Goal: Task Accomplishment & Management: Complete application form

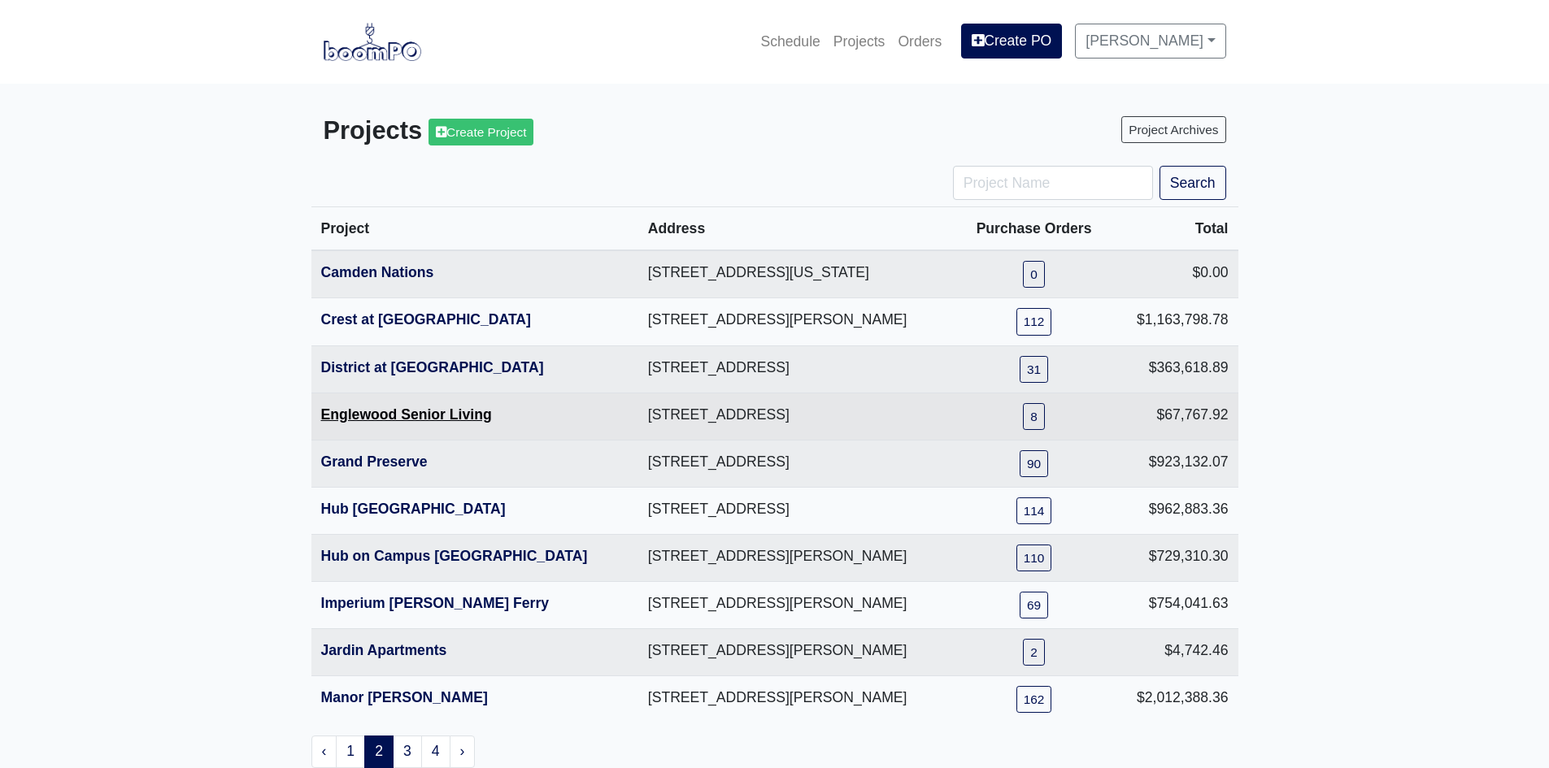
click at [352, 415] on link "Englewood Senior Living" at bounding box center [406, 414] width 171 height 16
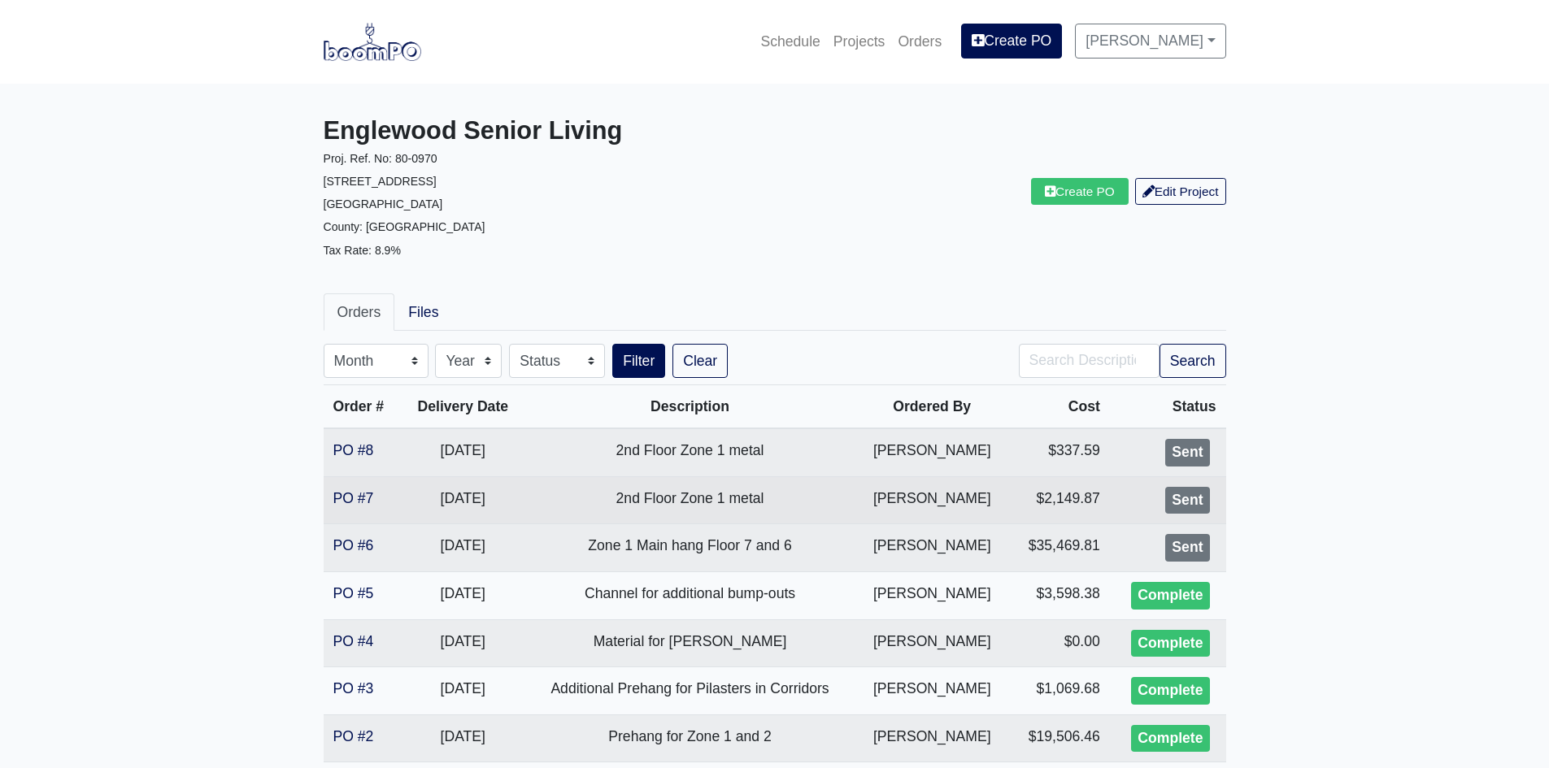
click at [360, 506] on td "PO #7" at bounding box center [363, 500] width 78 height 48
click at [359, 500] on link "PO #7" at bounding box center [353, 498] width 41 height 16
click at [363, 500] on link "PO #7" at bounding box center [353, 498] width 41 height 16
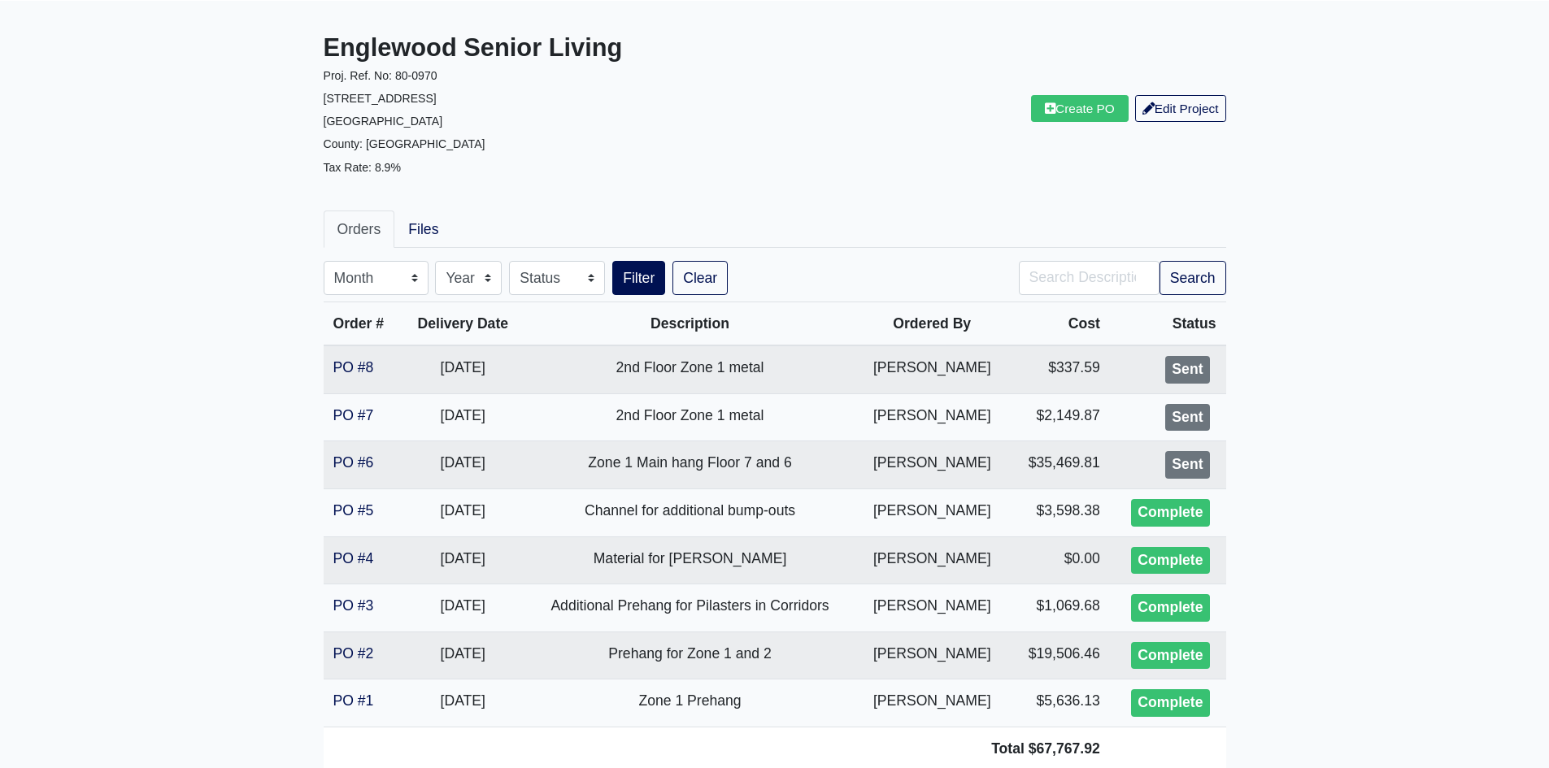
scroll to position [163, 0]
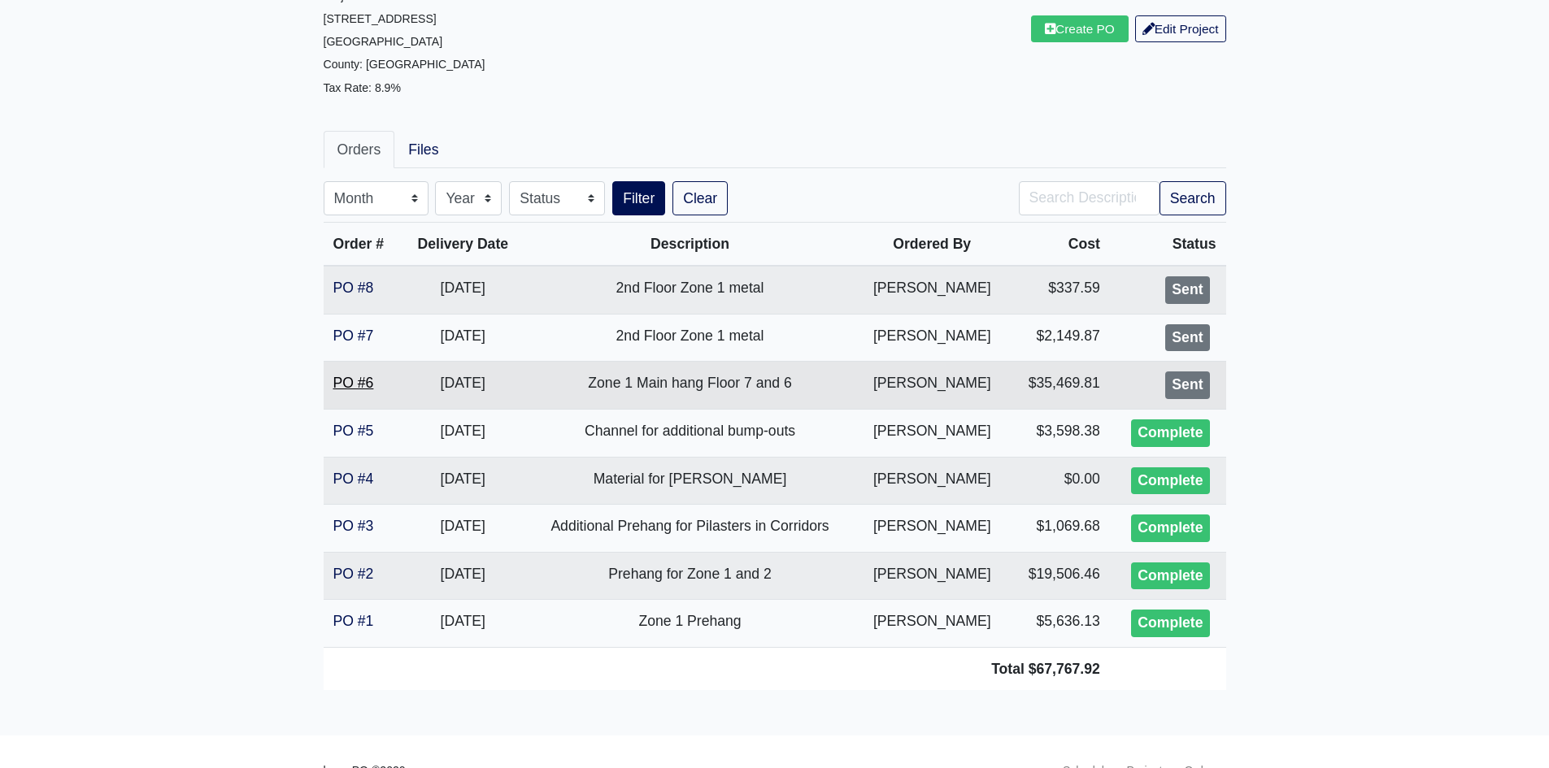
click at [358, 378] on link "PO #6" at bounding box center [353, 383] width 41 height 16
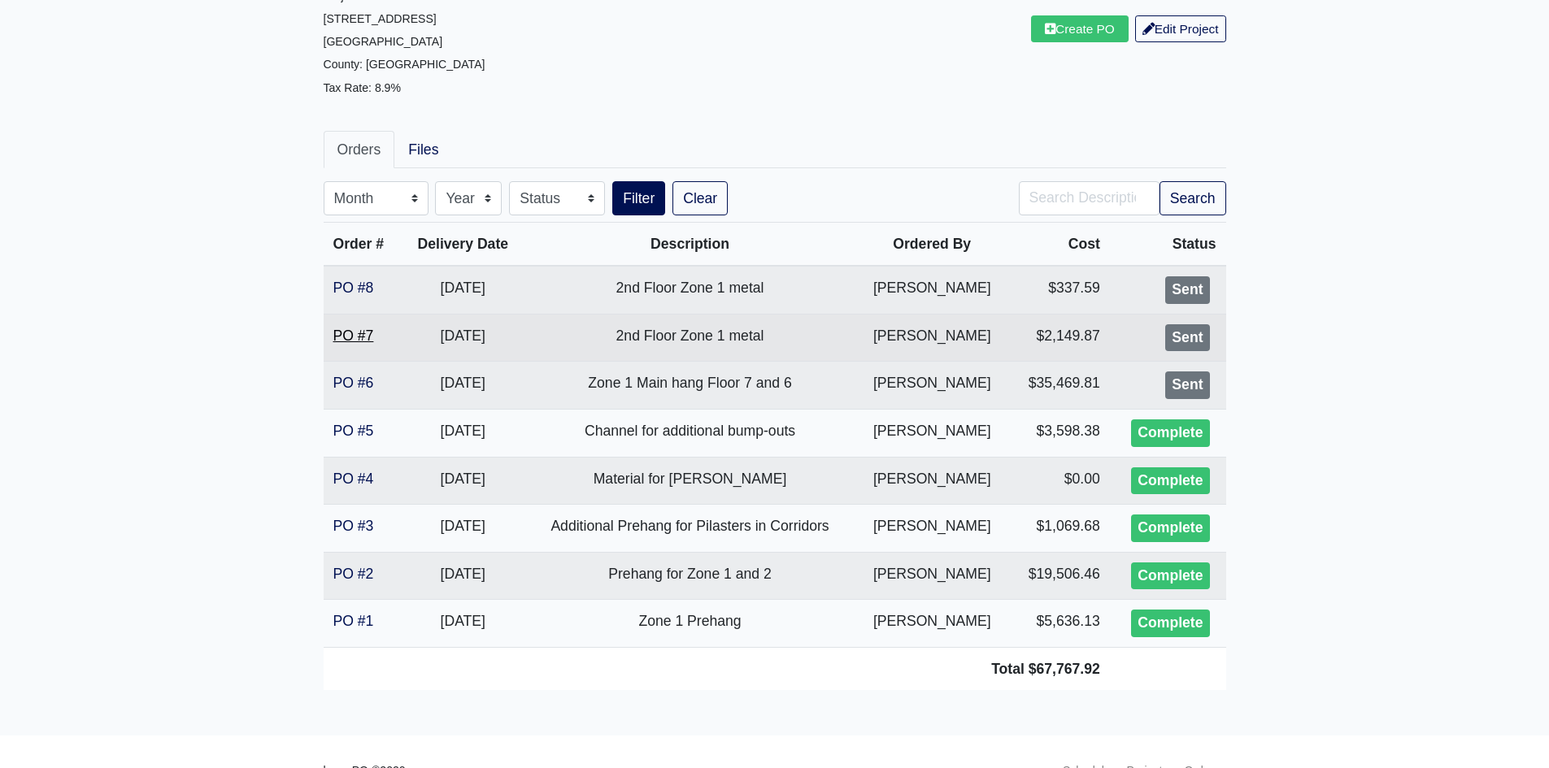
click at [342, 338] on link "PO #7" at bounding box center [353, 336] width 41 height 16
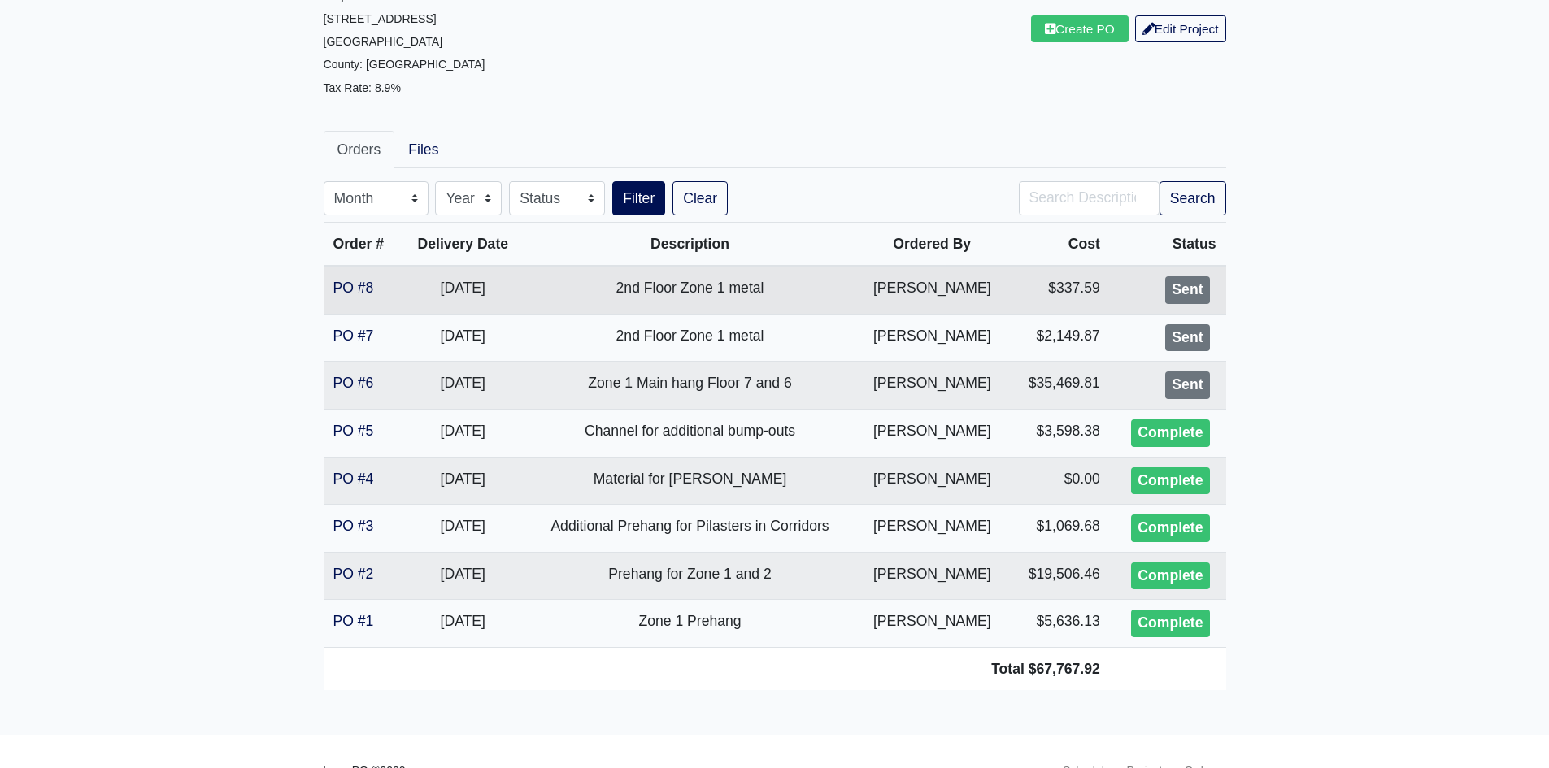
click at [328, 284] on td "PO #8" at bounding box center [363, 290] width 78 height 48
click at [337, 291] on link "PO #8" at bounding box center [353, 288] width 41 height 16
click at [356, 385] on link "PO #6" at bounding box center [353, 383] width 41 height 16
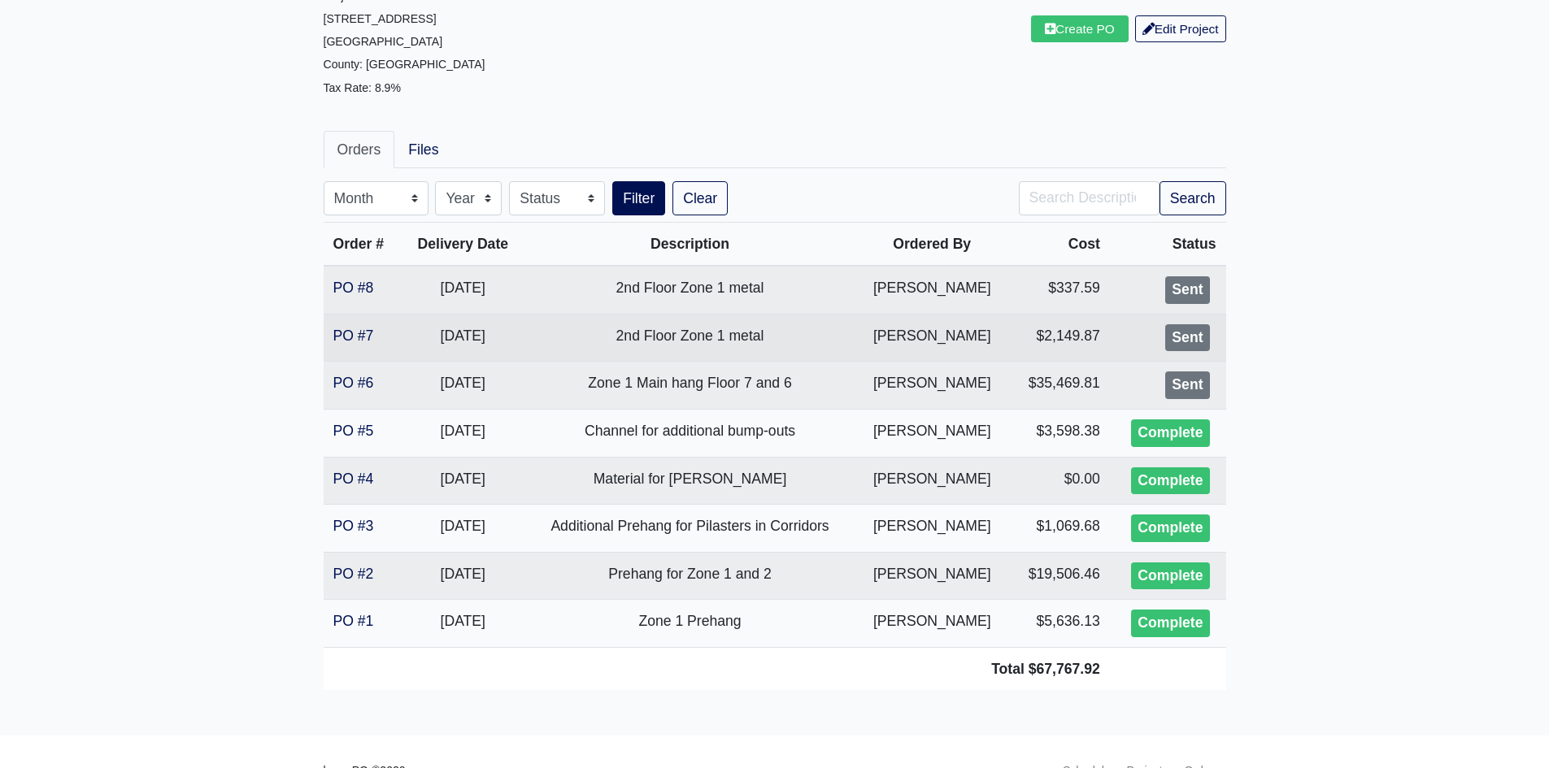
click at [349, 349] on td "PO #7" at bounding box center [363, 338] width 78 height 48
click at [350, 337] on link "PO #7" at bounding box center [353, 336] width 41 height 16
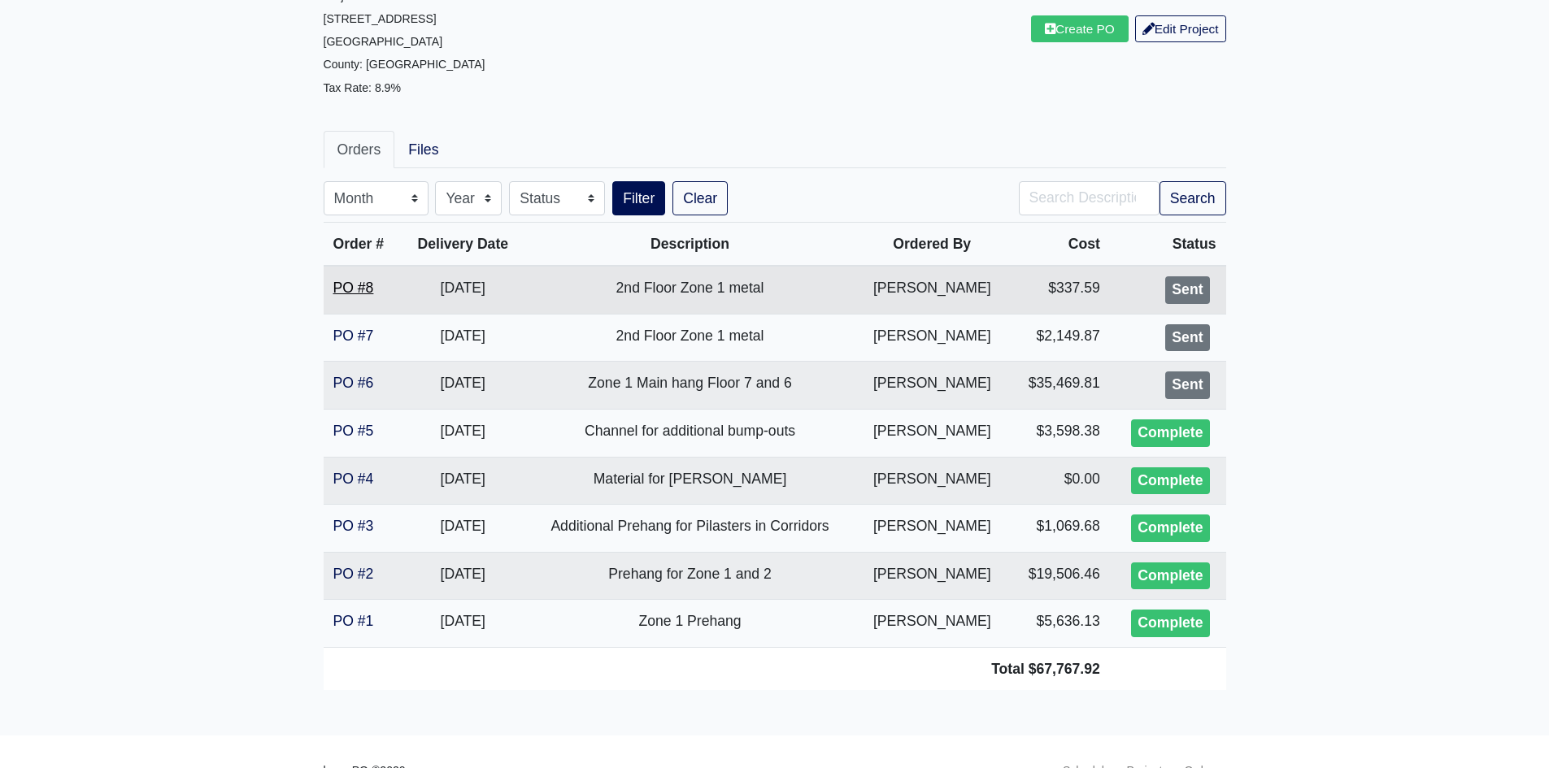
click at [363, 282] on link "PO #8" at bounding box center [353, 288] width 41 height 16
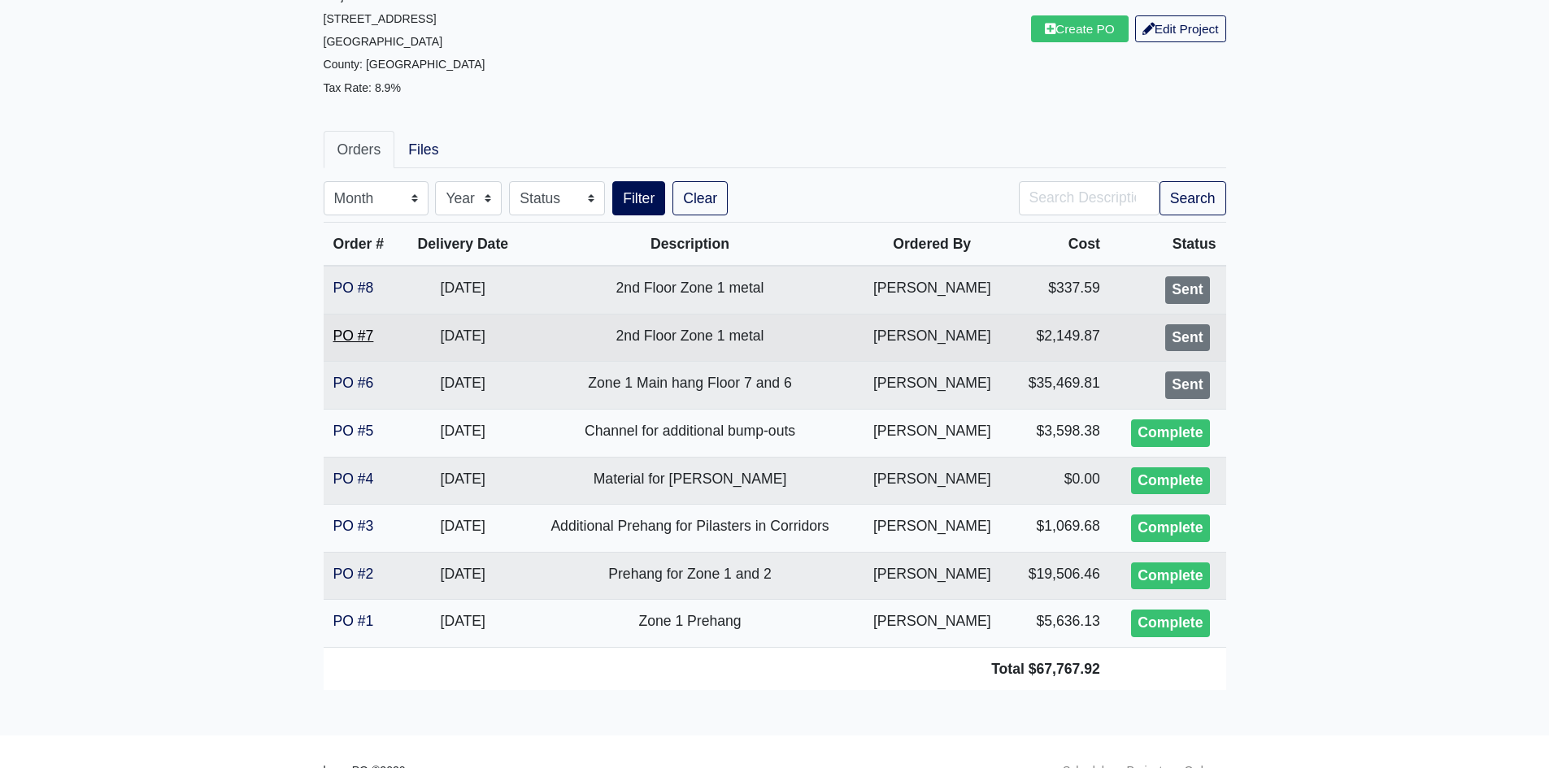
click at [345, 342] on link "PO #7" at bounding box center [353, 336] width 41 height 16
click at [361, 339] on link "PO #7" at bounding box center [353, 336] width 41 height 16
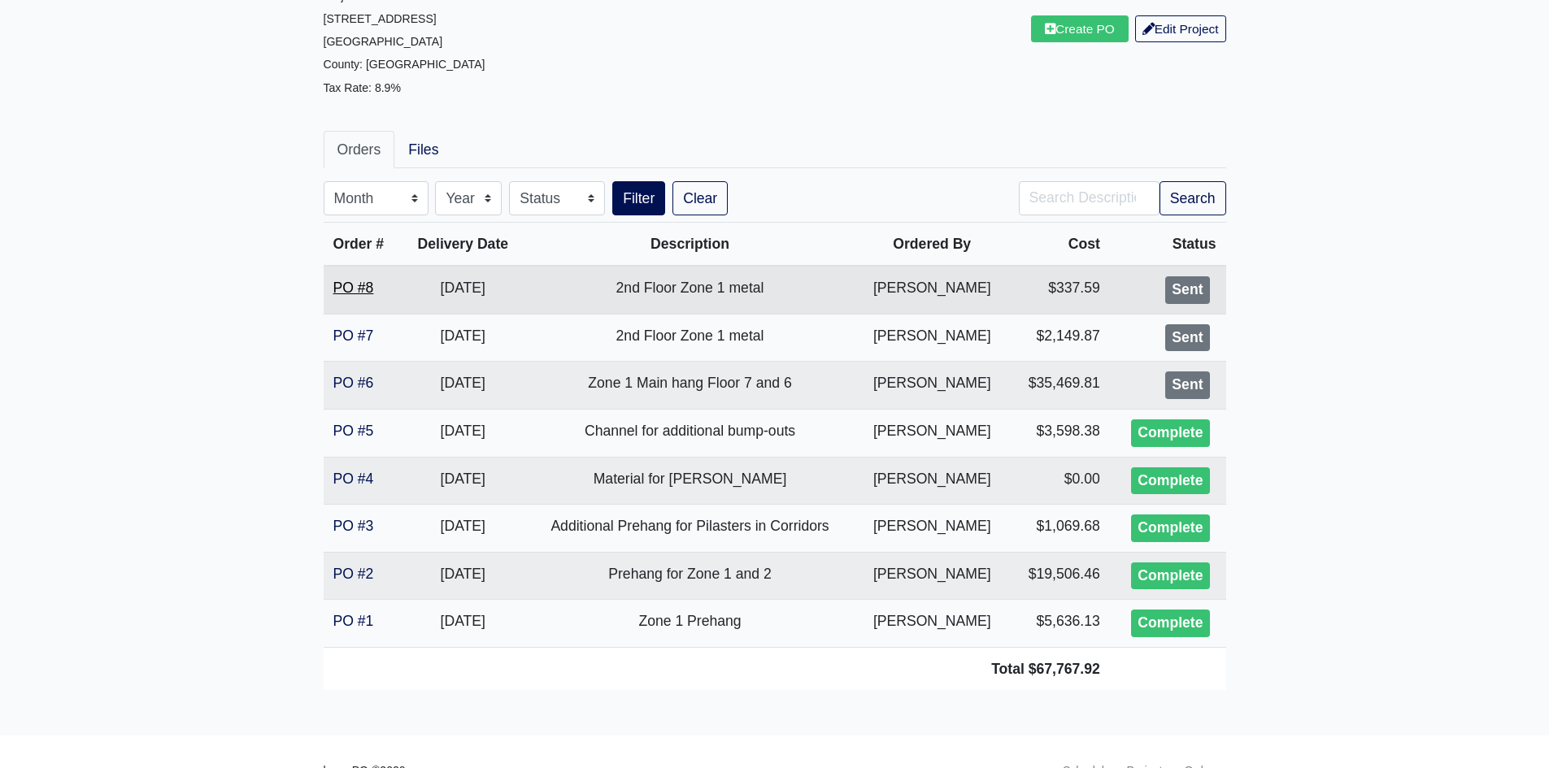
click at [368, 283] on link "PO #8" at bounding box center [353, 288] width 41 height 16
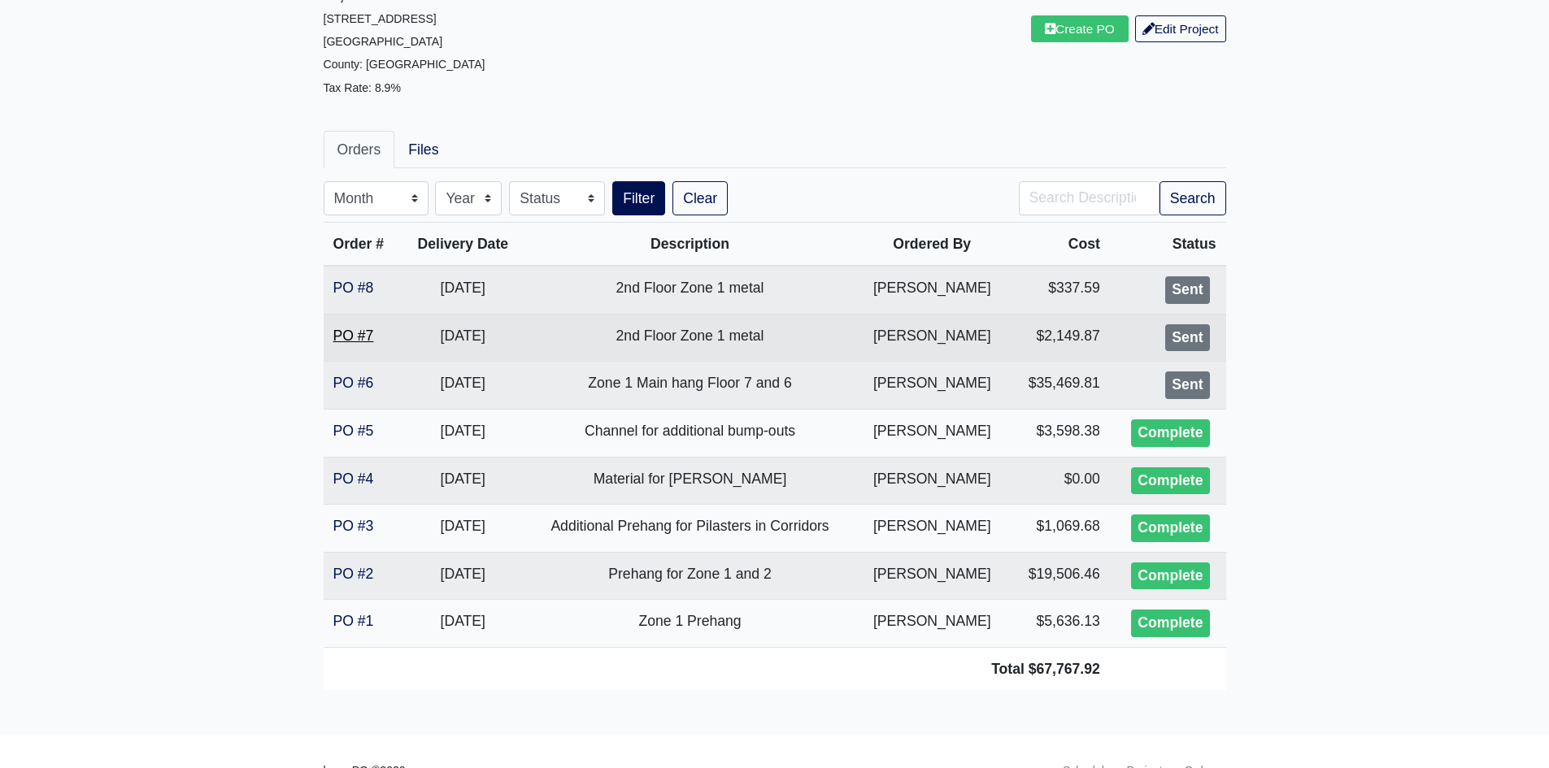
click at [351, 330] on link "PO #7" at bounding box center [353, 336] width 41 height 16
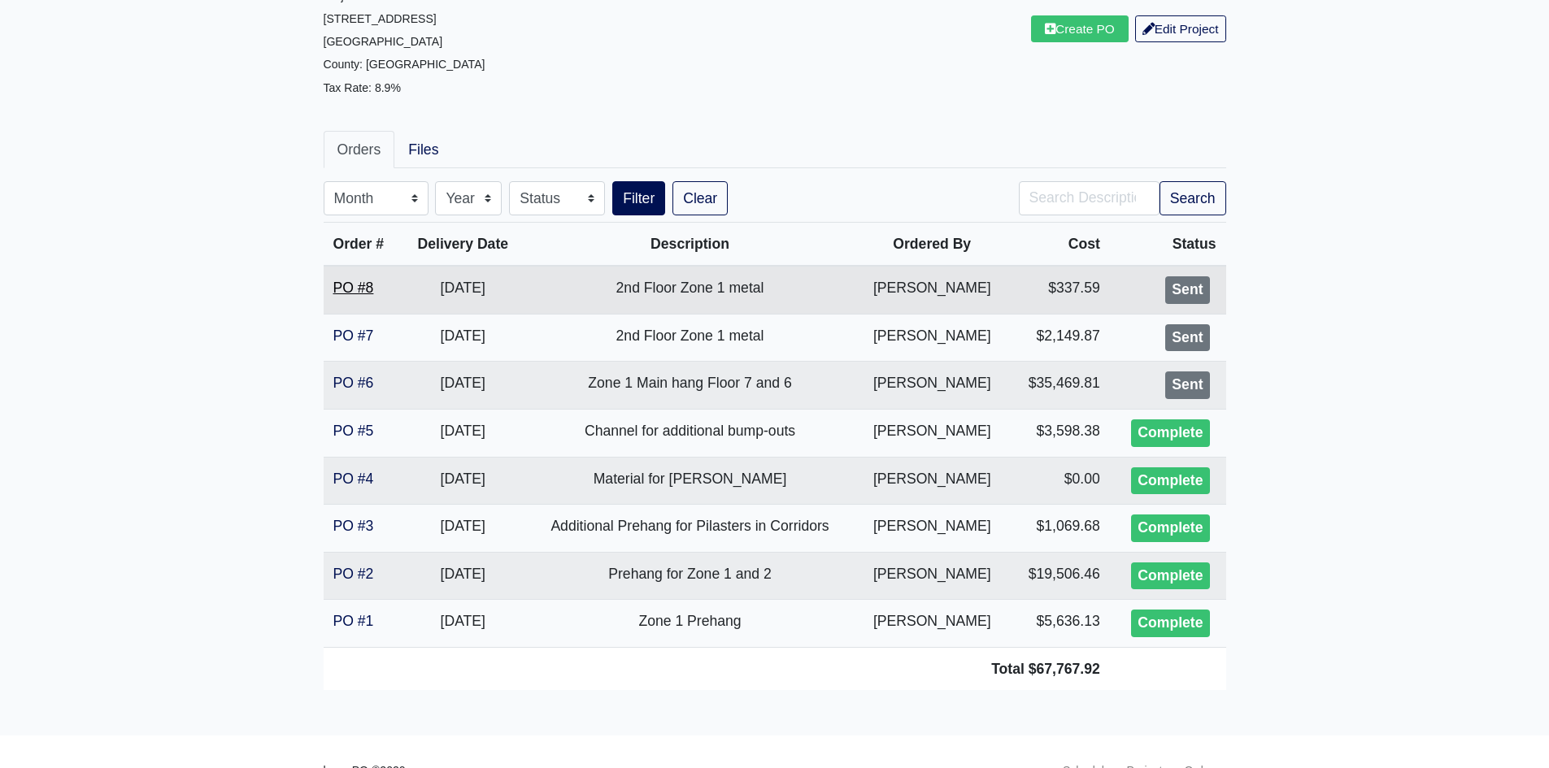
click at [354, 291] on link "PO #8" at bounding box center [353, 288] width 41 height 16
click at [350, 286] on link "PO #8" at bounding box center [353, 288] width 41 height 16
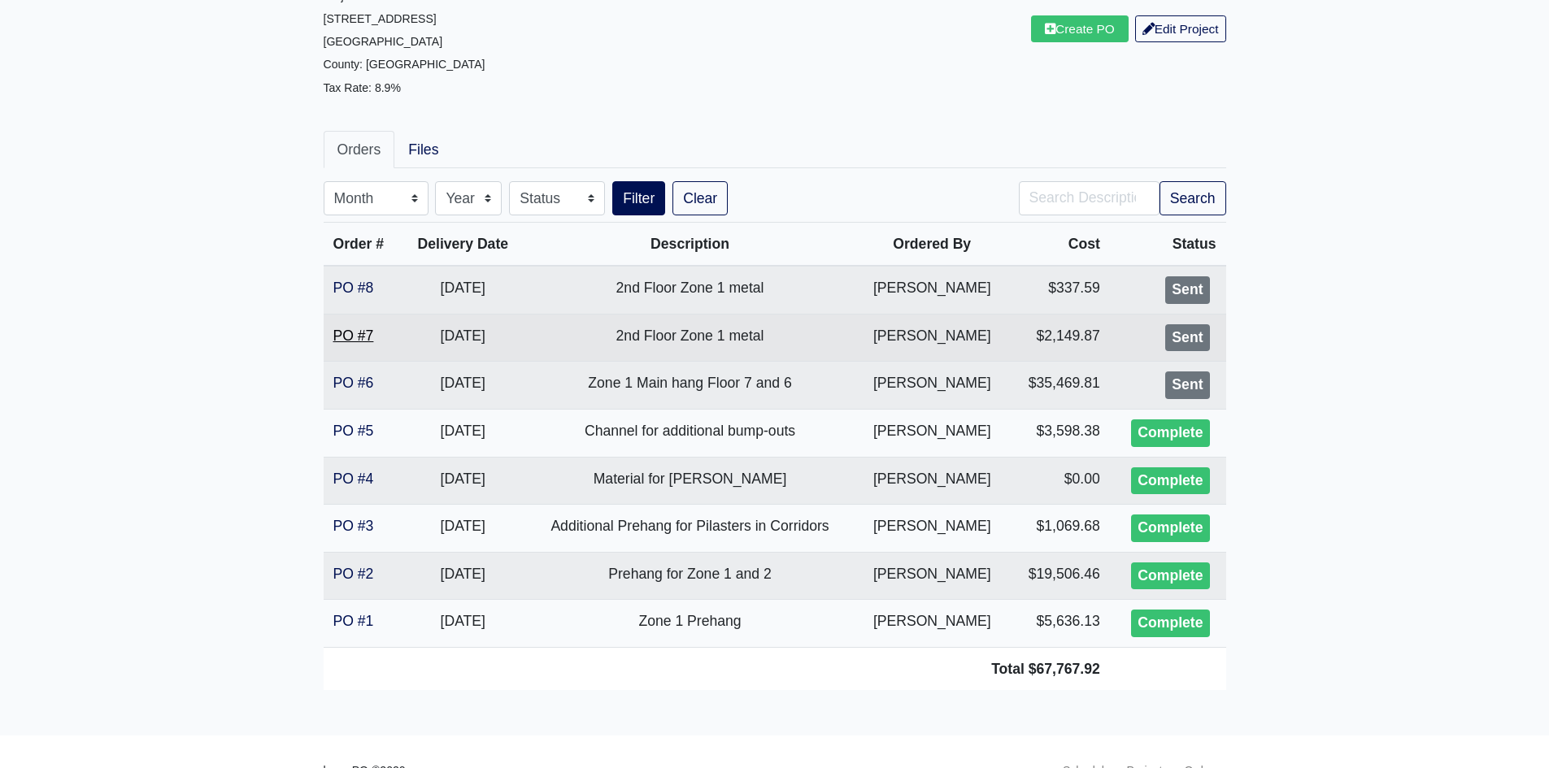
click at [356, 341] on link "PO #7" at bounding box center [353, 336] width 41 height 16
click at [341, 354] on td "PO #7" at bounding box center [363, 338] width 78 height 48
click at [342, 345] on td "PO #7" at bounding box center [363, 338] width 78 height 48
click at [341, 340] on link "PO #7" at bounding box center [353, 336] width 41 height 16
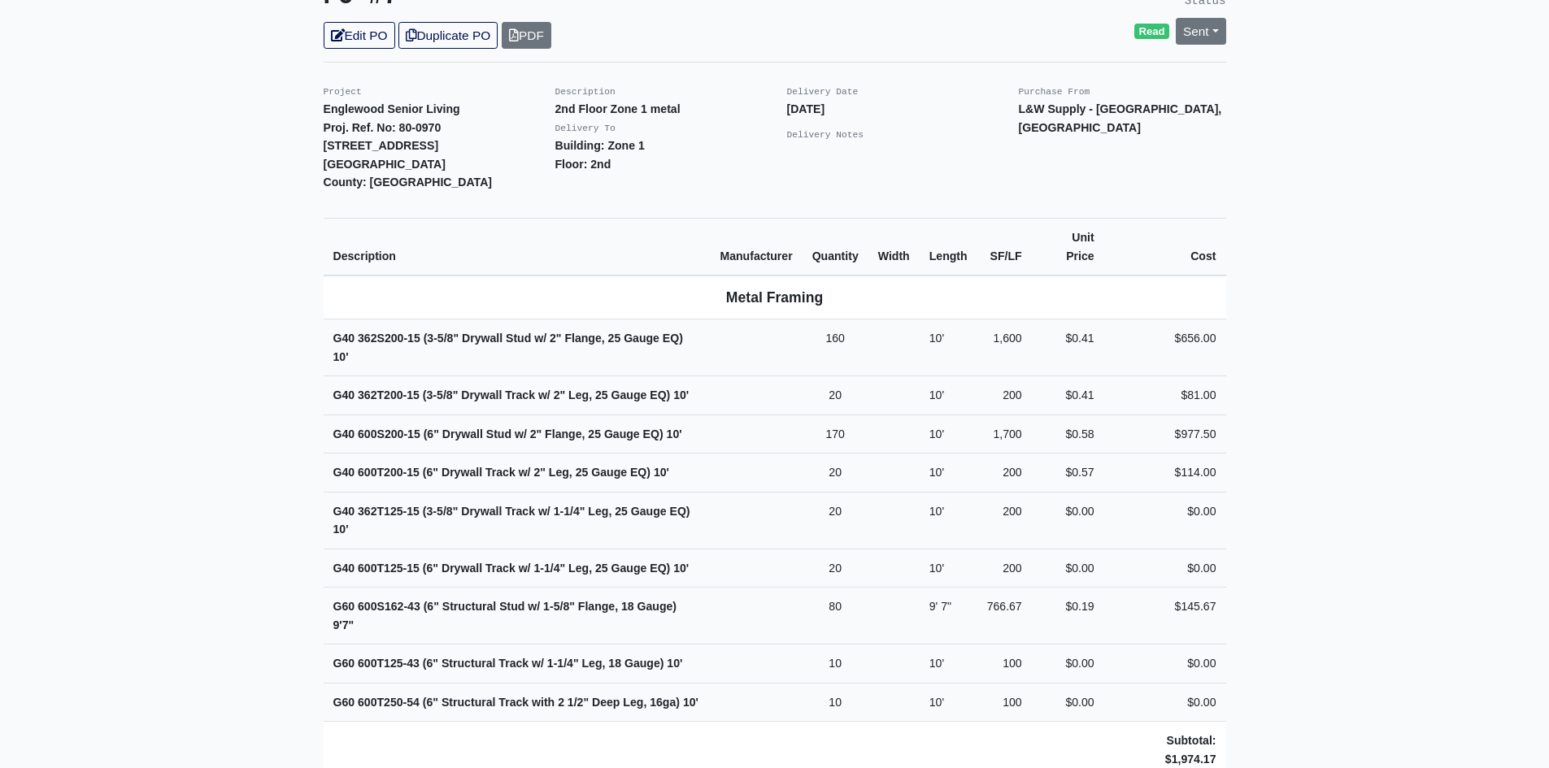
scroll to position [406, 0]
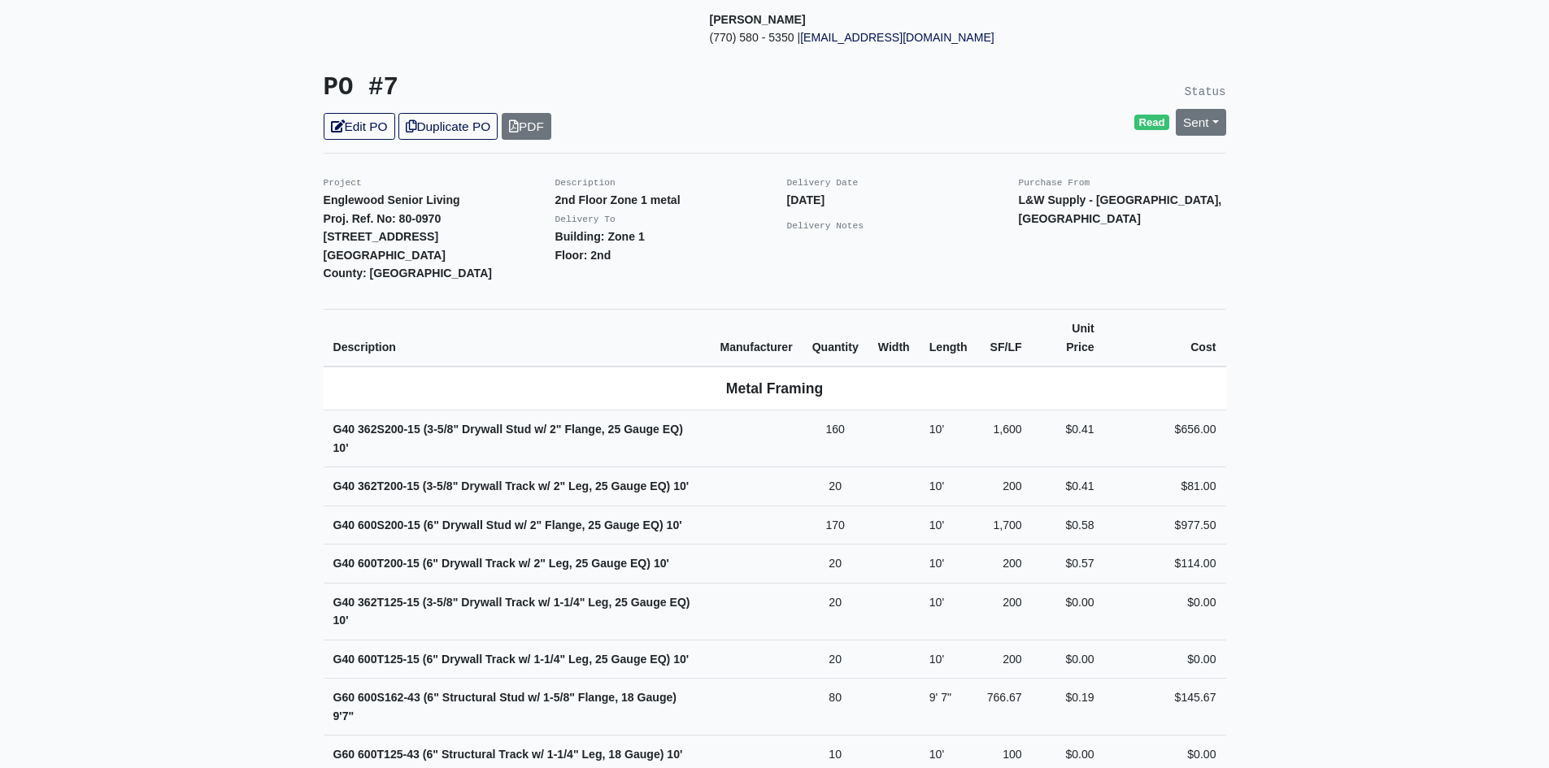
scroll to position [244, 0]
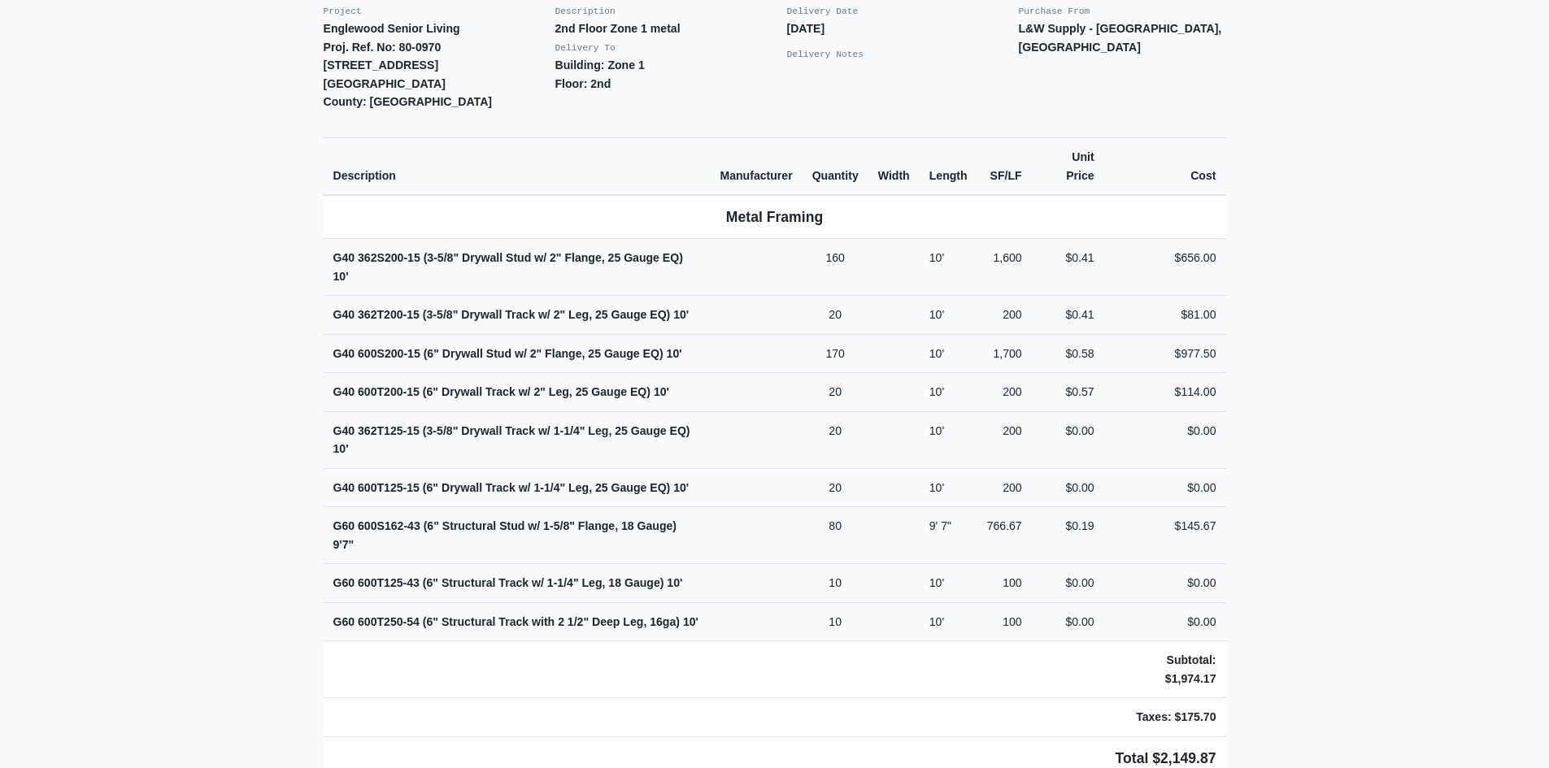
scroll to position [488, 0]
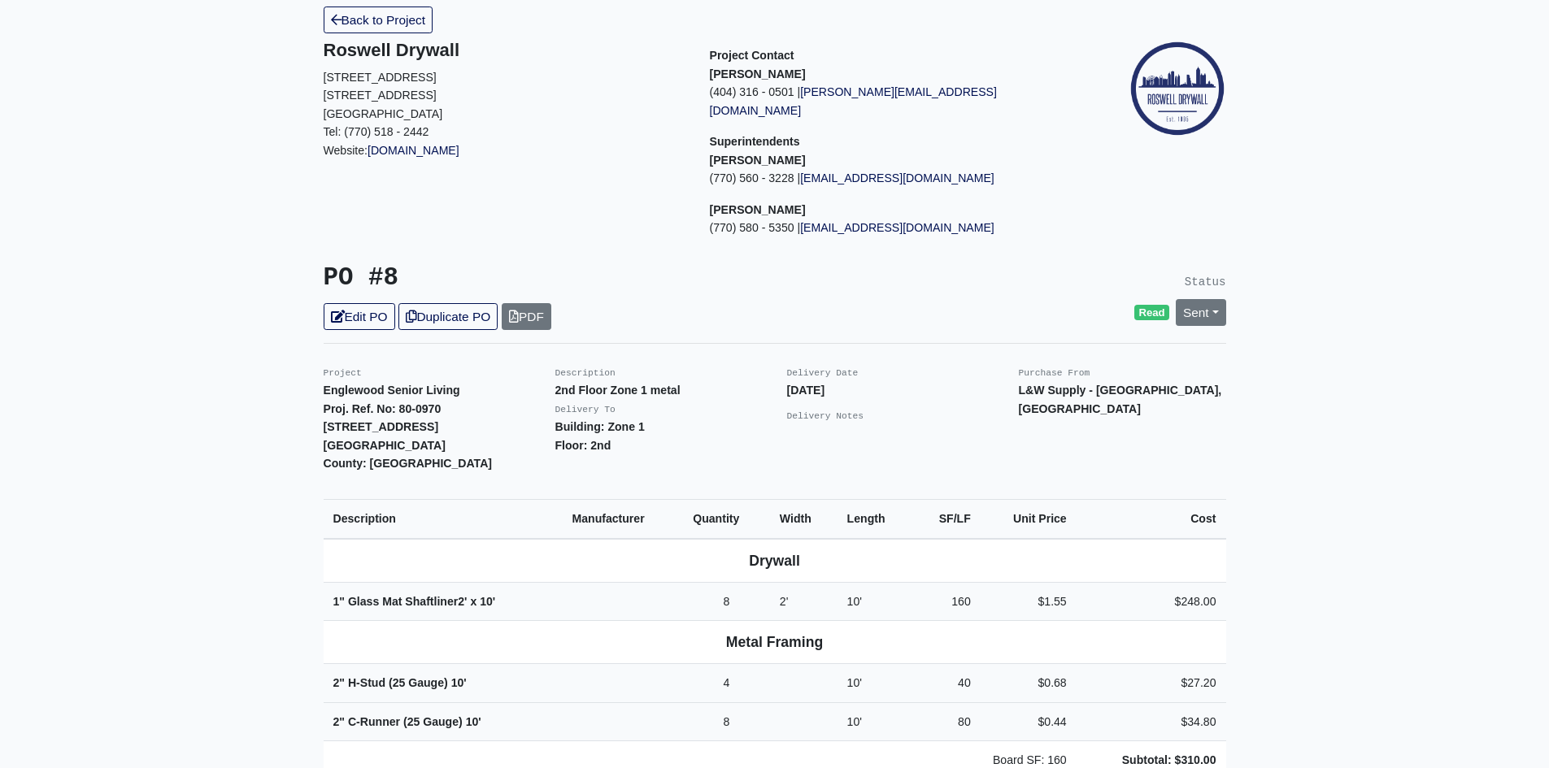
scroll to position [406, 0]
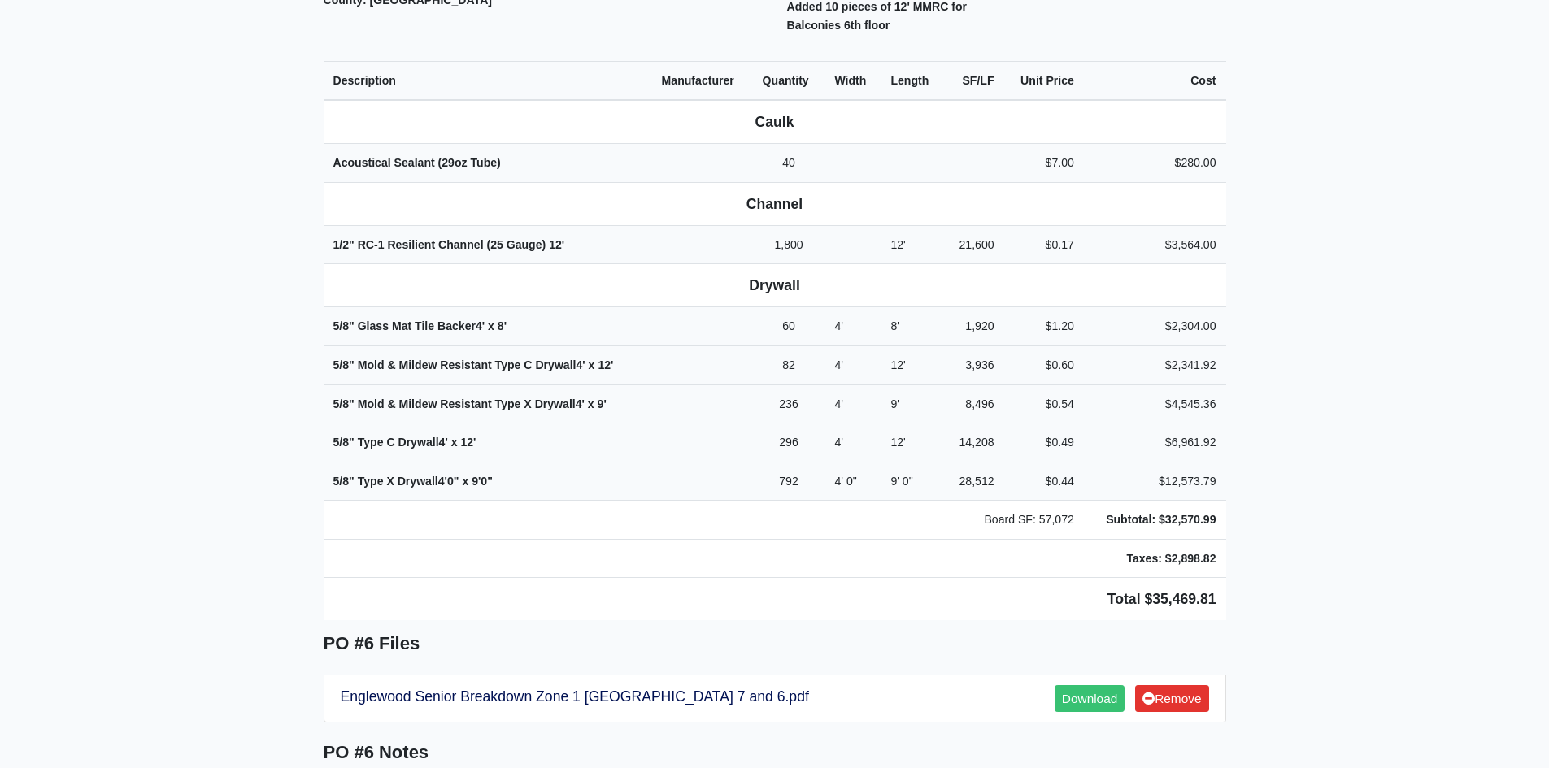
scroll to position [569, 0]
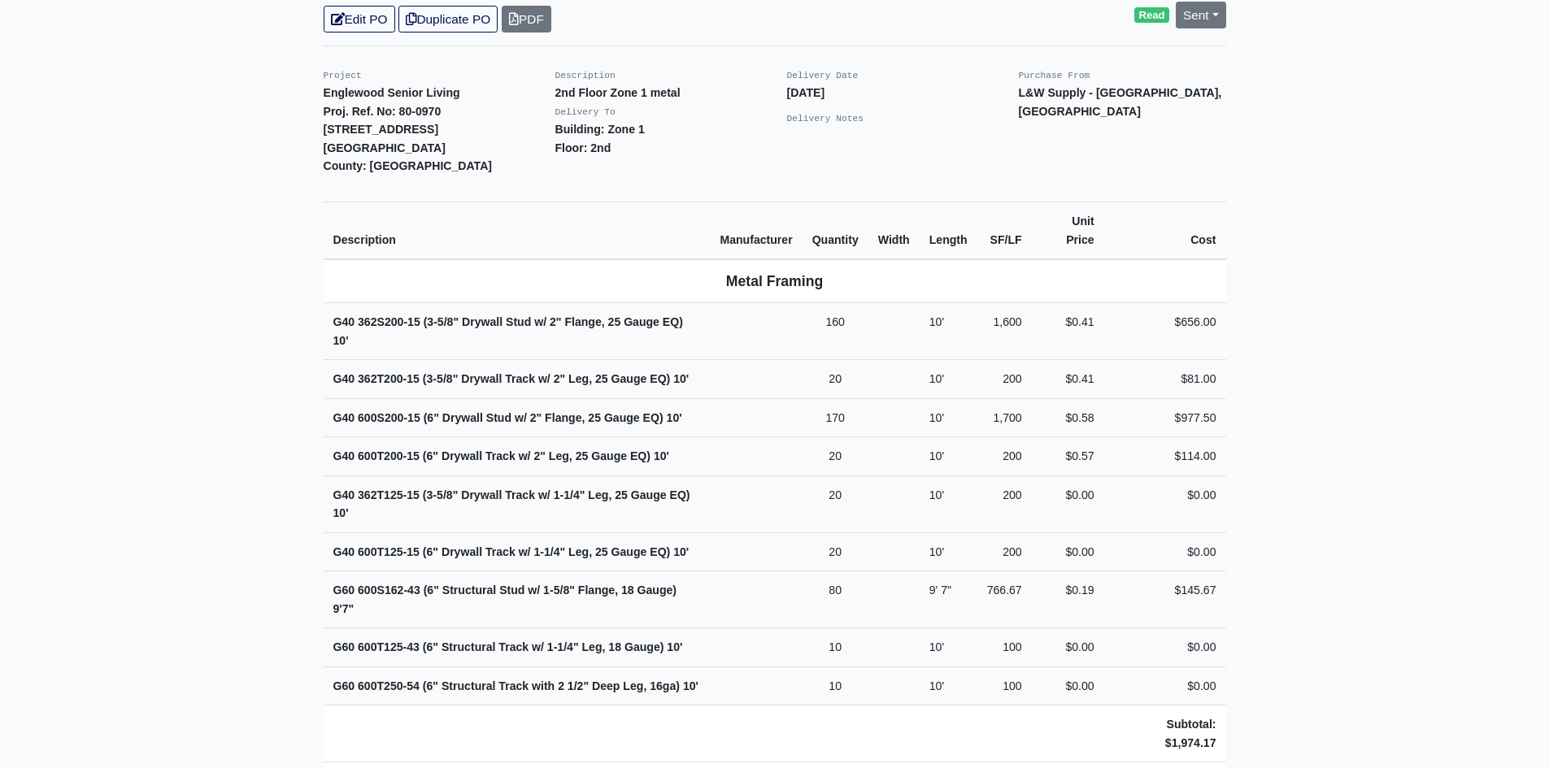
scroll to position [488, 0]
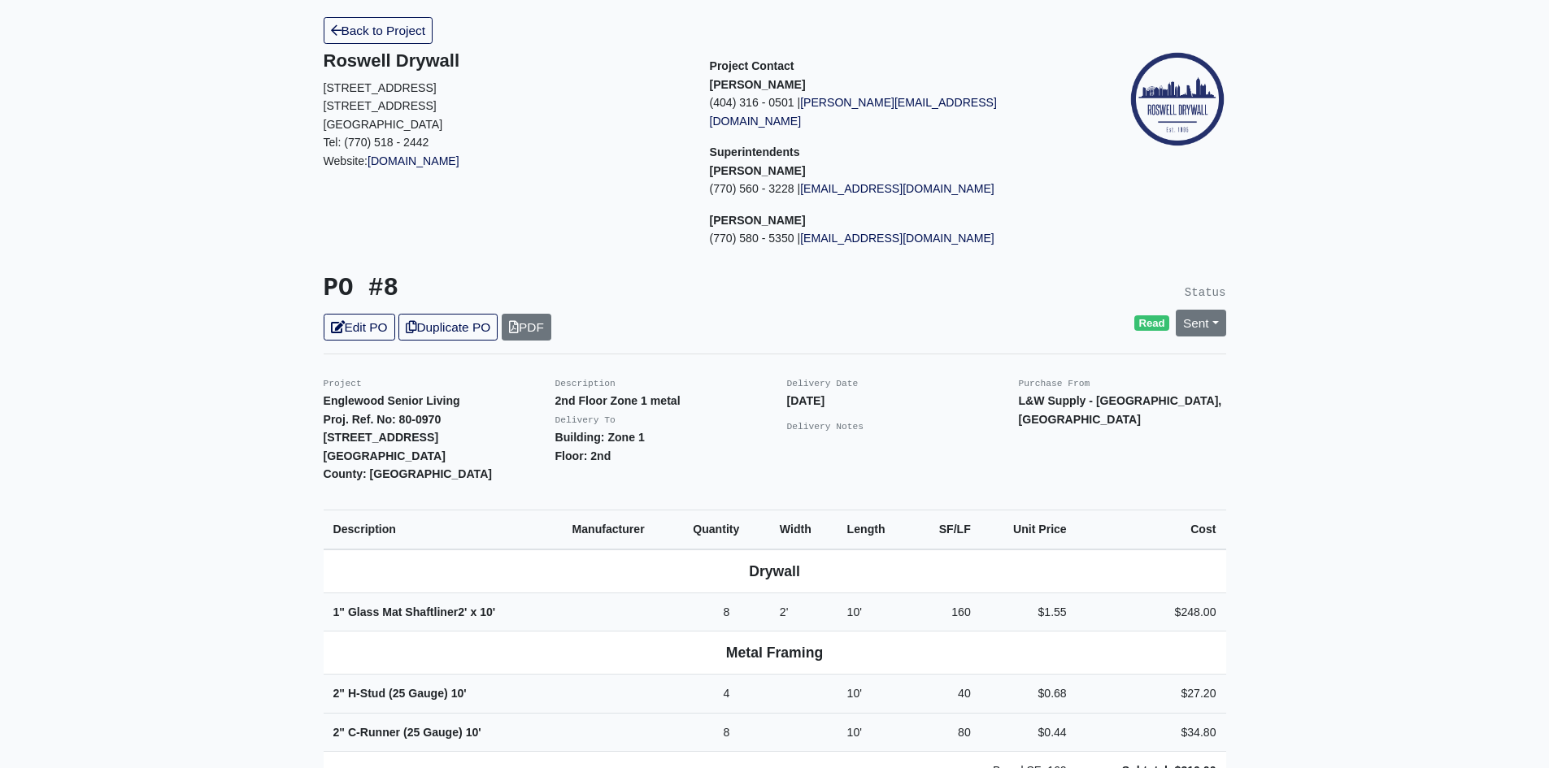
scroll to position [81, 0]
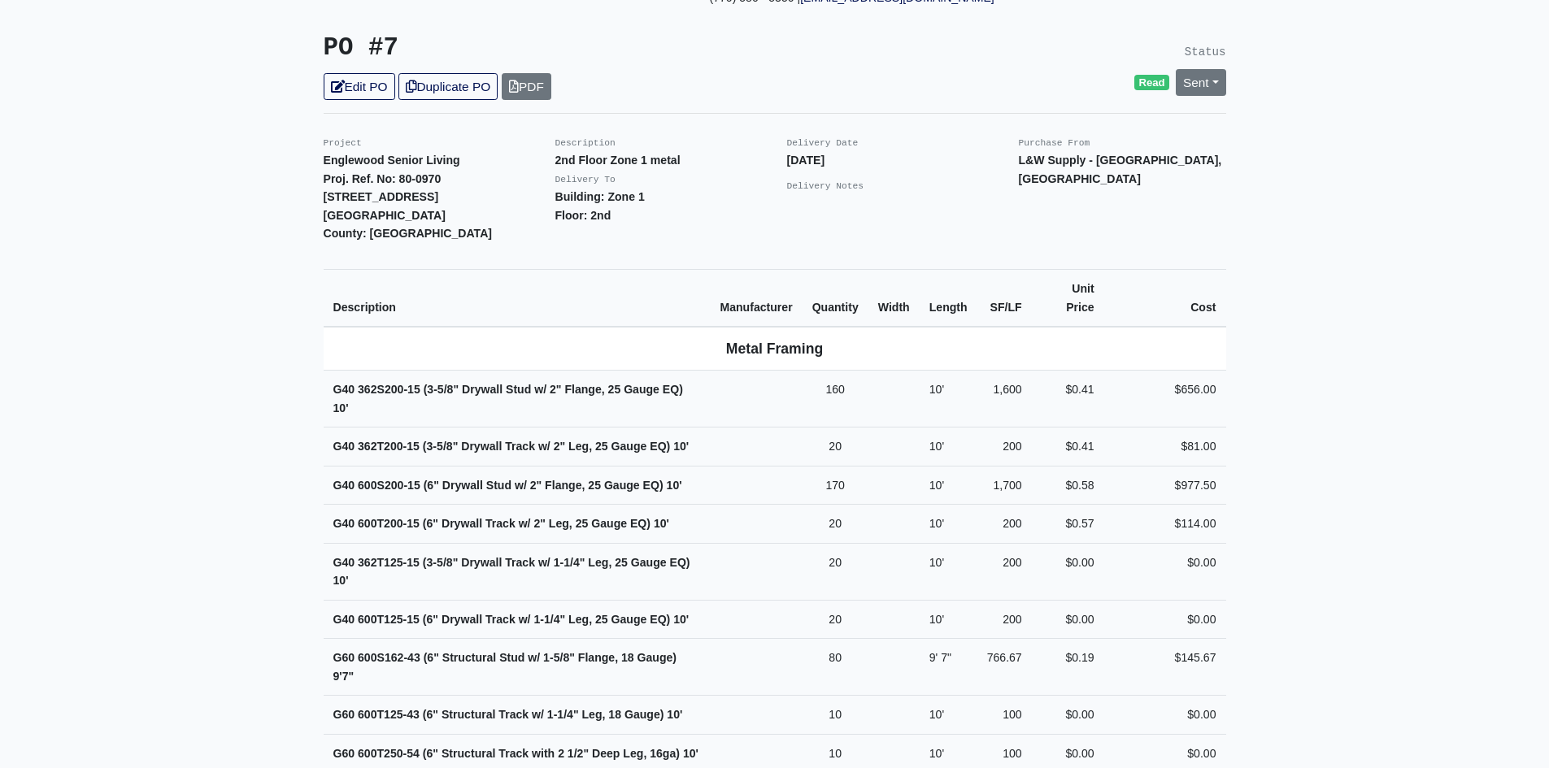
scroll to position [488, 0]
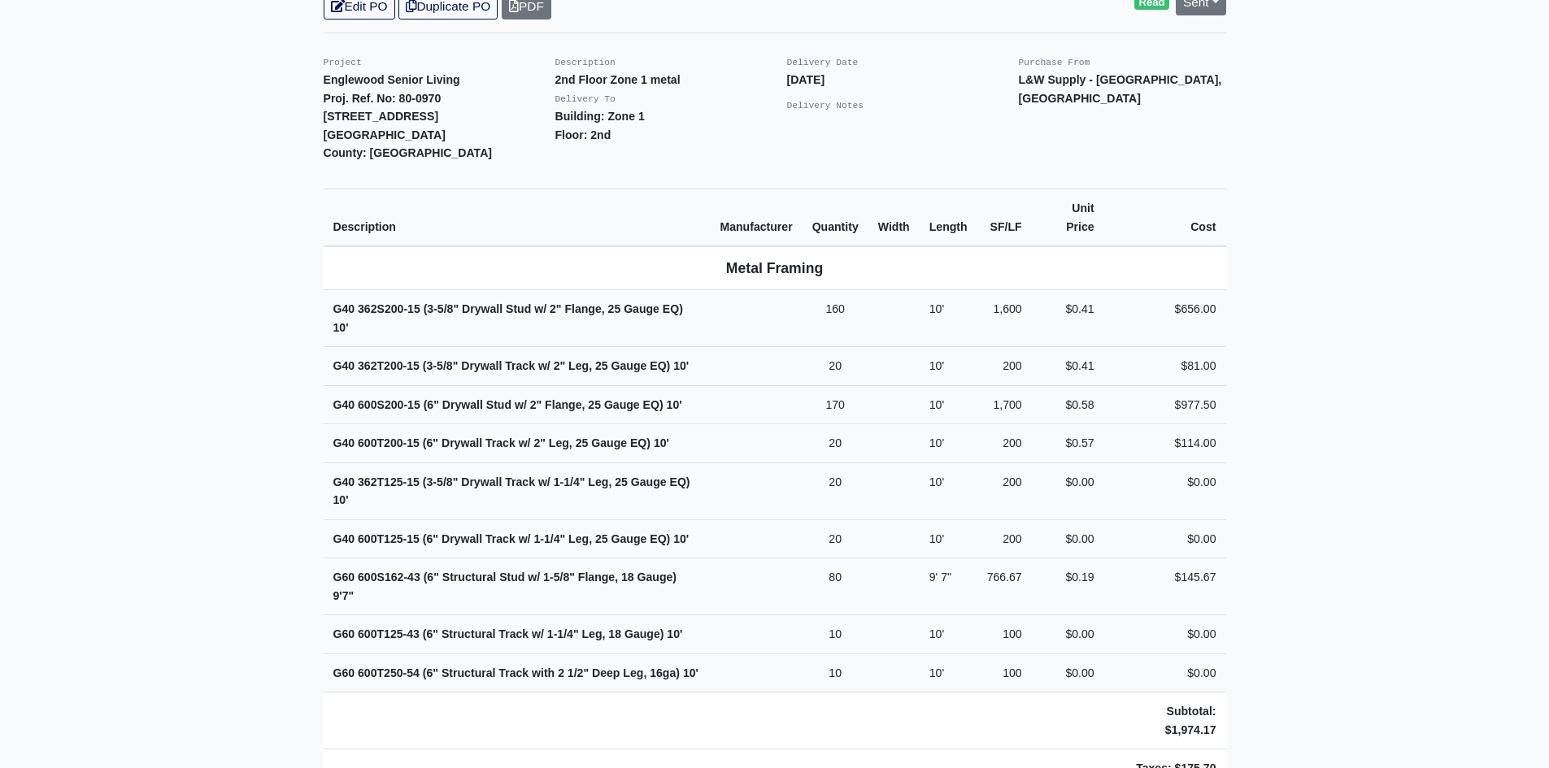
scroll to position [406, 0]
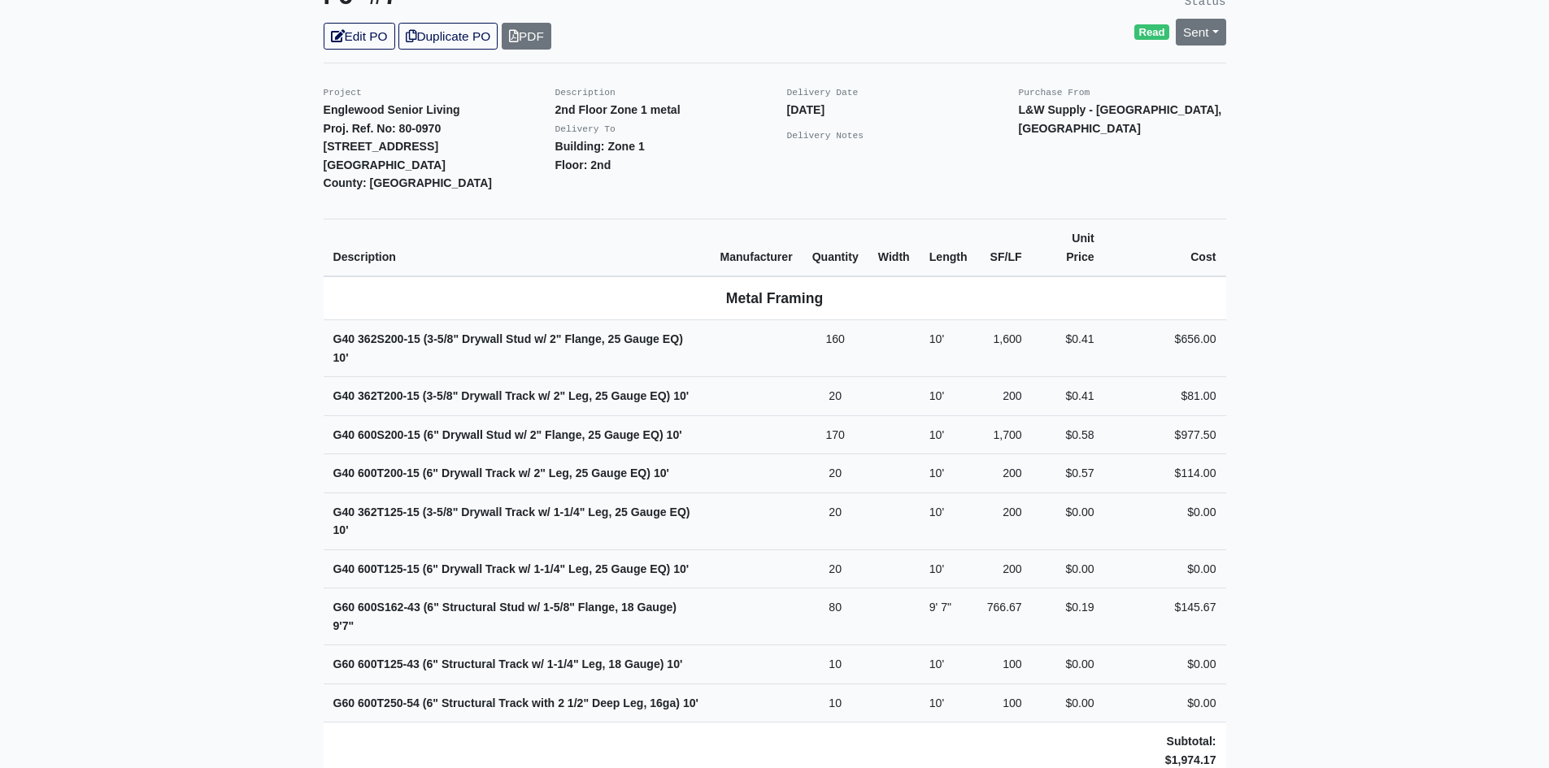
scroll to position [406, 0]
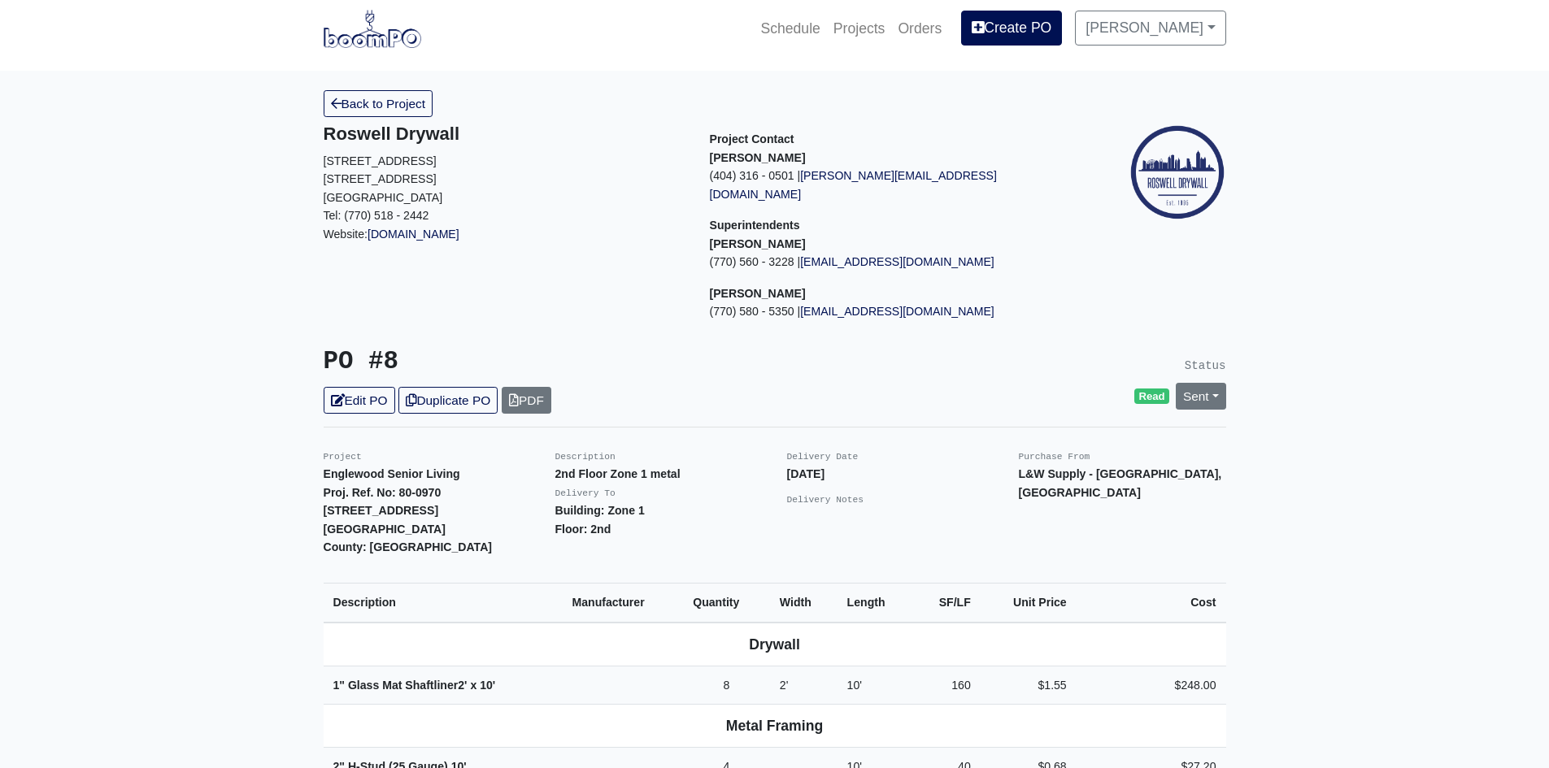
scroll to position [325, 0]
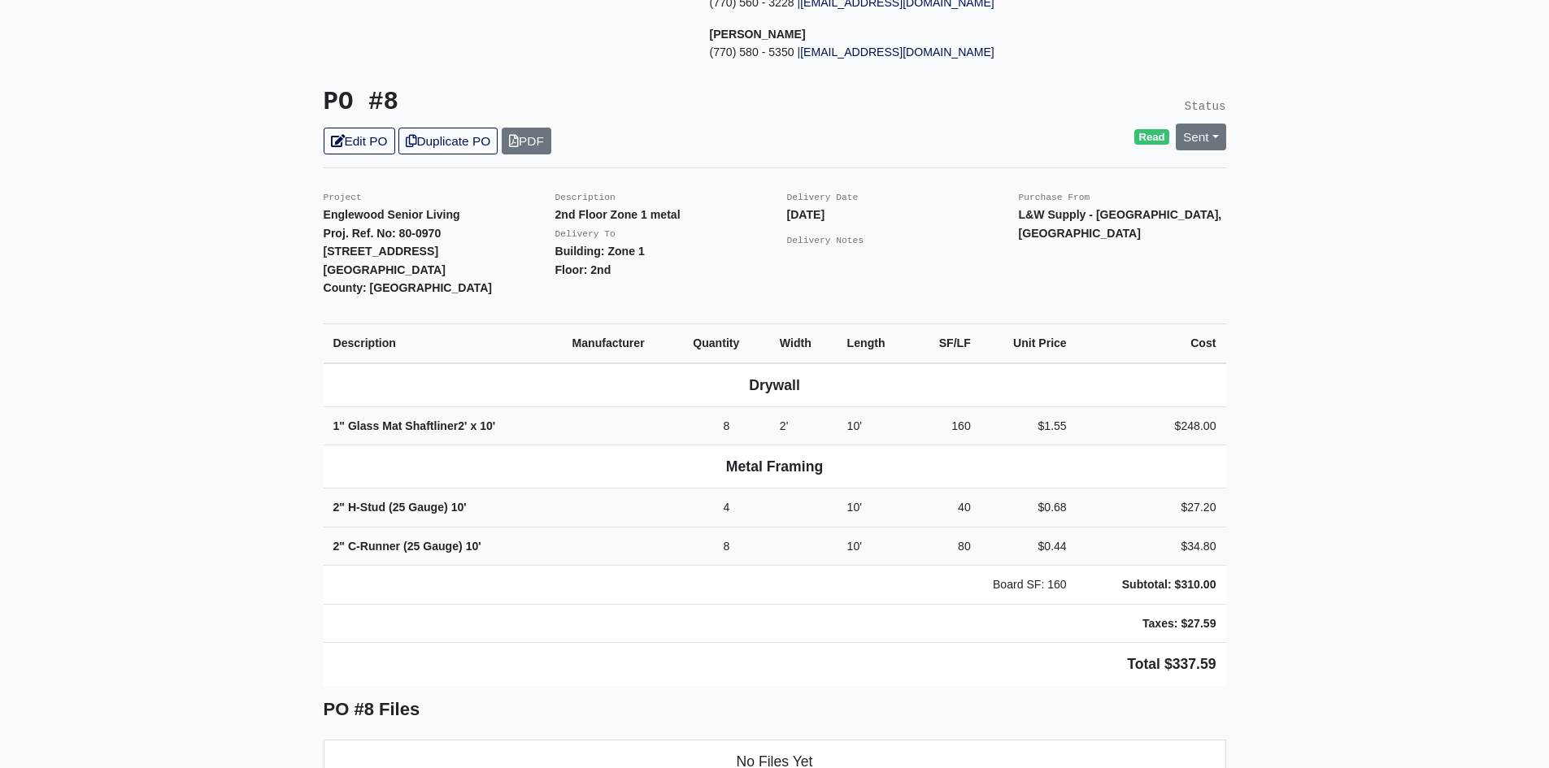
scroll to position [244, 0]
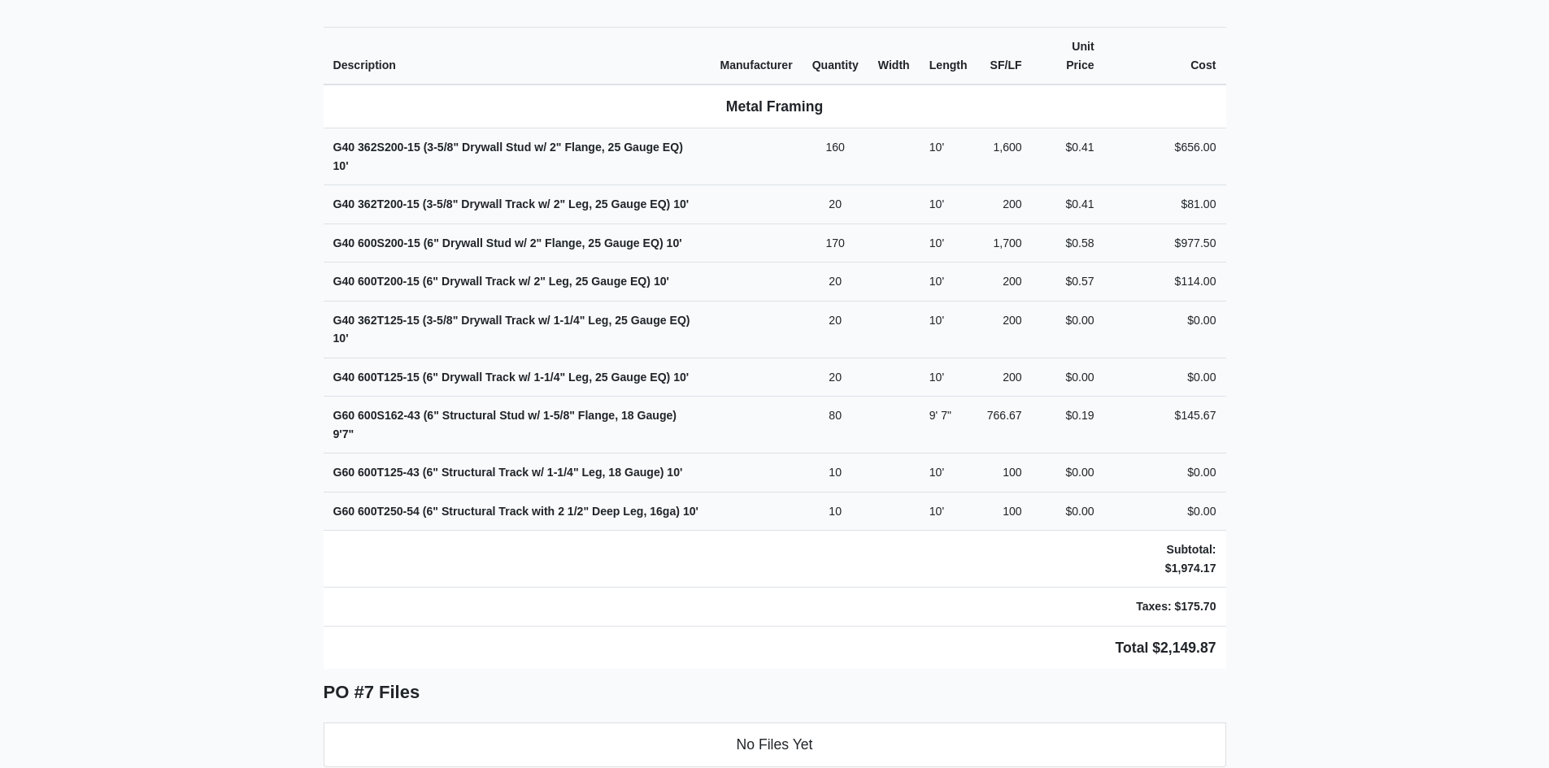
scroll to position [488, 0]
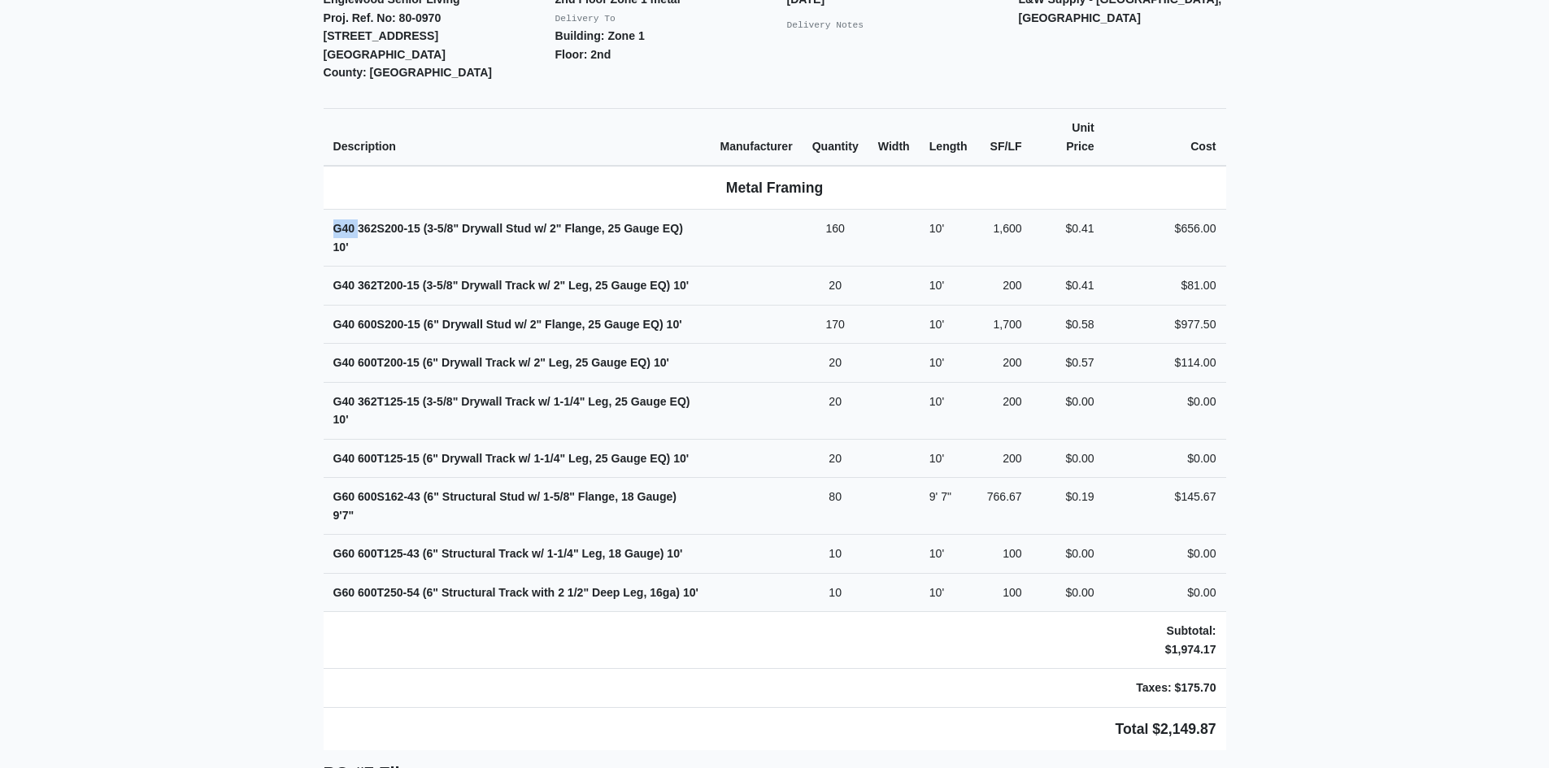
drag, startPoint x: 335, startPoint y: 218, endPoint x: 358, endPoint y: 217, distance: 22.8
click at [358, 217] on td "G40 362S200-15 (3-5/8" Drywall Stud w/ 2" Flange, 25 Gauge EQ) 10'" at bounding box center [517, 238] width 387 height 57
click at [358, 222] on strong "G40 362S200-15 (3-5/8" Drywall Stud w/ 2" Flange, 25 Gauge EQ) 10'" at bounding box center [508, 238] width 350 height 32
drag, startPoint x: 329, startPoint y: 541, endPoint x: 362, endPoint y: 537, distance: 32.8
click at [362, 537] on td "G60 600T125-43 (6" Structural Track w/ 1-1/4" Leg, 18 Gauge) 10'" at bounding box center [517, 554] width 387 height 39
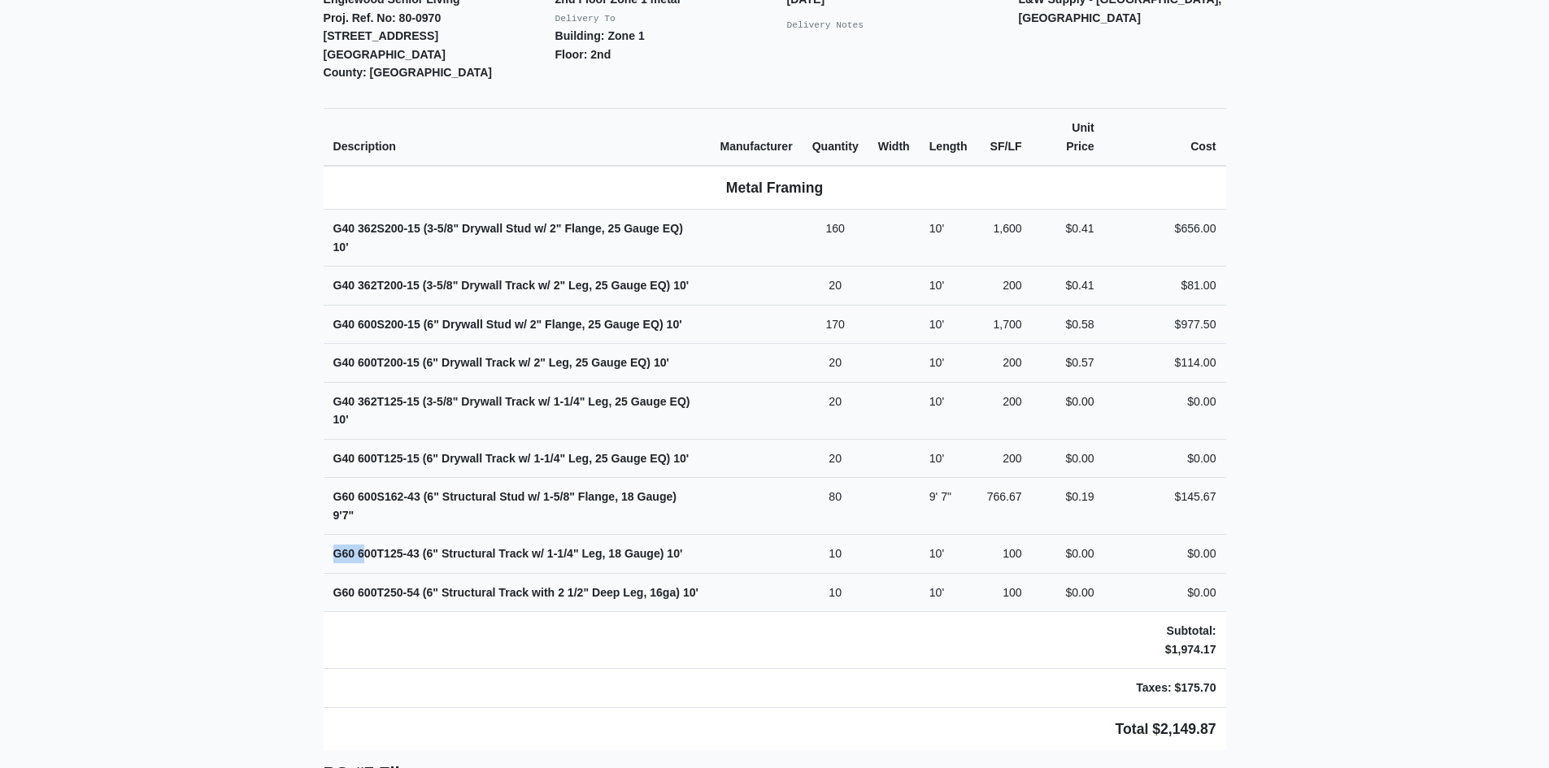
click at [363, 547] on strong "G60 600T125-43 (6" Structural Track w/ 1-1/4" Leg, 18 Gauge) 10'" at bounding box center [508, 553] width 350 height 13
drag, startPoint x: 336, startPoint y: 380, endPoint x: 354, endPoint y: 386, distance: 18.8
click at [354, 395] on strong "G40 362T125-15 (3-5/8" Drywall Track w/ 1-1/4" Leg, 25 Gauge EQ) 10'" at bounding box center [511, 411] width 357 height 32
drag, startPoint x: 338, startPoint y: 481, endPoint x: 353, endPoint y: 482, distance: 14.7
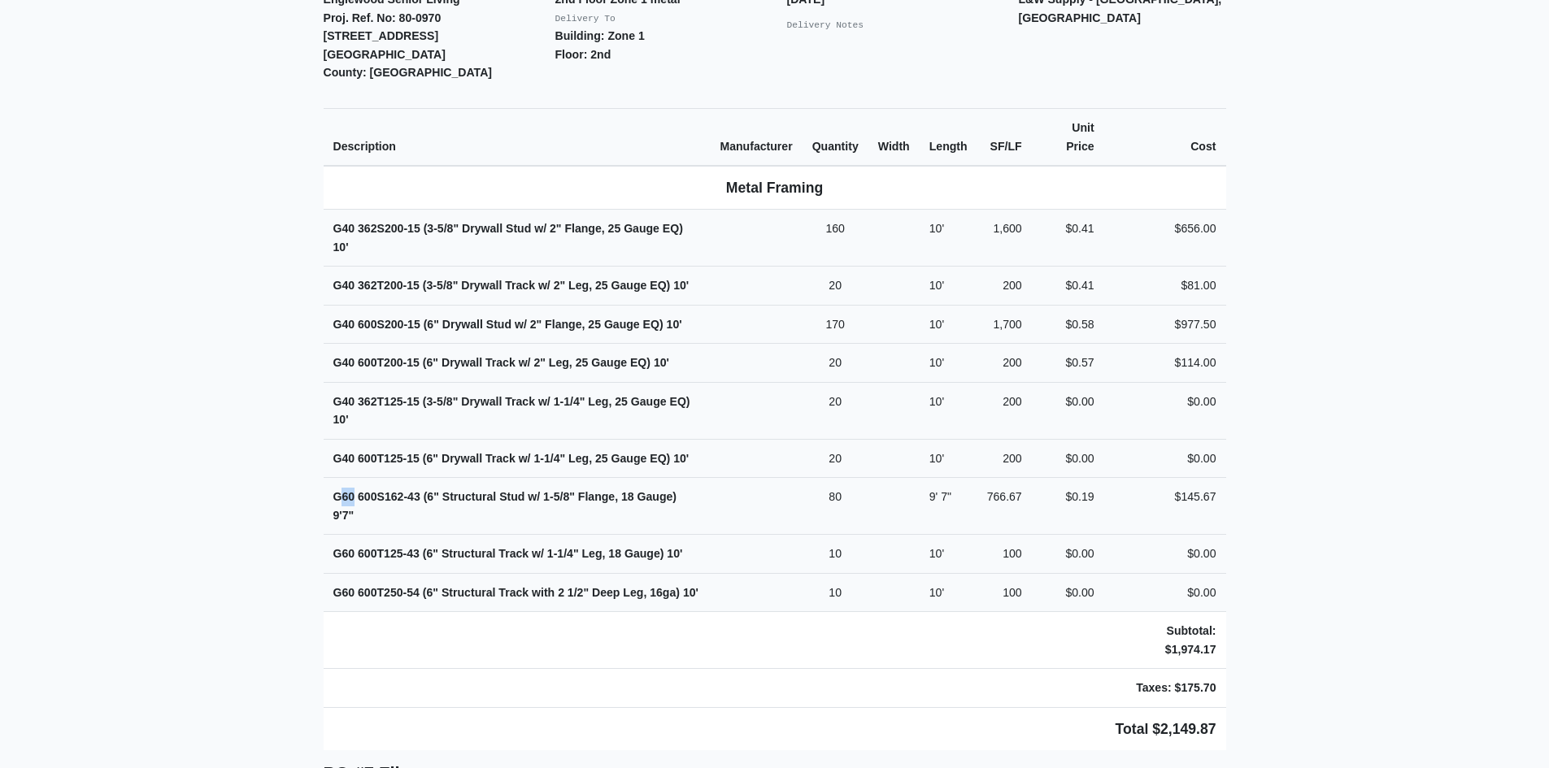
click at [353, 490] on strong "G60 600S162-43 (6" Structural Stud w/ 1-5/8" Flange, 18 Gauge) 9' 7"" at bounding box center [505, 506] width 344 height 32
drag, startPoint x: 333, startPoint y: 480, endPoint x: 350, endPoint y: 480, distance: 17.1
click at [350, 490] on strong "G60 600S162-43 (6" Structural Stud w/ 1-5/8" Flange, 18 Gauge) 9' 7"" at bounding box center [505, 506] width 344 height 32
click at [351, 490] on strong "G60 600S162-43 (6" Structural Stud w/ 1-5/8" Flange, 18 Gauge) 9' 7"" at bounding box center [505, 506] width 344 height 32
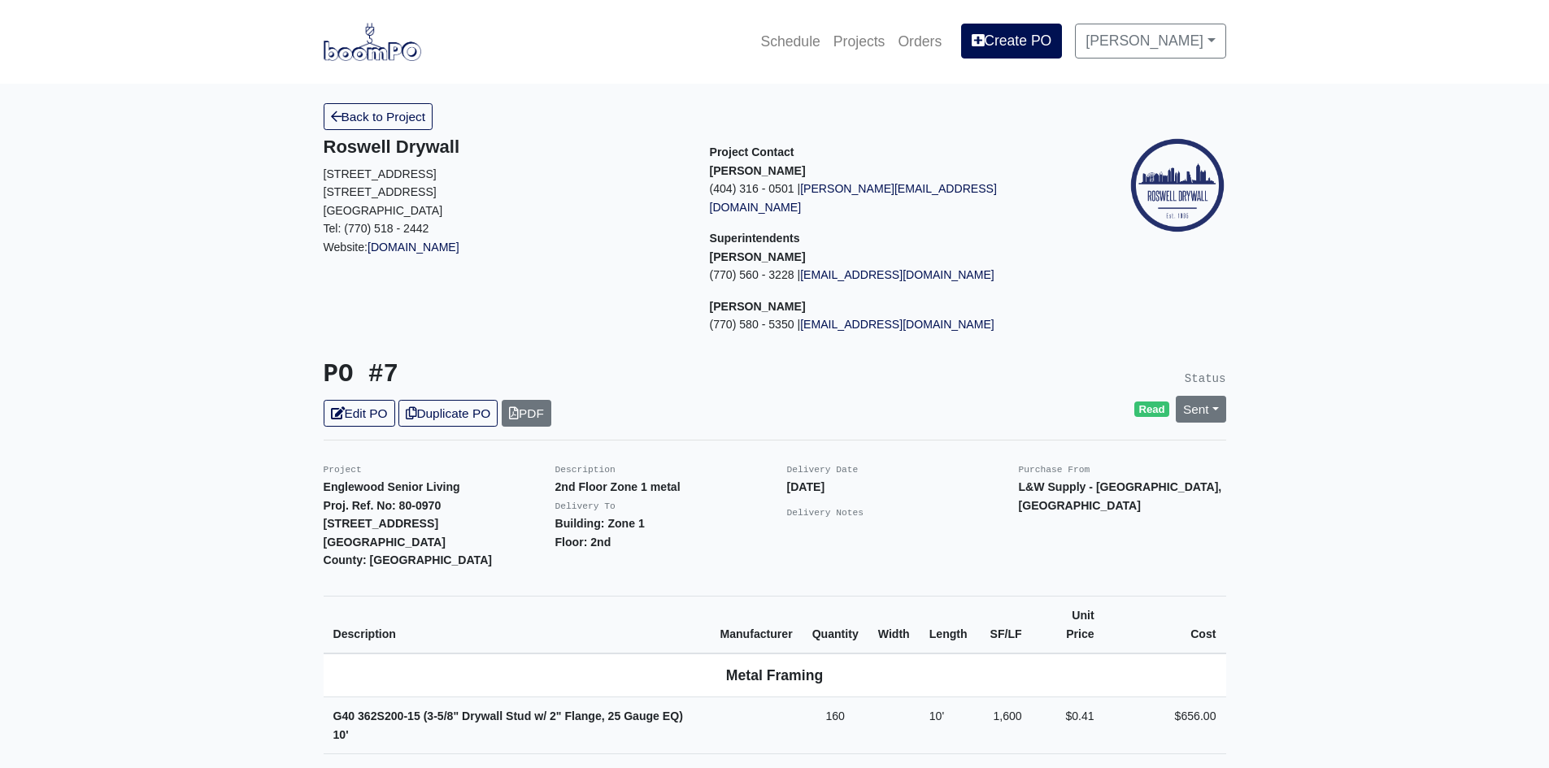
scroll to position [406, 0]
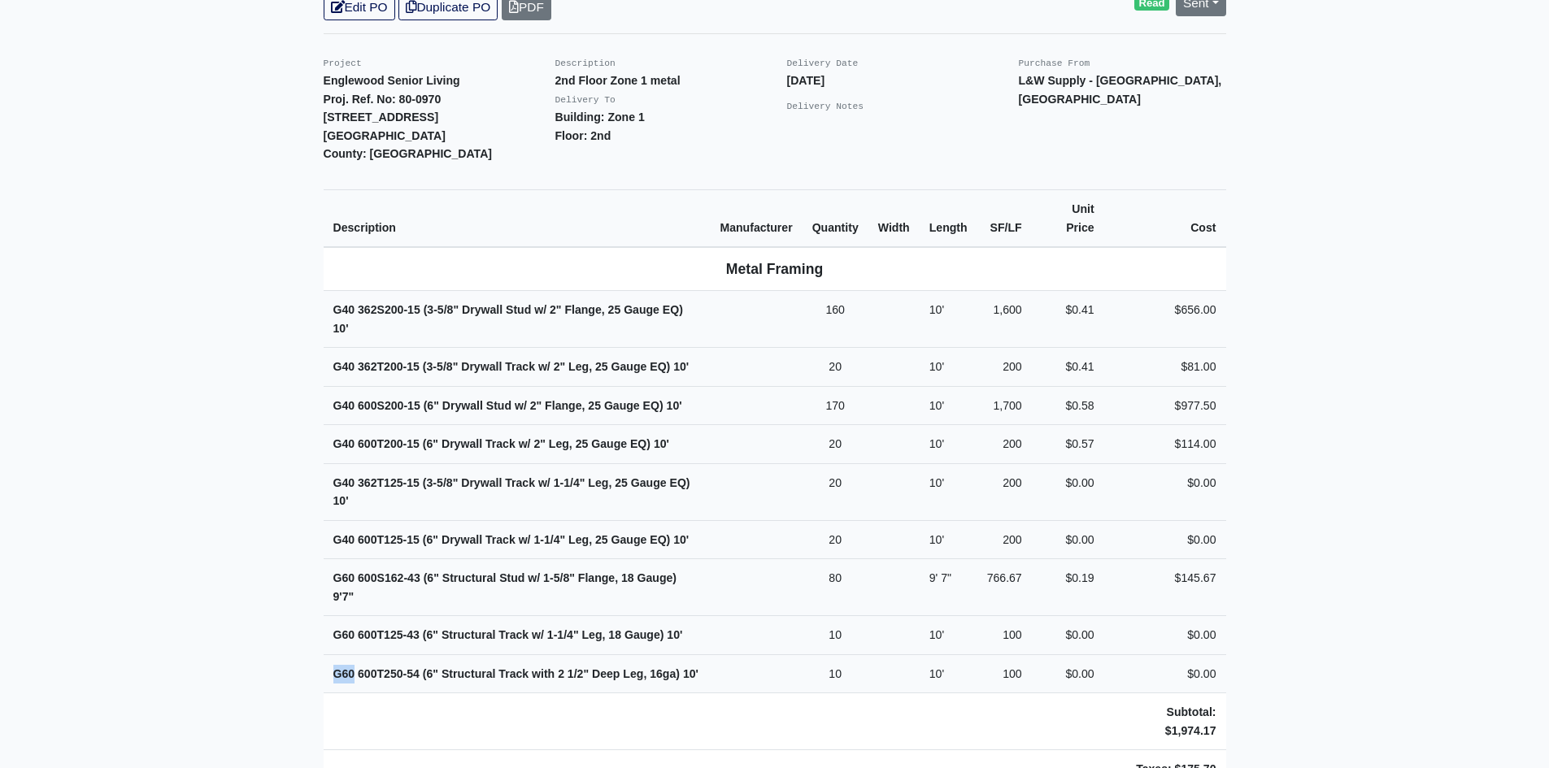
drag, startPoint x: 334, startPoint y: 655, endPoint x: 356, endPoint y: 655, distance: 21.9
click at [356, 667] on strong "G60 600T250-54 (6" Structural Track with 2 1/2" Deep Leg, 16ga) 10'" at bounding box center [515, 673] width 365 height 13
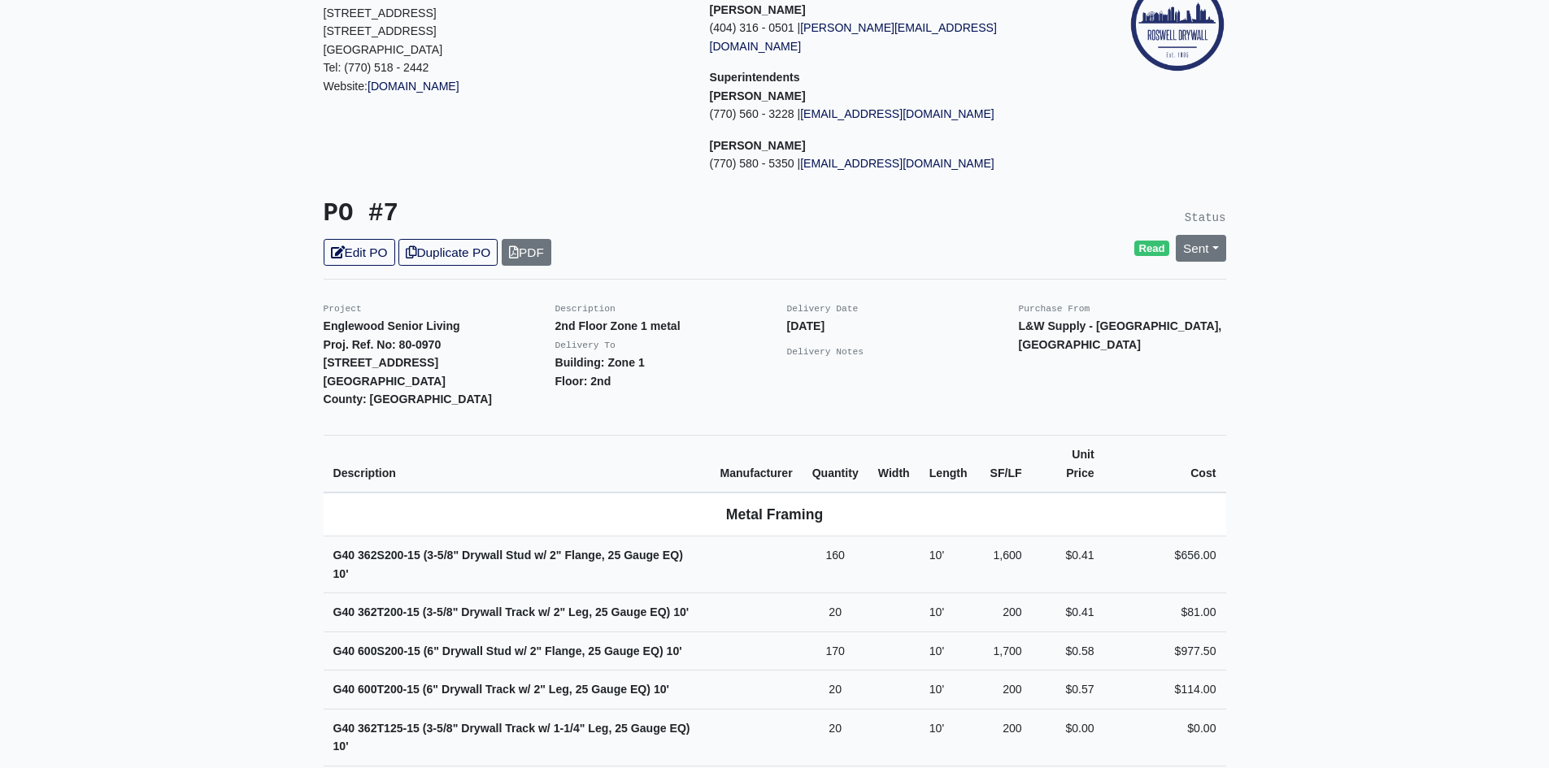
scroll to position [0, 0]
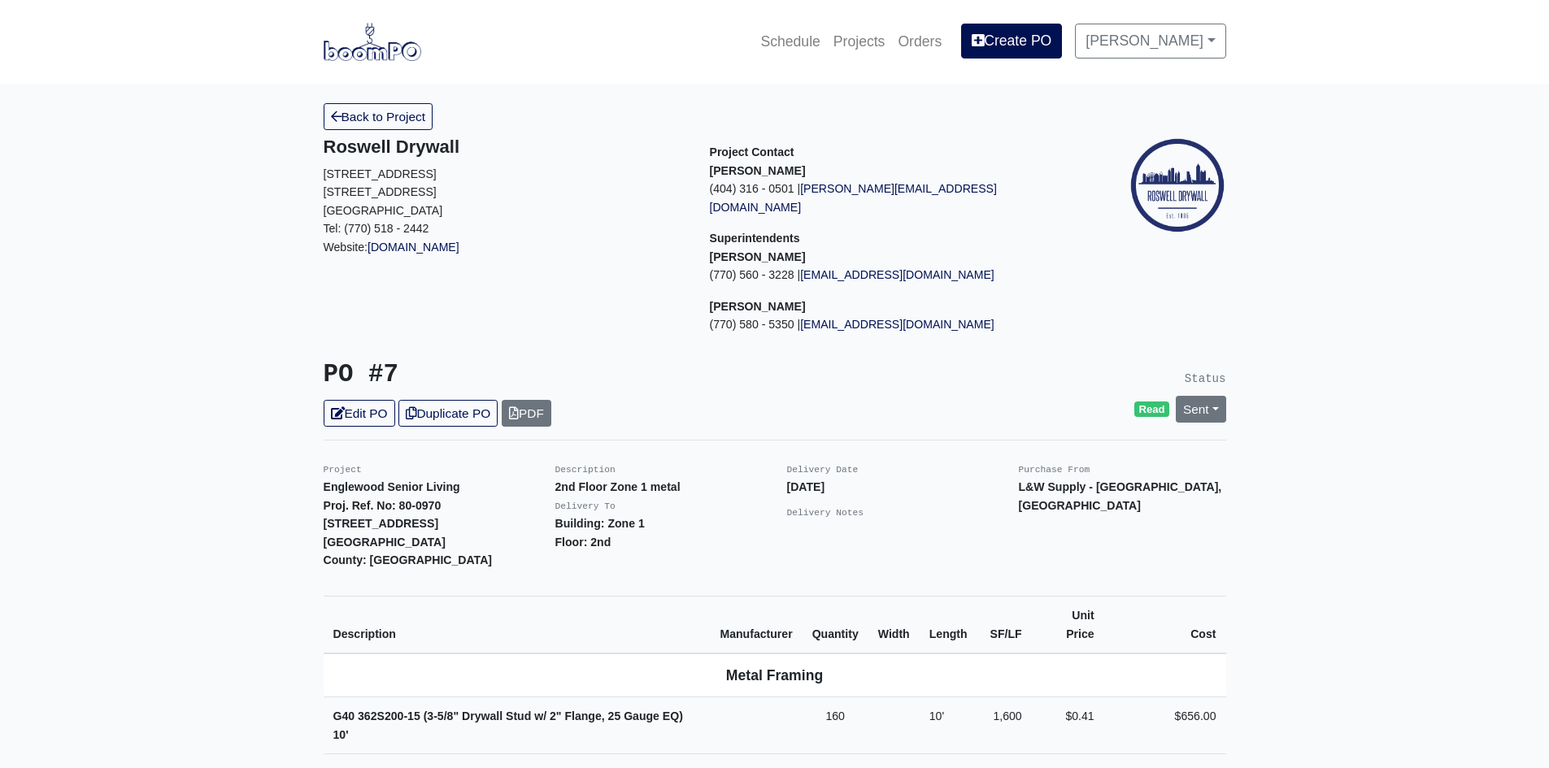
click at [383, 123] on link "Back to Project" at bounding box center [379, 116] width 110 height 27
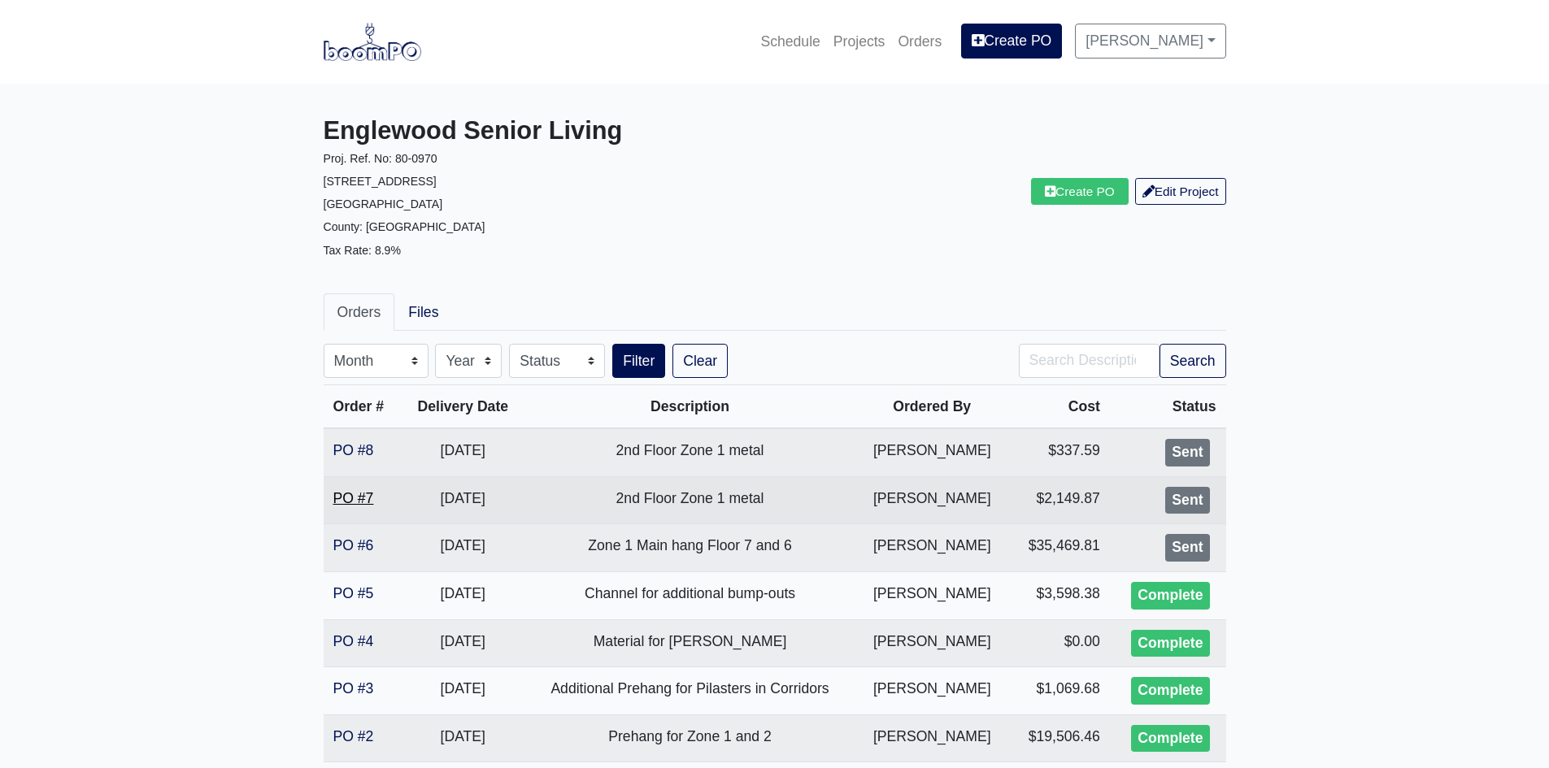
click at [352, 504] on link "PO #7" at bounding box center [353, 498] width 41 height 16
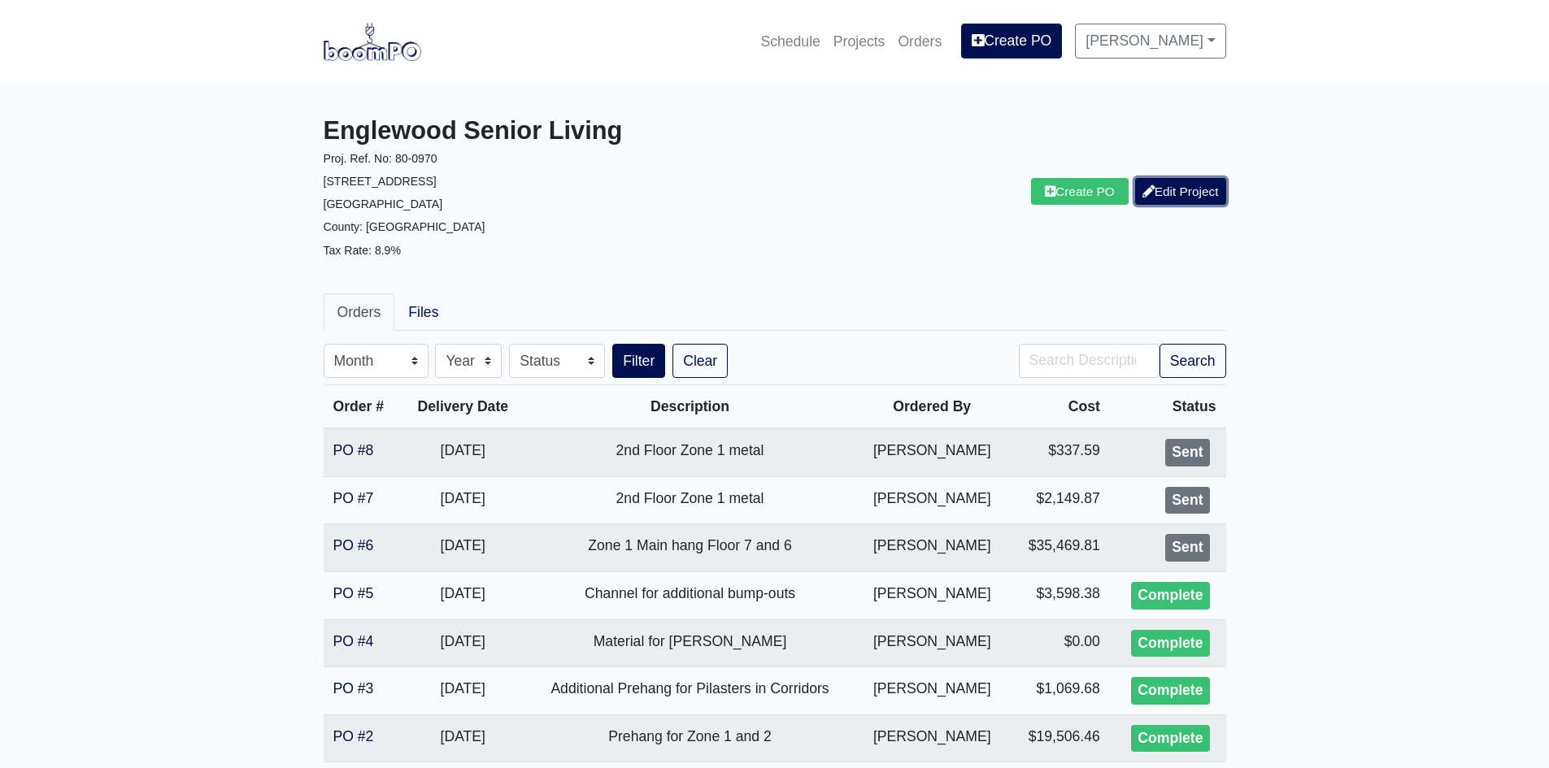
click at [1180, 191] on link "Edit Project" at bounding box center [1180, 191] width 91 height 27
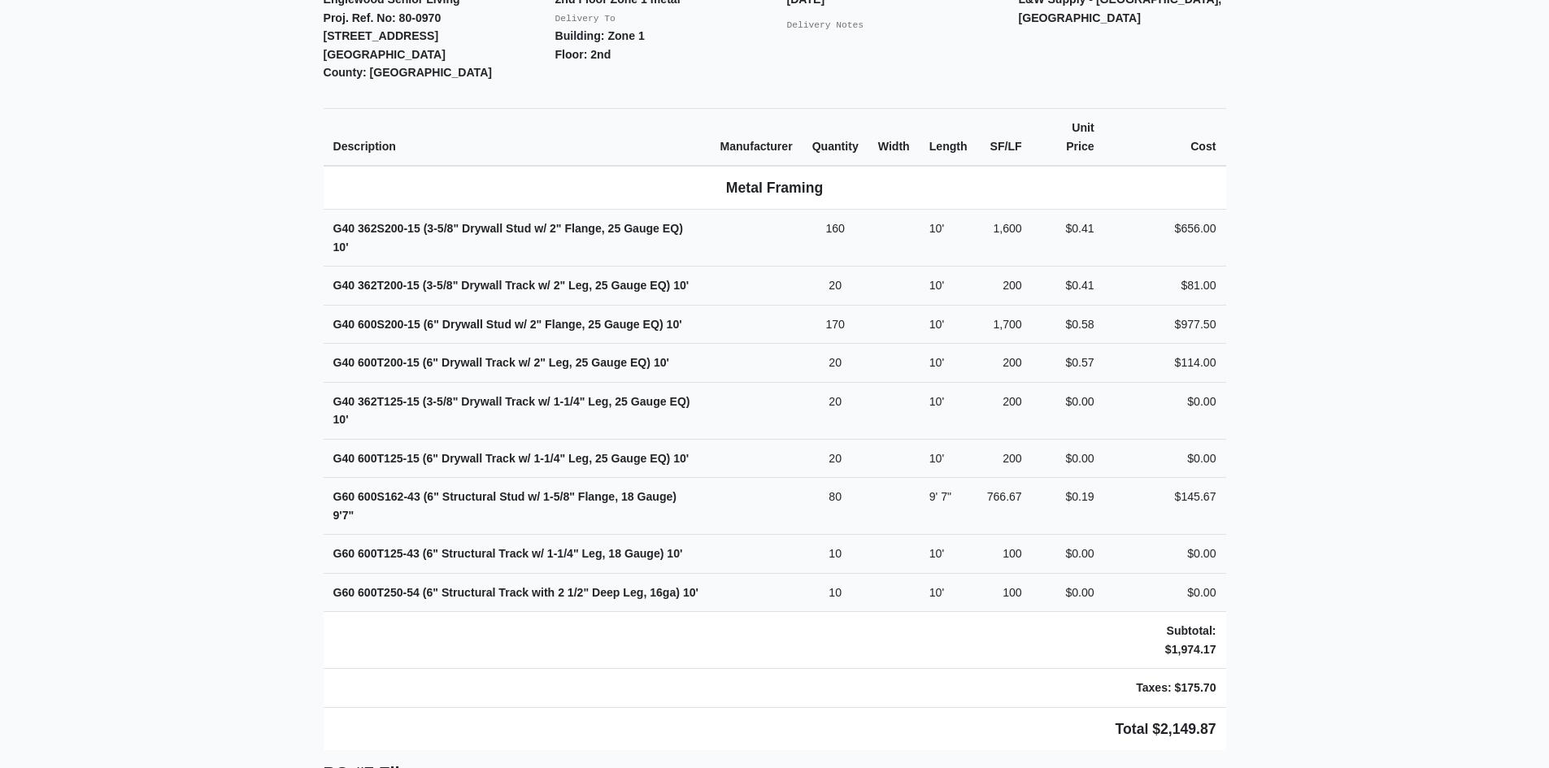
scroll to position [325, 0]
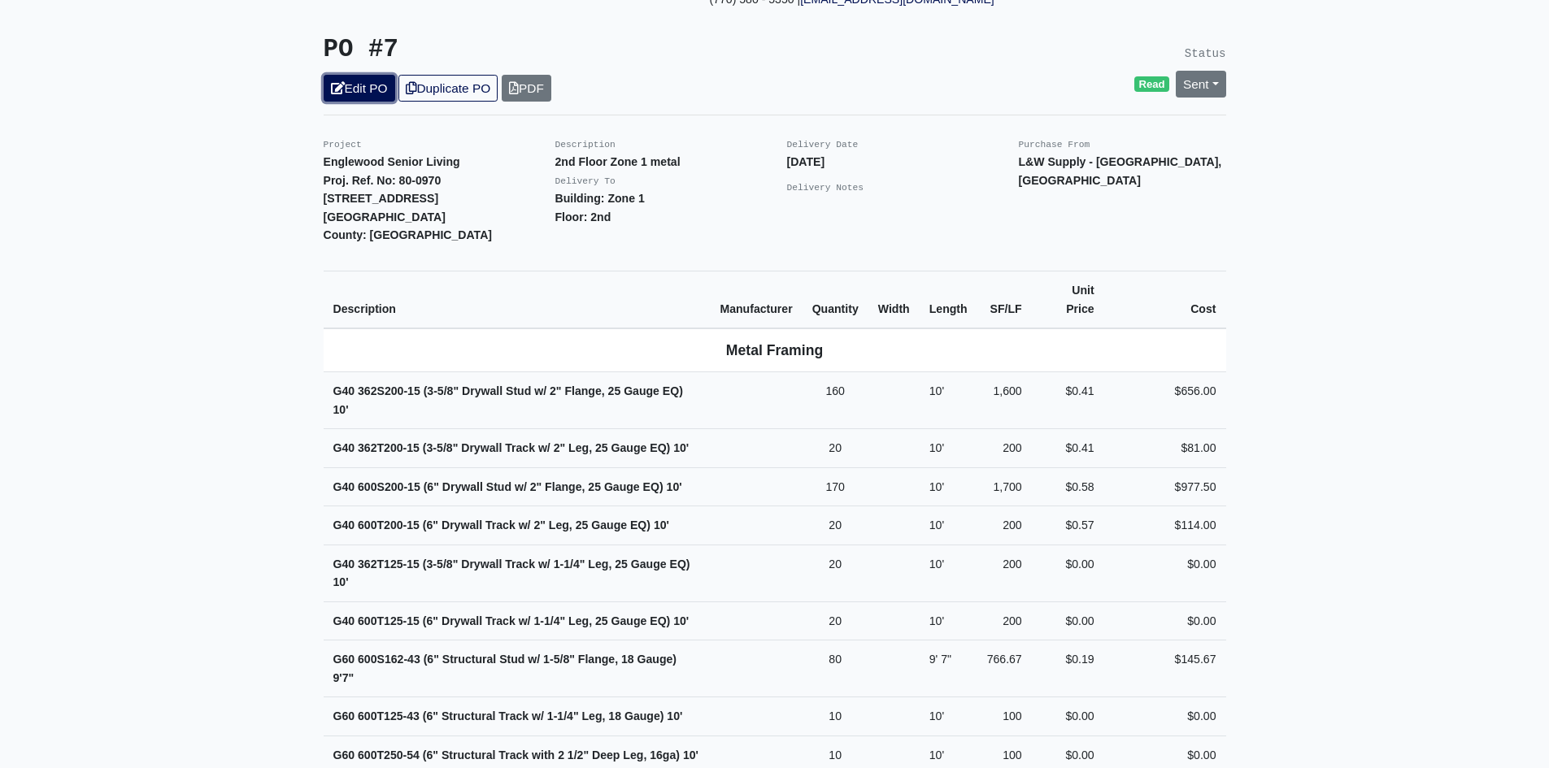
click at [358, 75] on link "Edit PO" at bounding box center [360, 88] width 72 height 27
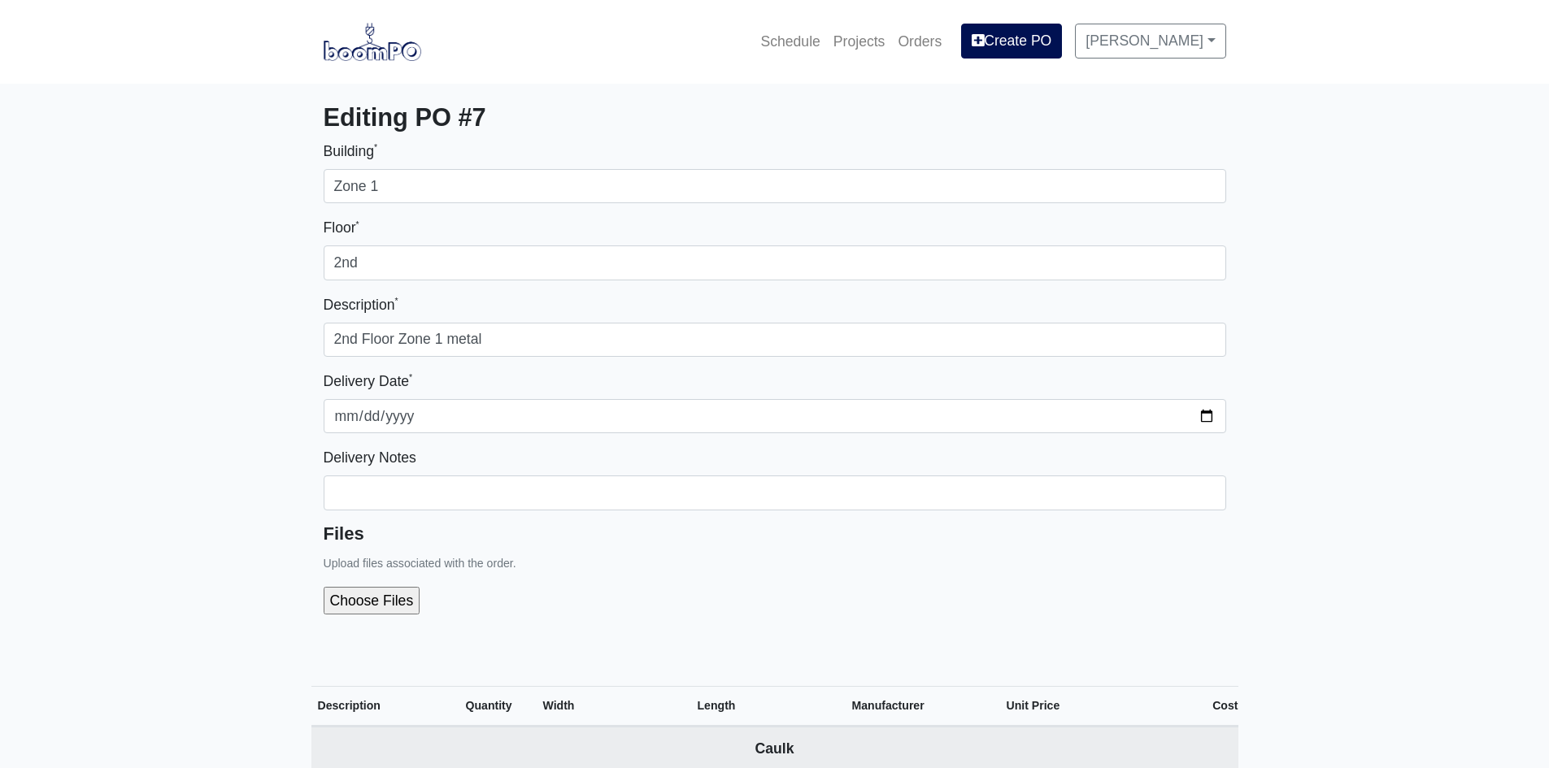
select select
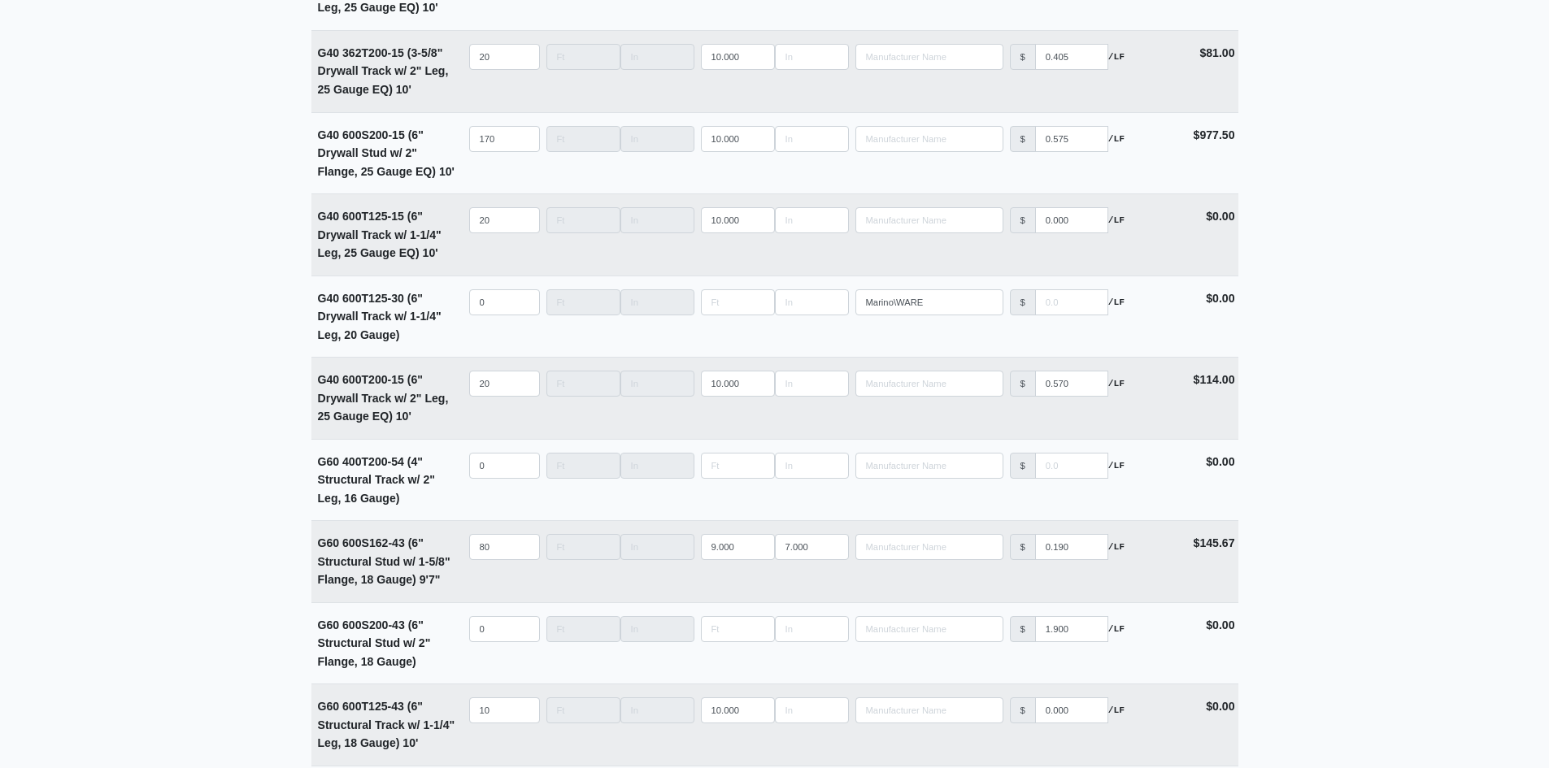
scroll to position [2113, 0]
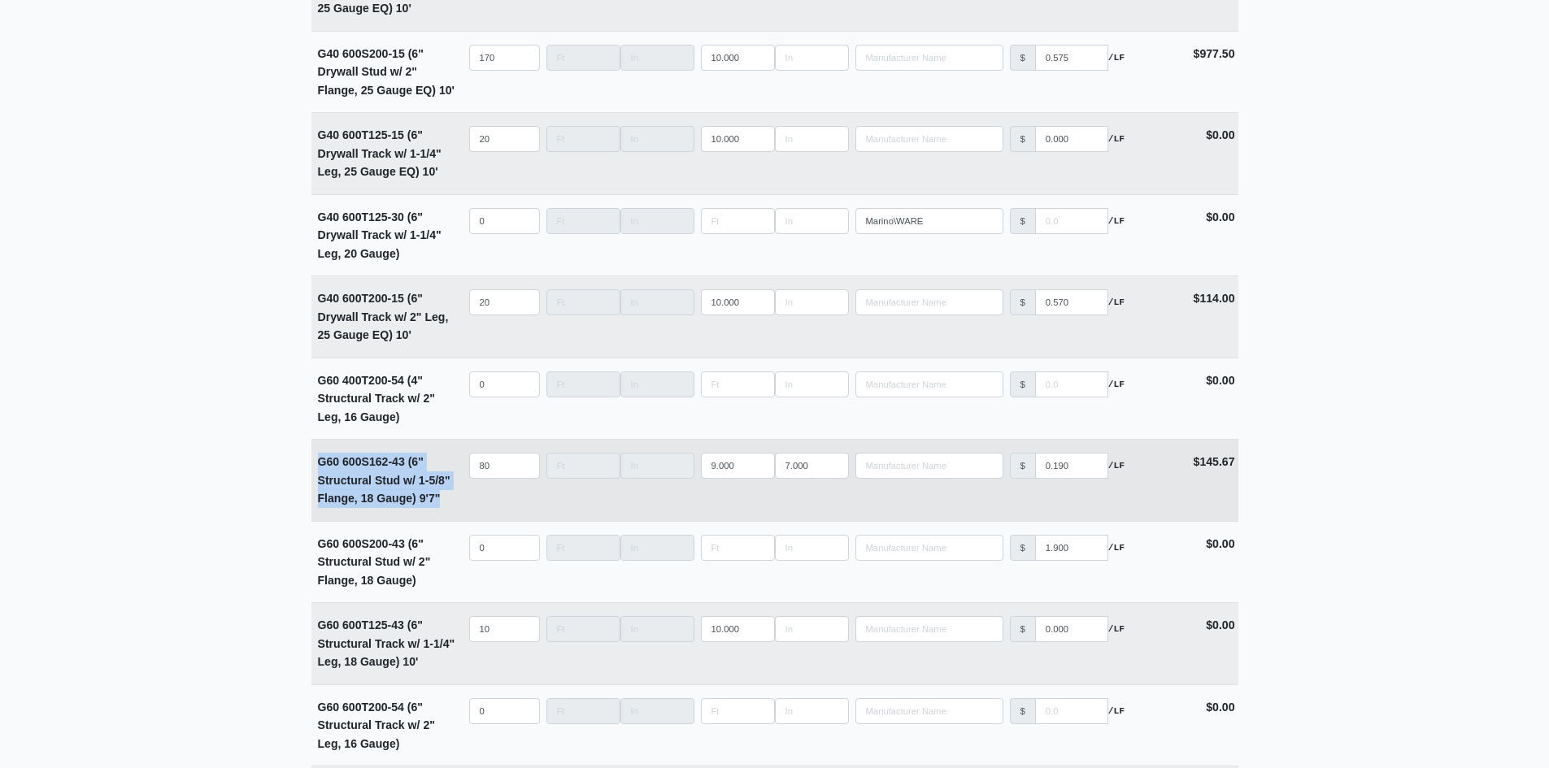
drag, startPoint x: 319, startPoint y: 469, endPoint x: 441, endPoint y: 505, distance: 127.8
click at [441, 505] on div "G60 600S162-43 (6" Structural Stud w/ 1-5/8" Flange, 18 Gauge) 9' 7"" at bounding box center [388, 480] width 141 height 55
copy strong "G60 600S162-43 (6" Structural Stud w/ 1-5/8" Flange, 18 Gauge) 9' 7""
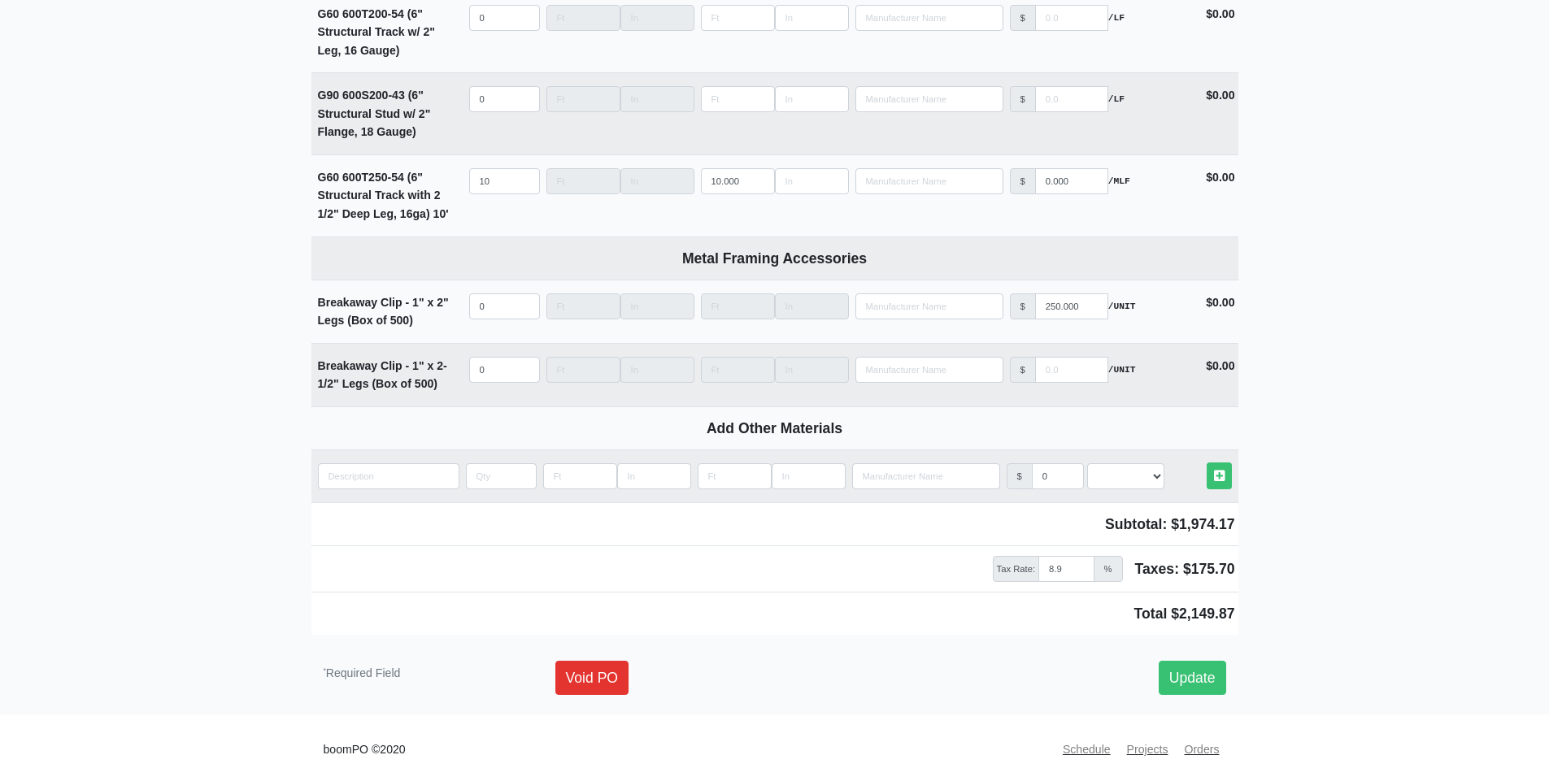
scroll to position [2830, 0]
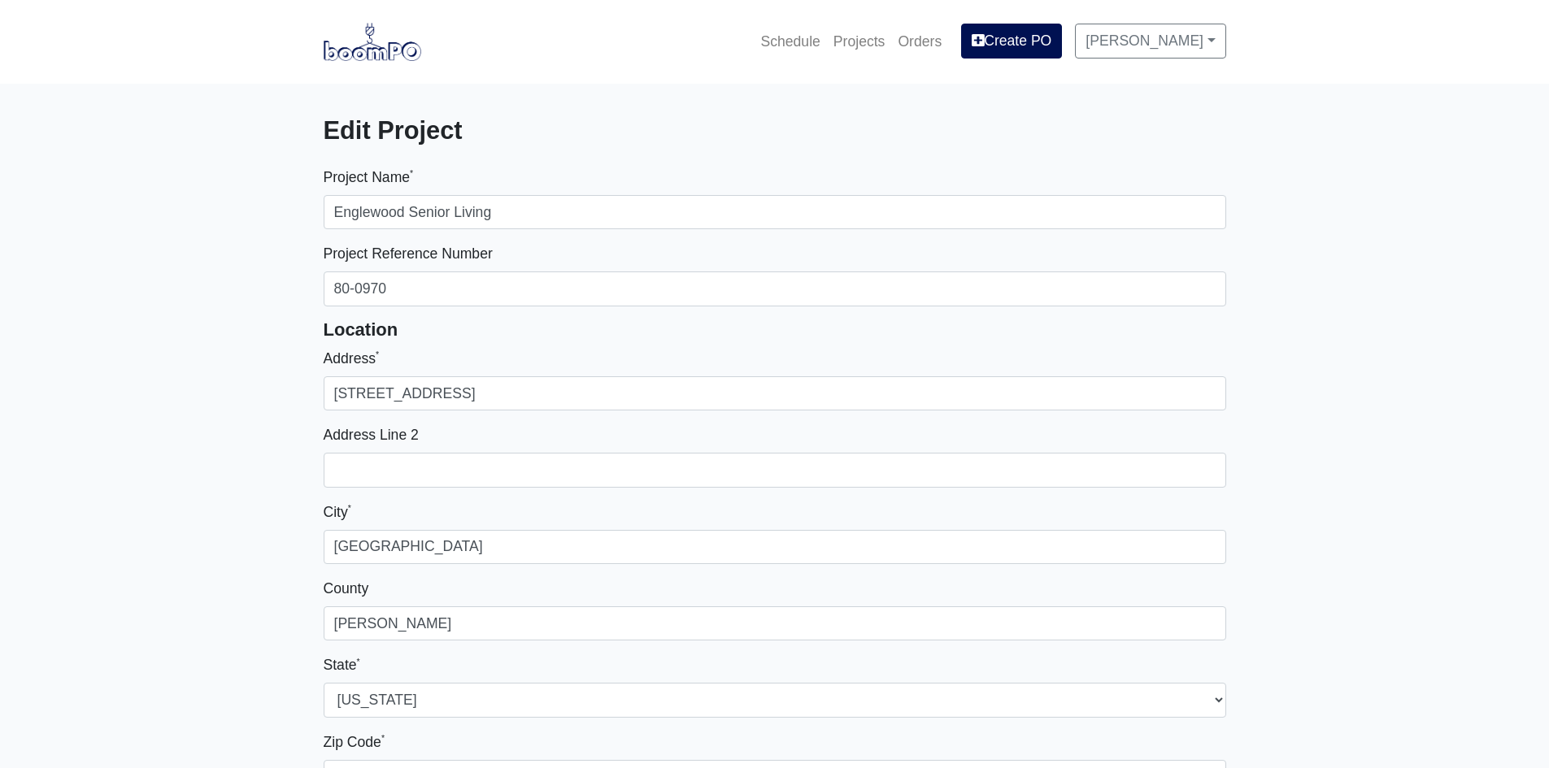
select select
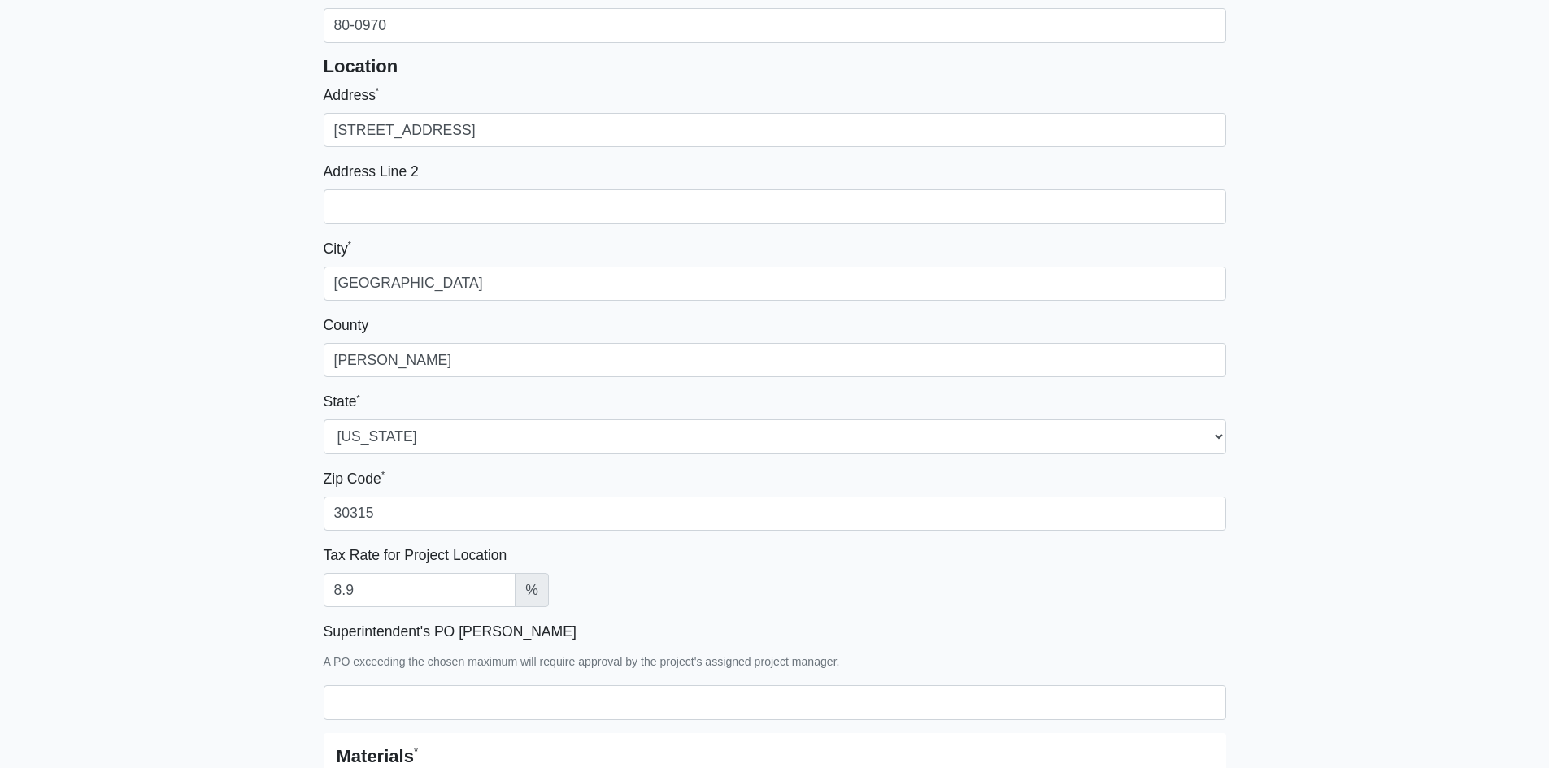
scroll to position [569, 0]
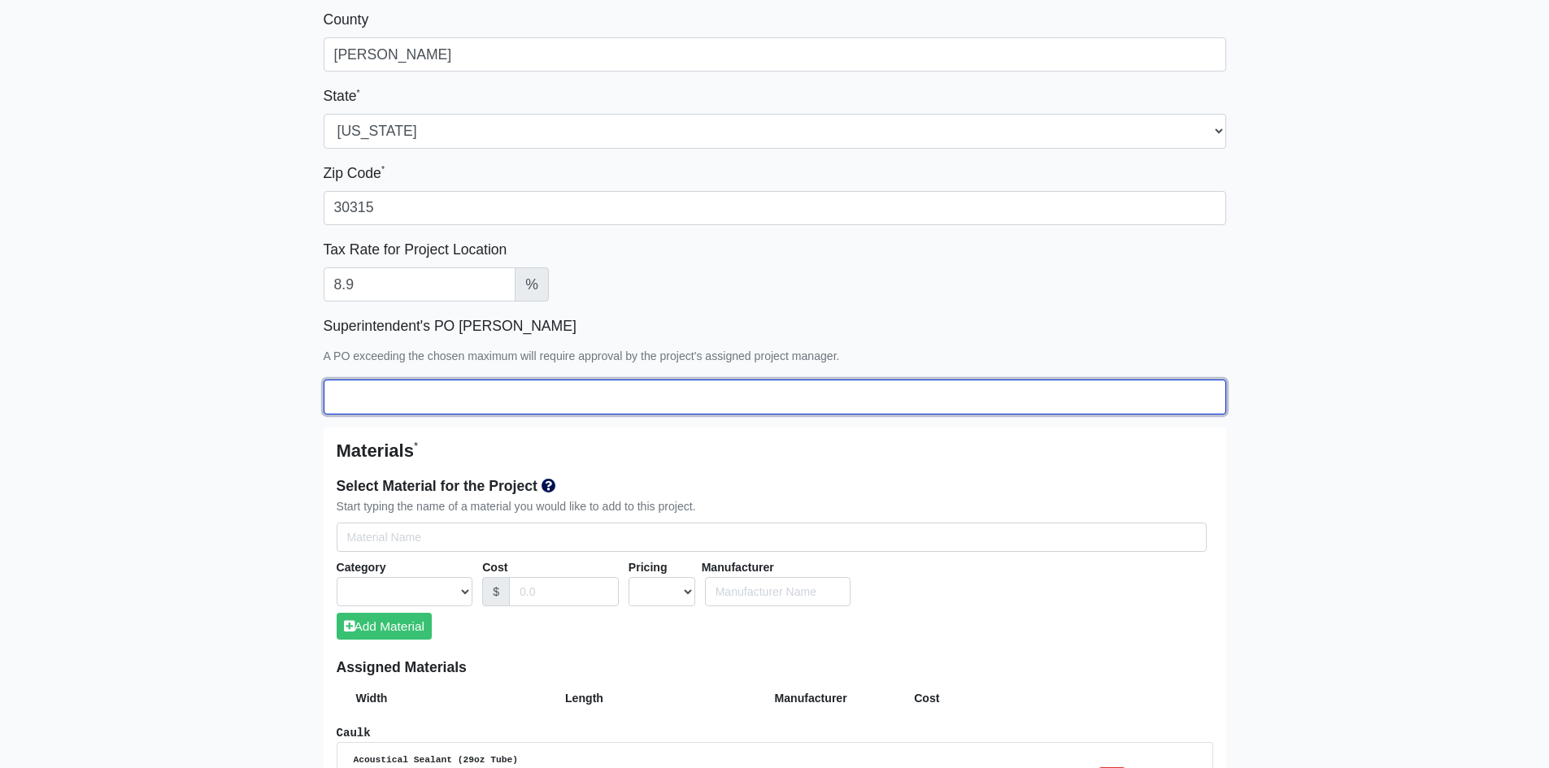
click at [400, 405] on input "Superintendent's PO Max Amount" at bounding box center [775, 397] width 902 height 34
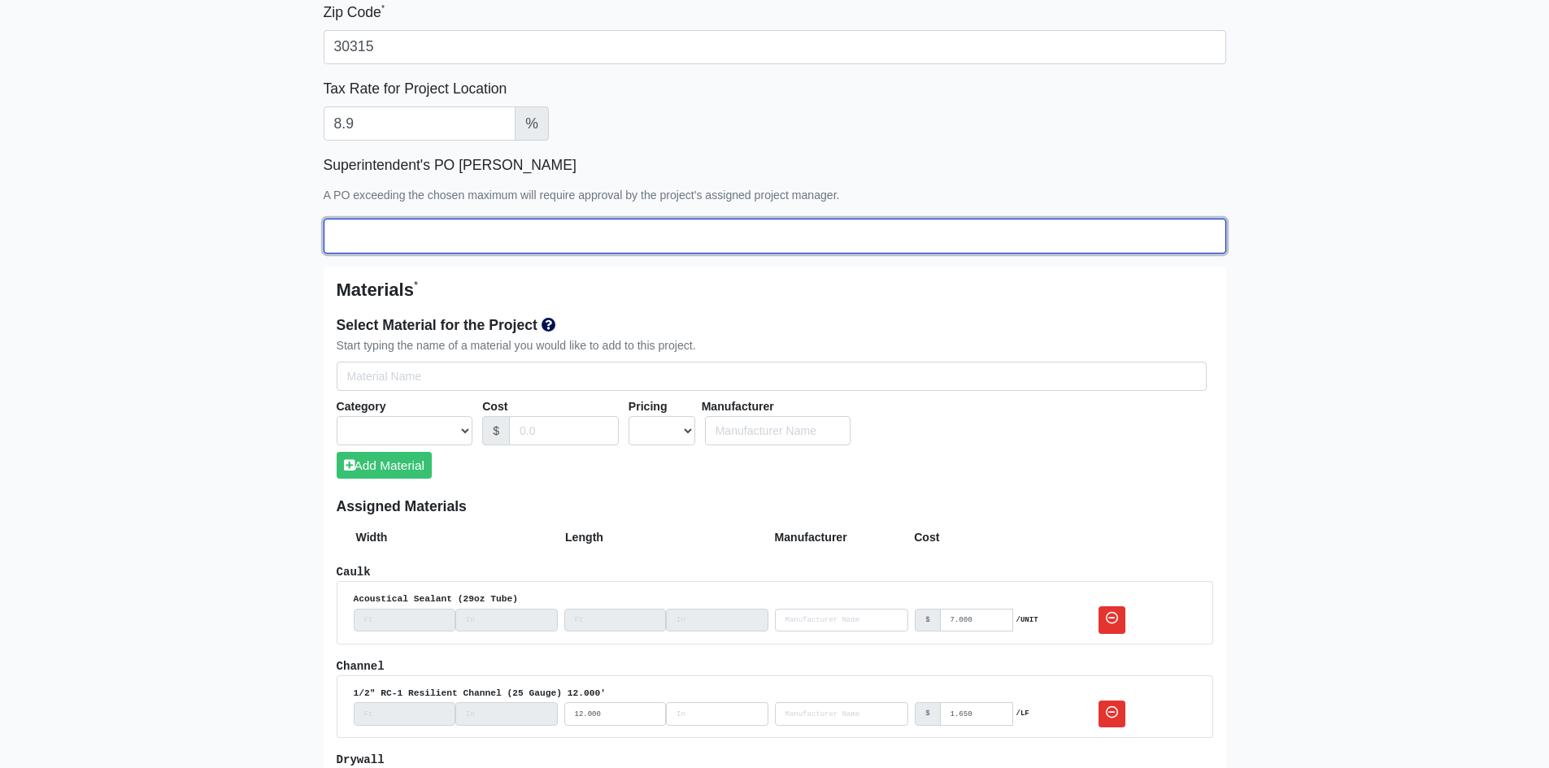
scroll to position [732, 0]
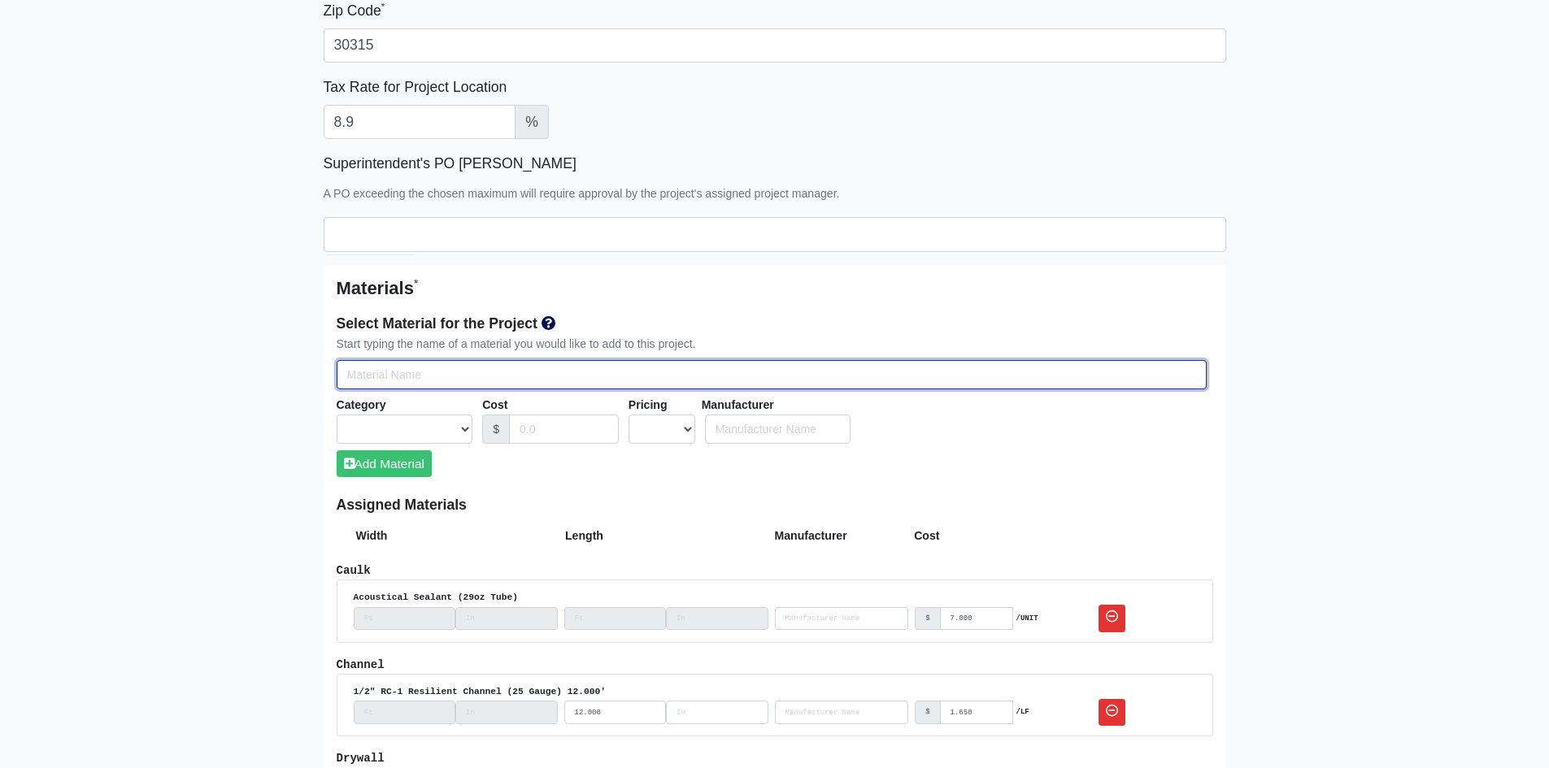
click at [386, 382] on input "Select Team Members for the Project" at bounding box center [772, 375] width 870 height 30
paste input "G60 600S162-43 (6" Structural Stud w/ 1-5/8" Flange, 18 Gauge) 9'7""
type input "G60 600S162-43 (6" Structural Stud w/ 1-5/8" Flange, 18 Gauge) 9'7""
select select
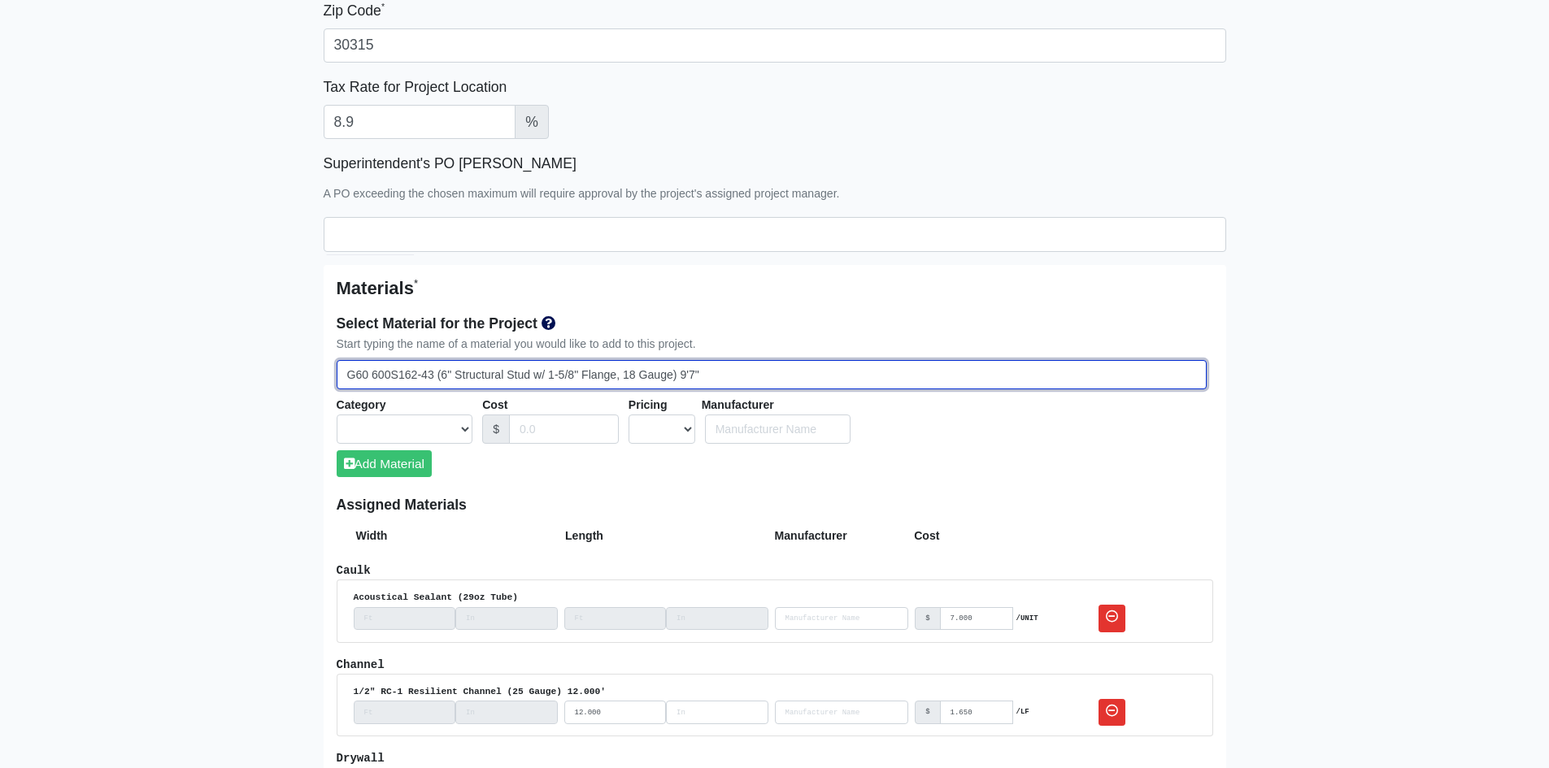
select select
drag, startPoint x: 684, startPoint y: 376, endPoint x: 689, endPoint y: 388, distance: 12.1
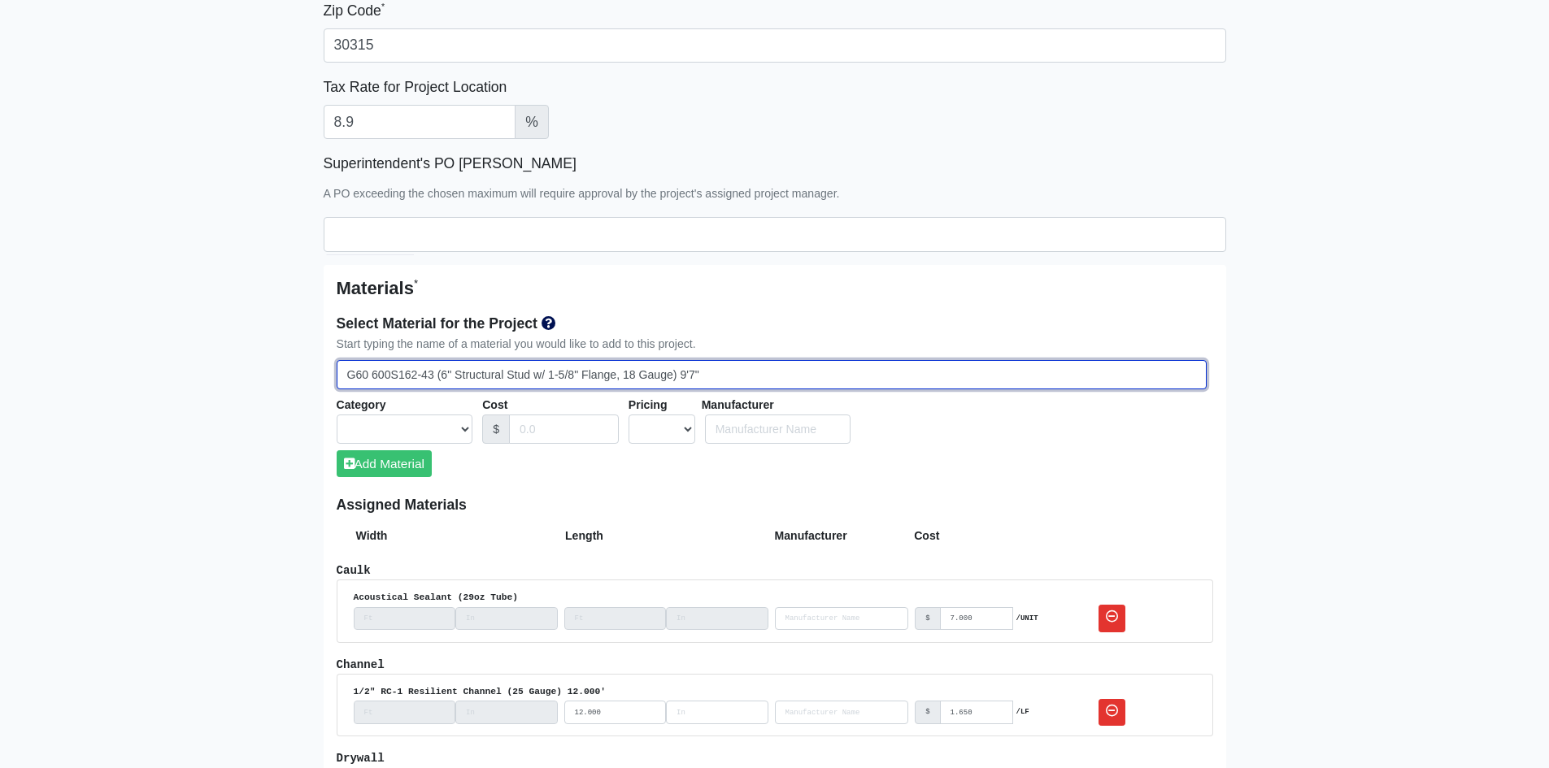
click at [675, 377] on input "G60 600S162-43 (6" Structural Stud w/ 1-5/8" Flange, 18 Gauge) 9'7"" at bounding box center [772, 375] width 870 height 30
type input "G60 600S162-43 (6" Structural Stud w/ 1-5/8" Flange, 18 Gauge)"
select select
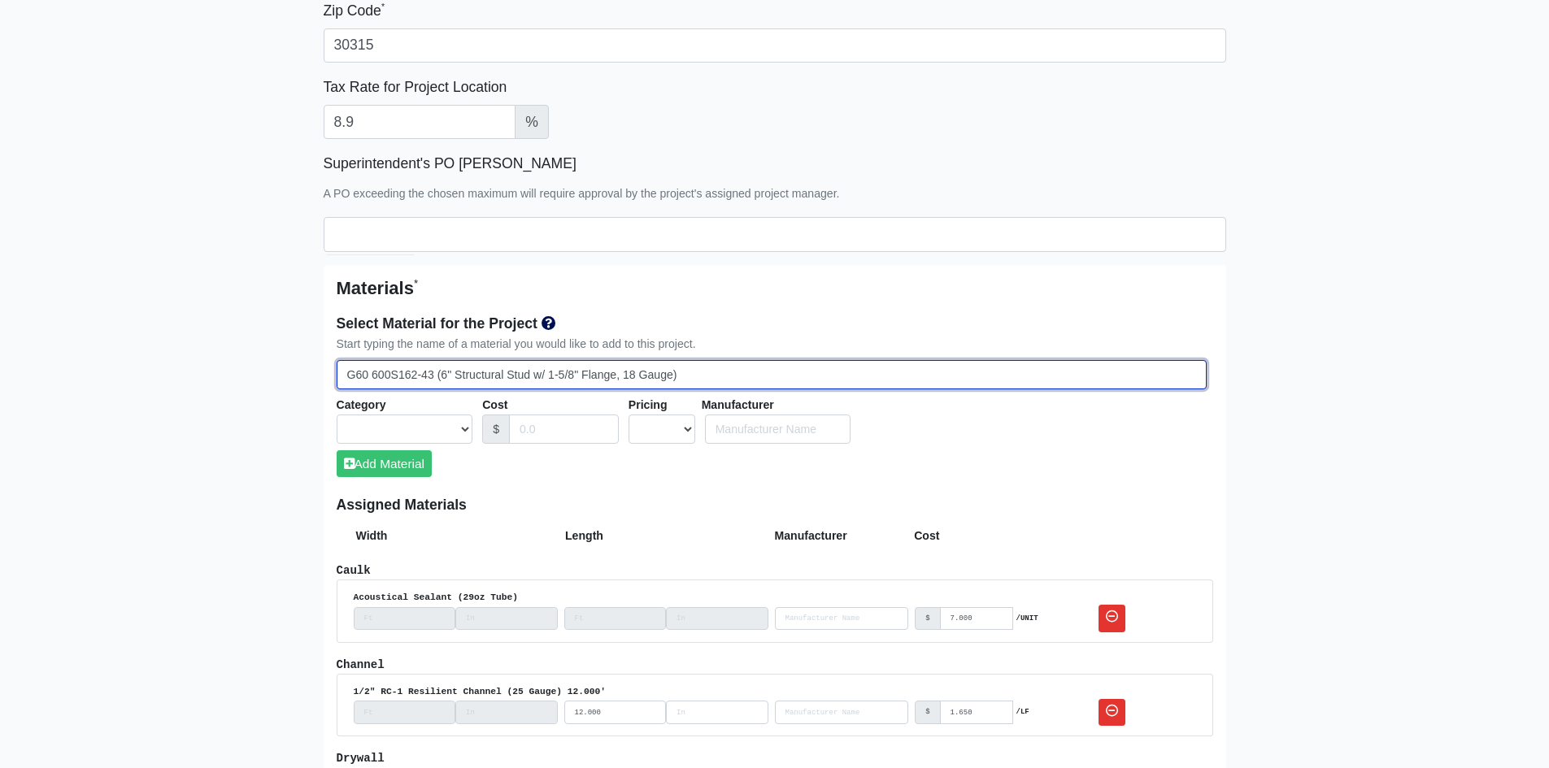
select select
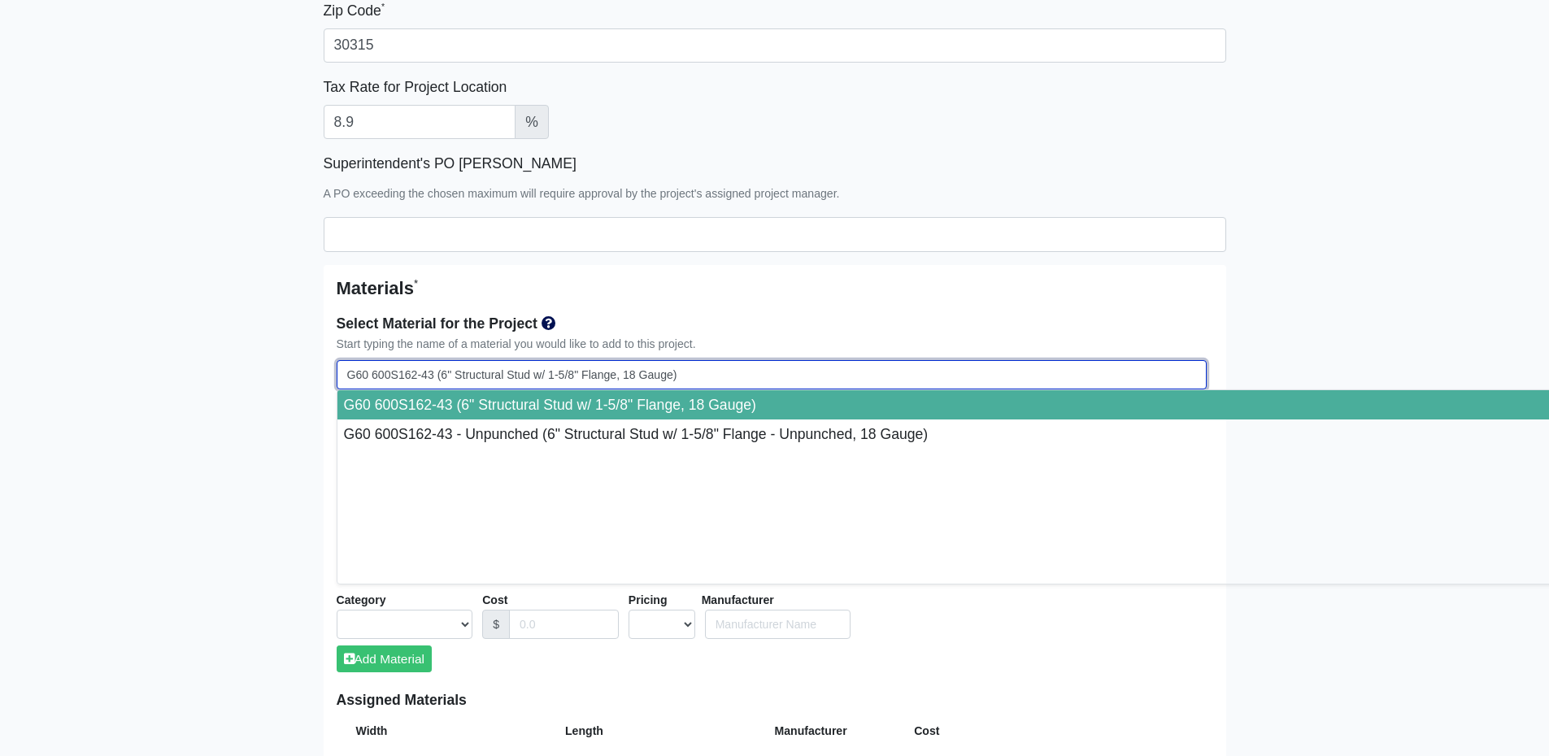
type input "G60 600S162-43 (6" Structural Stud w/ 1-5/8" Flange, 18 Gauge)"
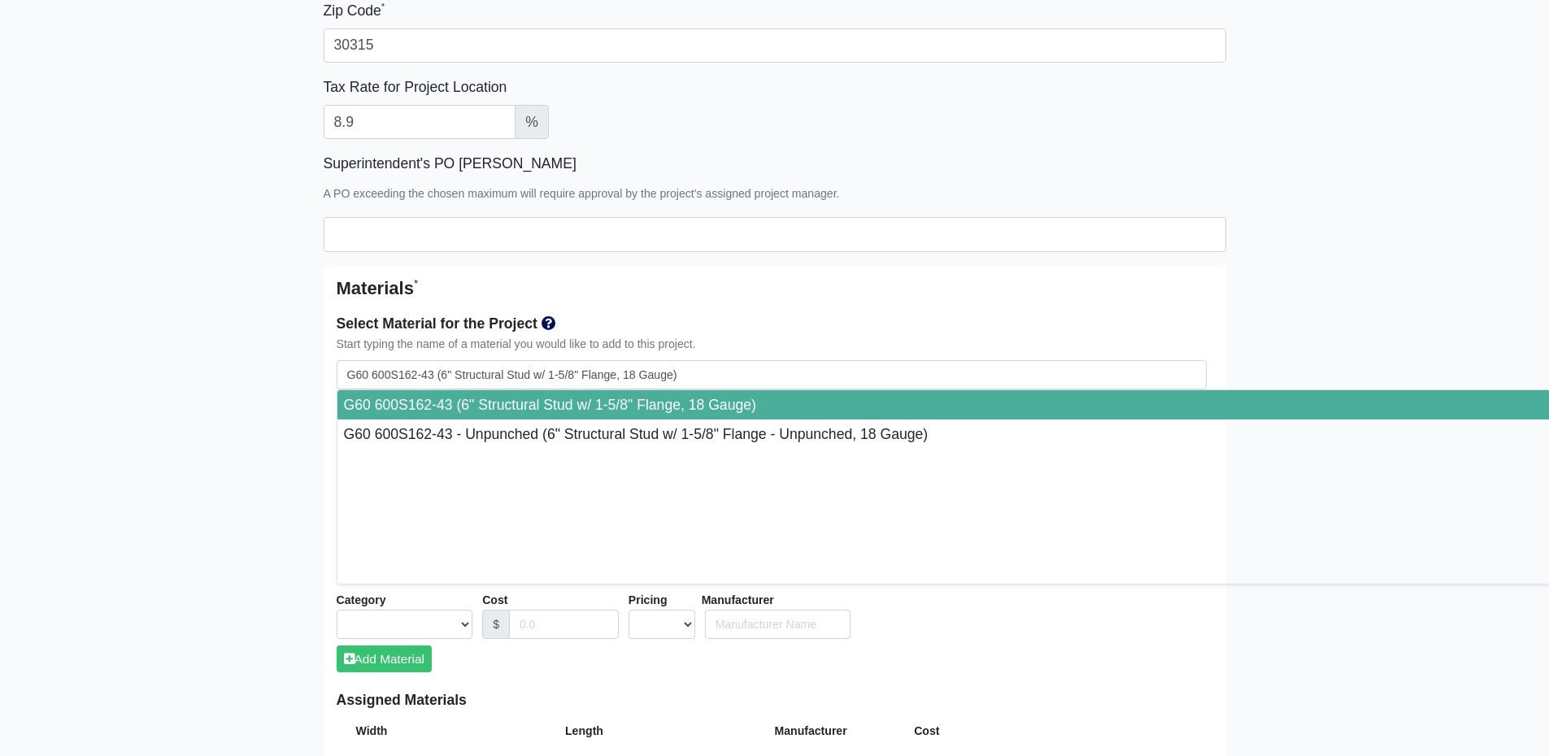
select select "[object Object]"
select select "1"
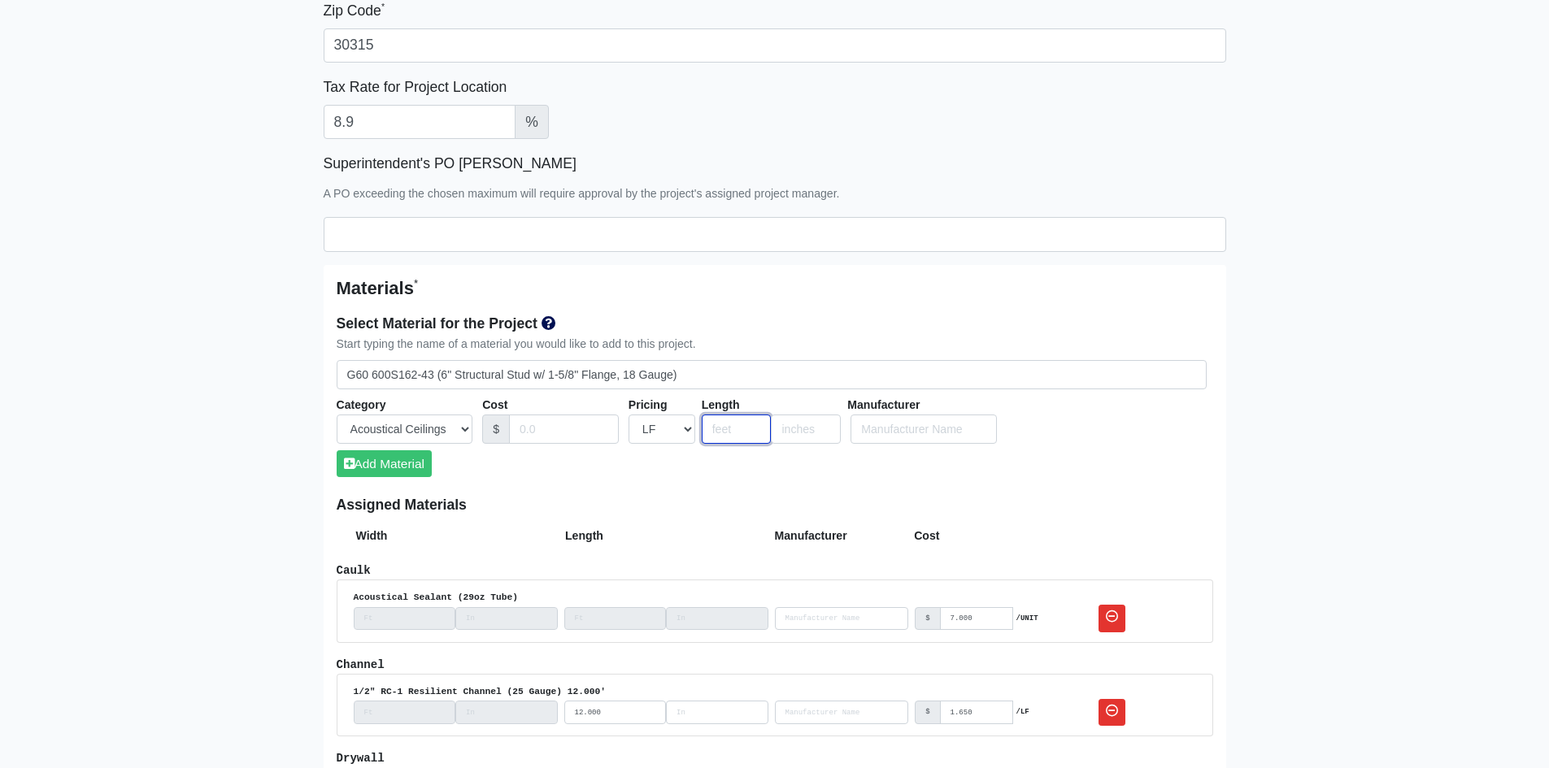
click at [721, 436] on input "number" at bounding box center [737, 430] width 70 height 30
click at [680, 433] on select "UNIT MLF LF MSQFT SQFT" at bounding box center [661, 430] width 67 height 30
click at [725, 433] on input "number" at bounding box center [737, 430] width 70 height 30
type input "10"
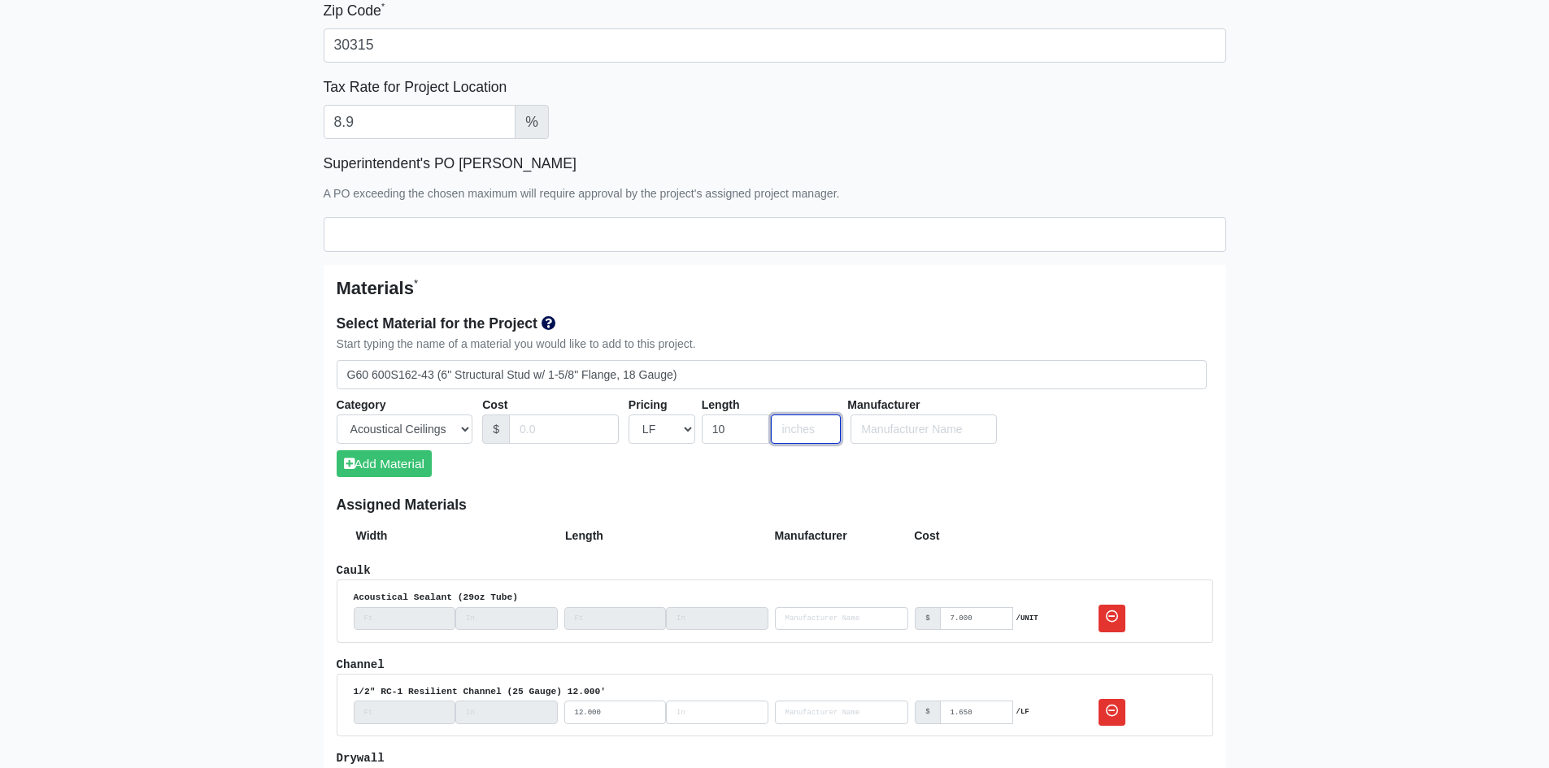
click at [793, 435] on input "number" at bounding box center [806, 430] width 70 height 30
type input "2"
click at [415, 471] on button "Add Material" at bounding box center [384, 463] width 95 height 27
select select
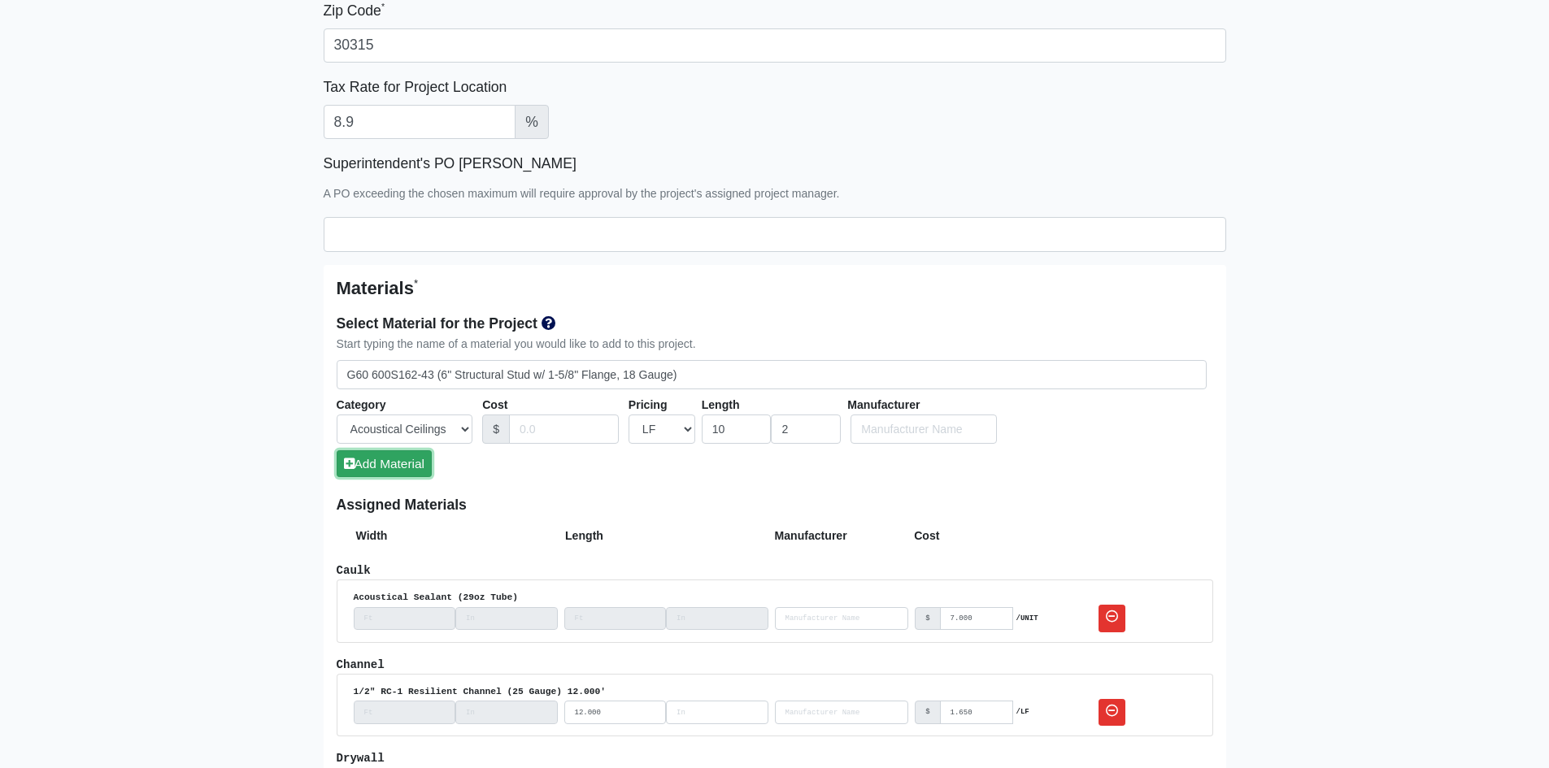
select select
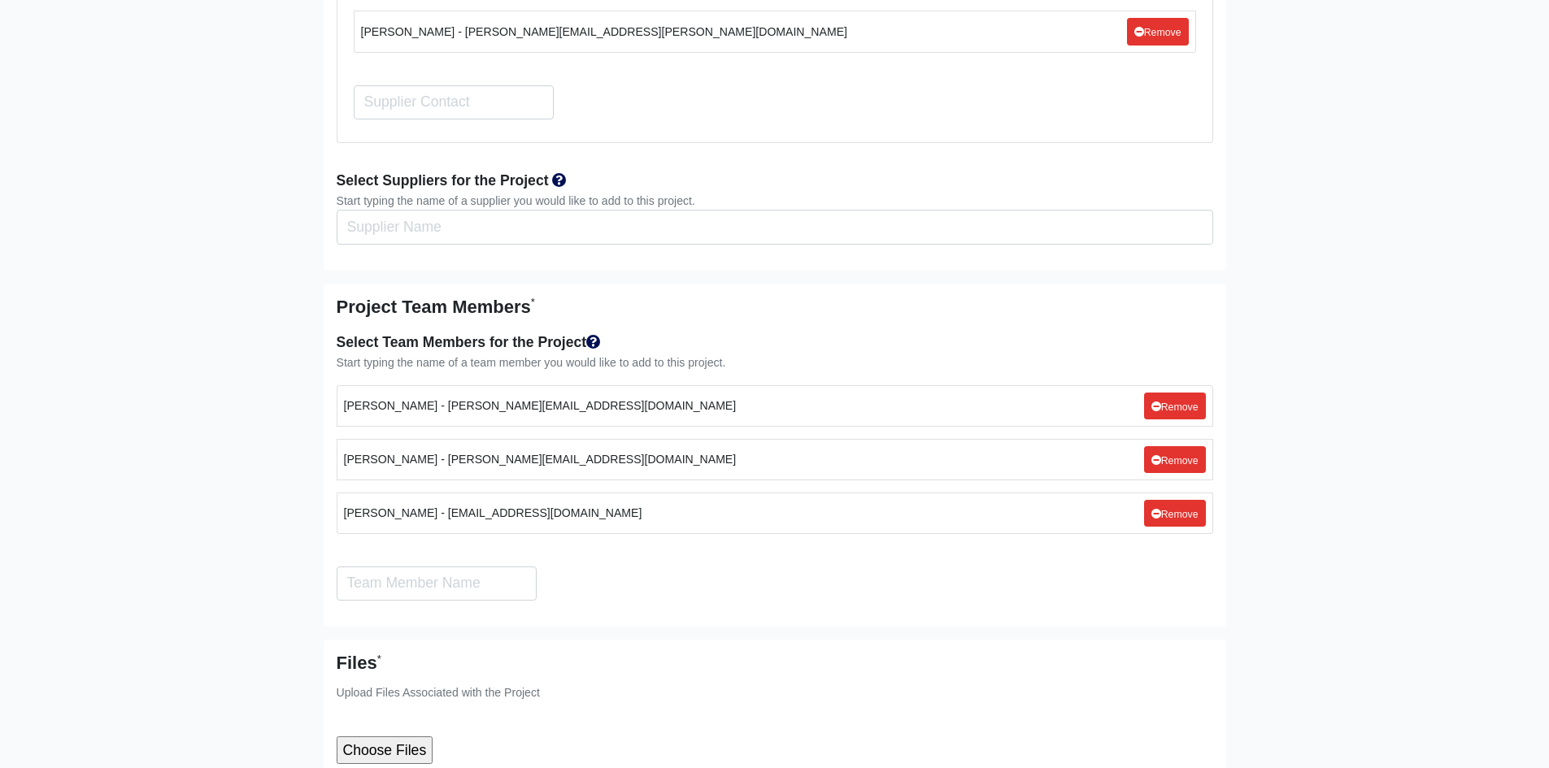
scroll to position [4007, 0]
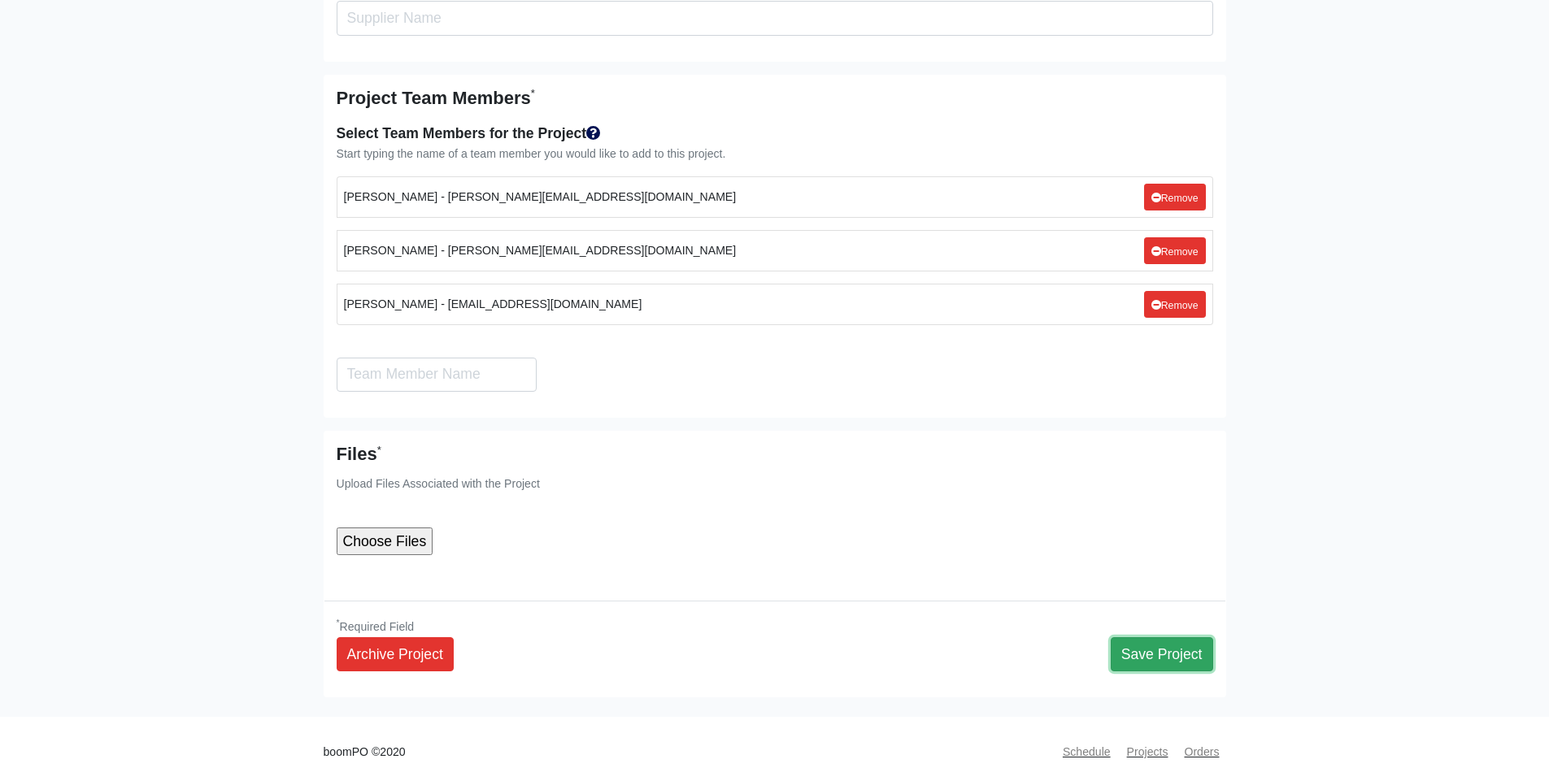
click at [1159, 644] on button "Save Project" at bounding box center [1161, 654] width 102 height 34
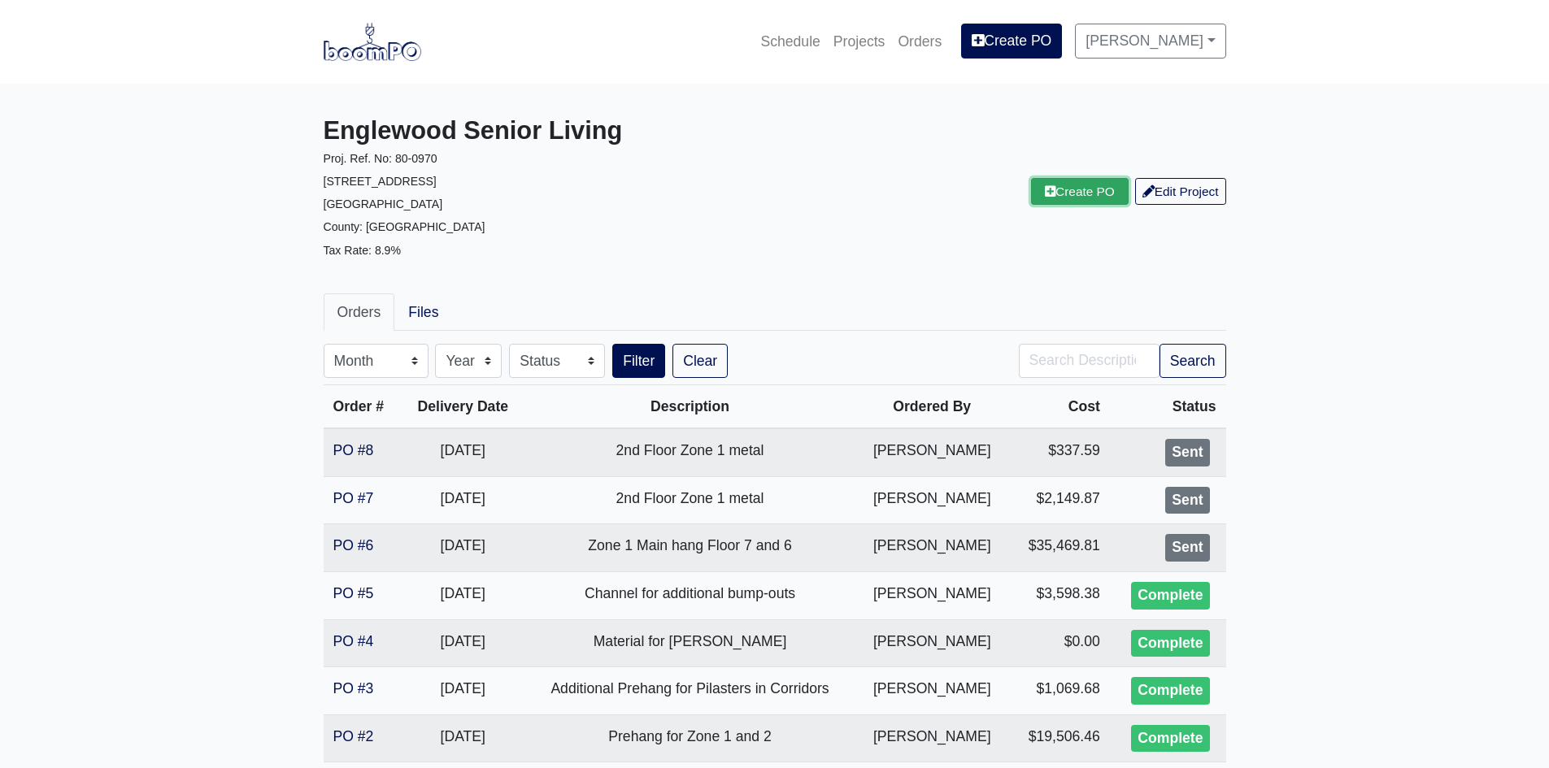
click at [1072, 189] on link "Create PO" at bounding box center [1080, 191] width 98 height 27
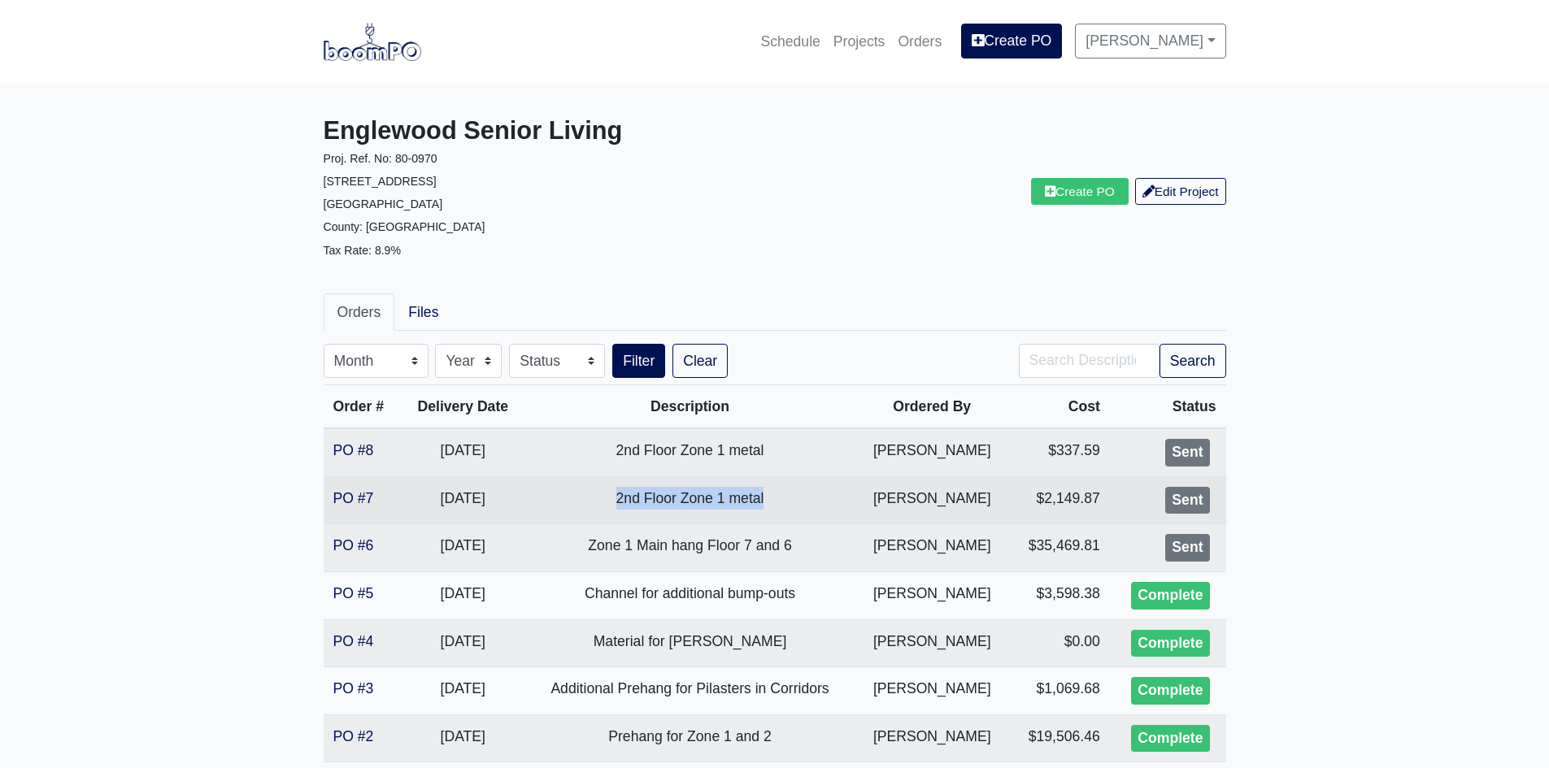
drag, startPoint x: 619, startPoint y: 500, endPoint x: 814, endPoint y: 499, distance: 195.1
click at [814, 499] on td "2nd Floor Zone 1 metal" at bounding box center [690, 500] width 332 height 48
copy td "2nd Floor Zone 1 metal"
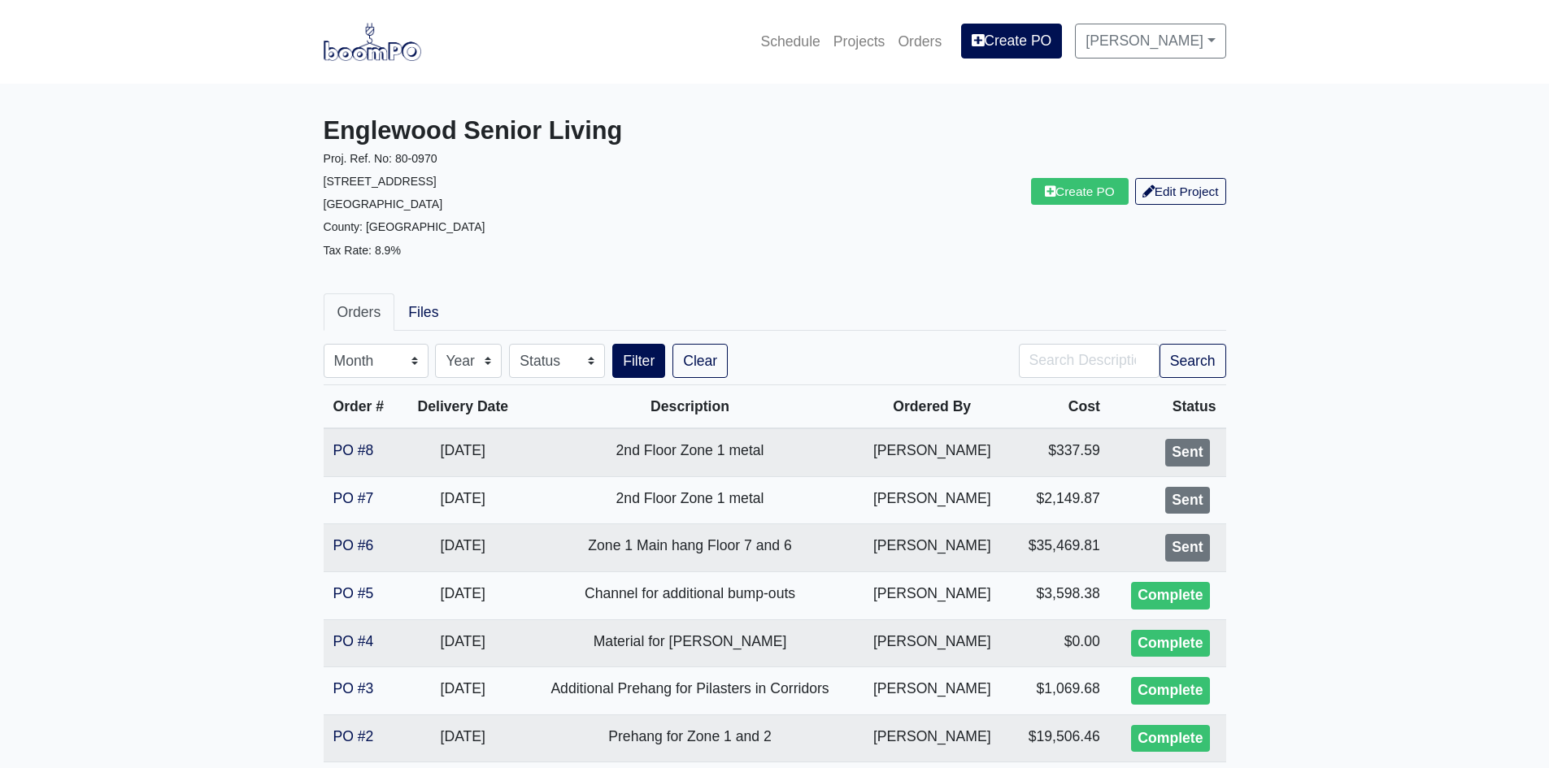
click at [302, 485] on main "Englewood Senior Living Proj. Ref. No: 80-0970 [STREET_ADDRESS]: [GEOGRAPHIC_DA…" at bounding box center [774, 491] width 1549 height 814
click at [1092, 185] on link "Create PO" at bounding box center [1080, 191] width 98 height 27
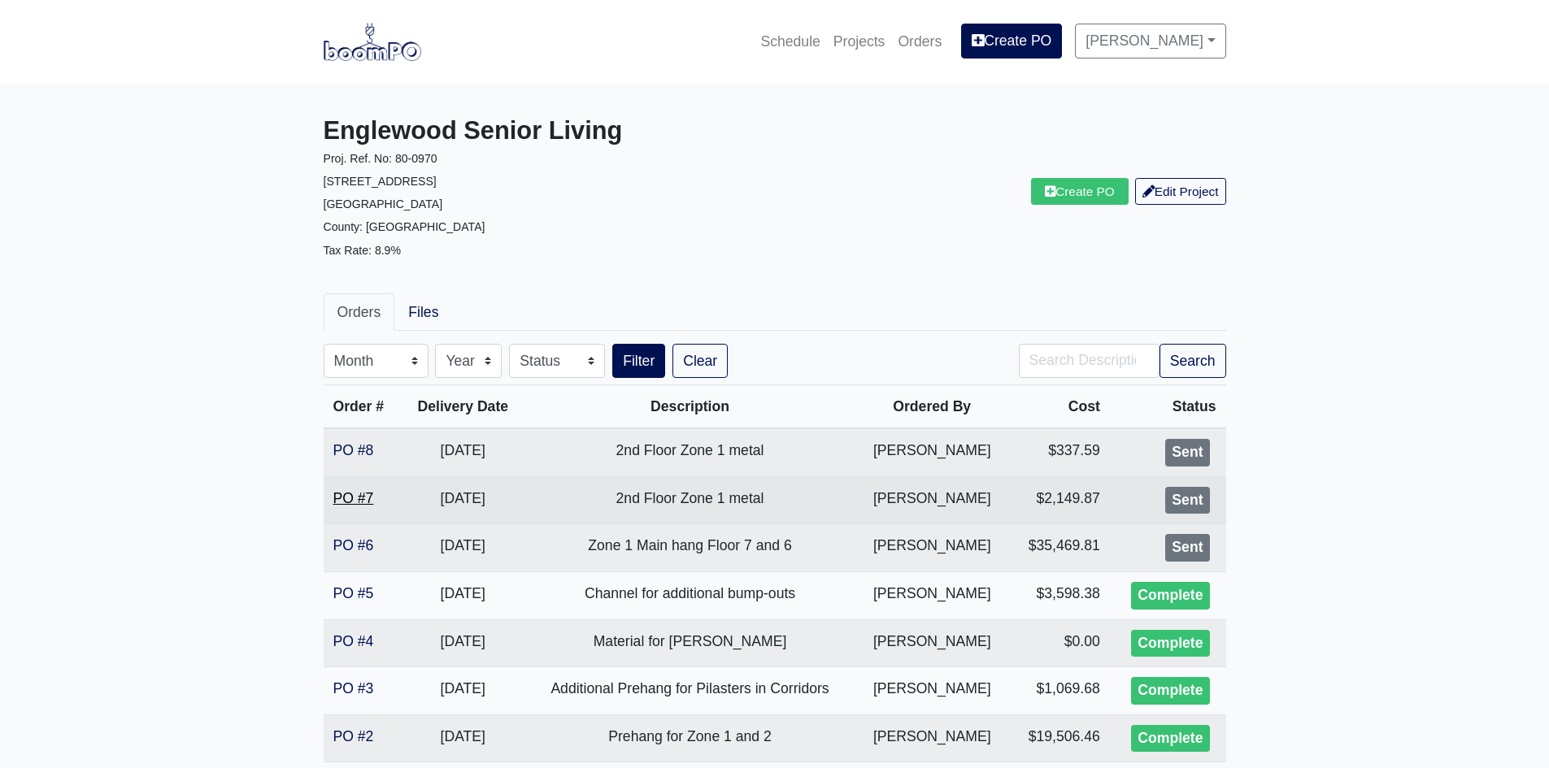
click at [371, 502] on link "PO #7" at bounding box center [353, 498] width 41 height 16
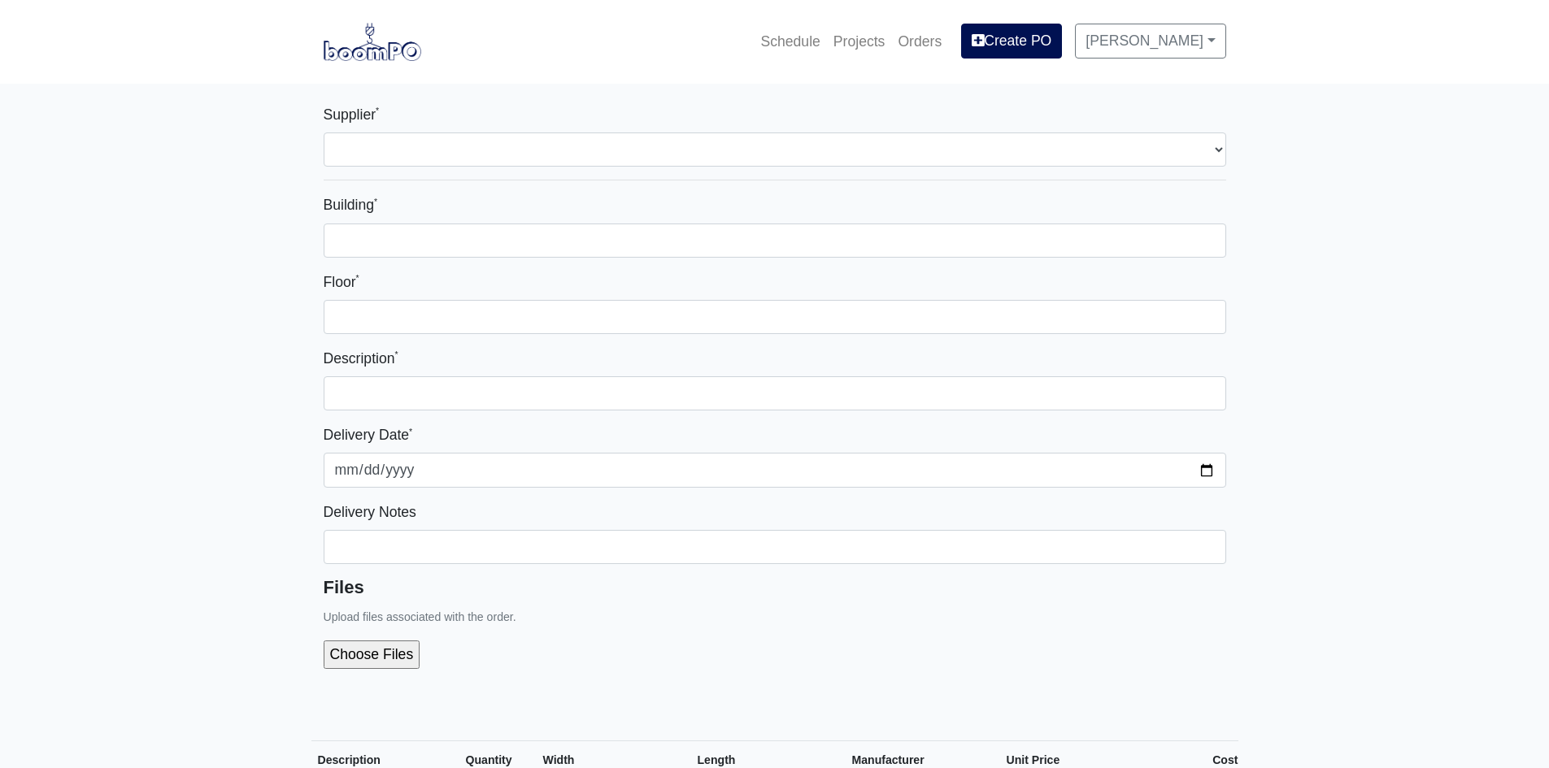
select select
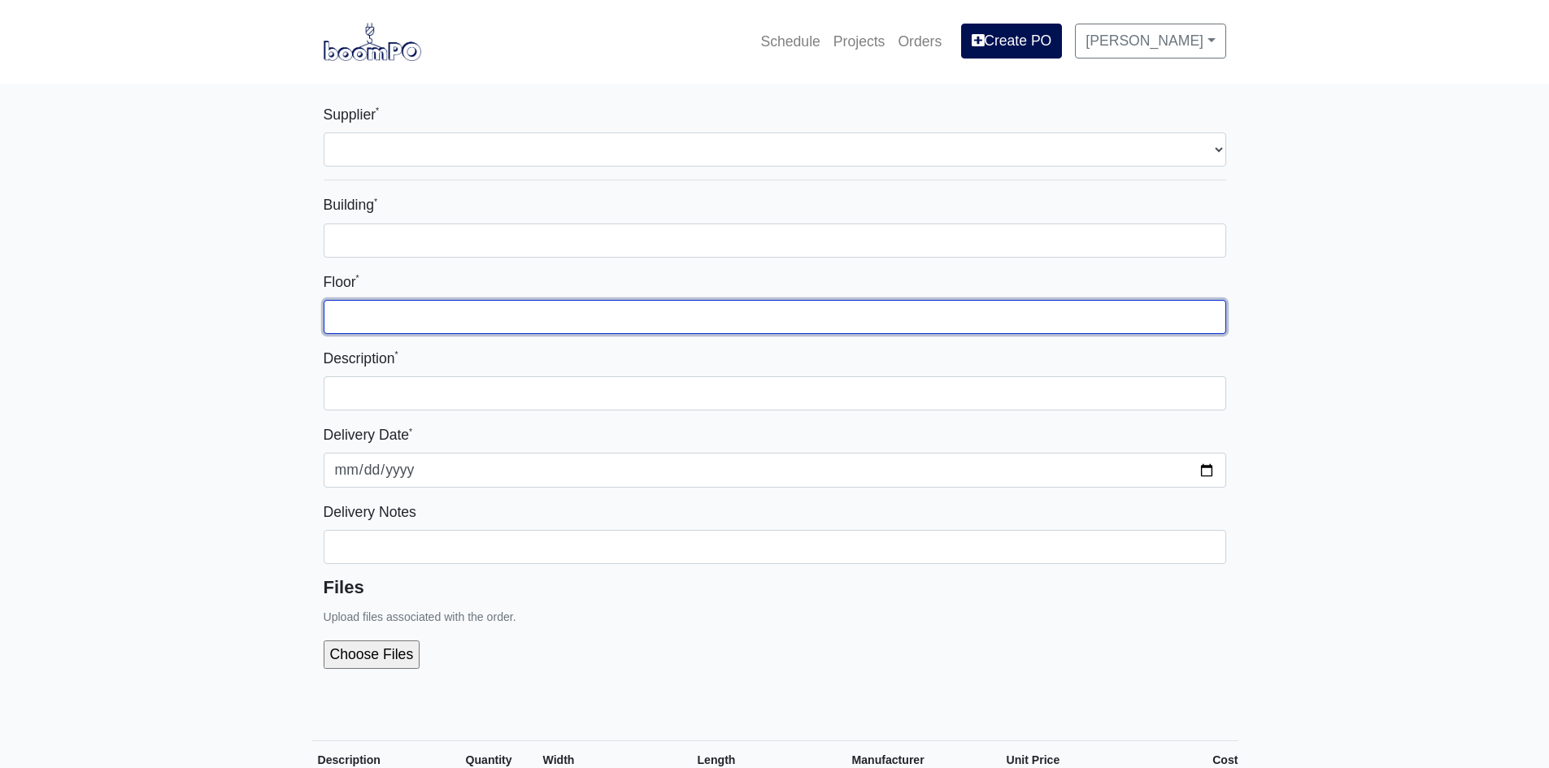
click at [397, 311] on input "Floor *" at bounding box center [775, 317] width 902 height 34
paste input "2nd Floor Zone 1 metal"
select select
type input "2nd Floor Zone 1 metal"
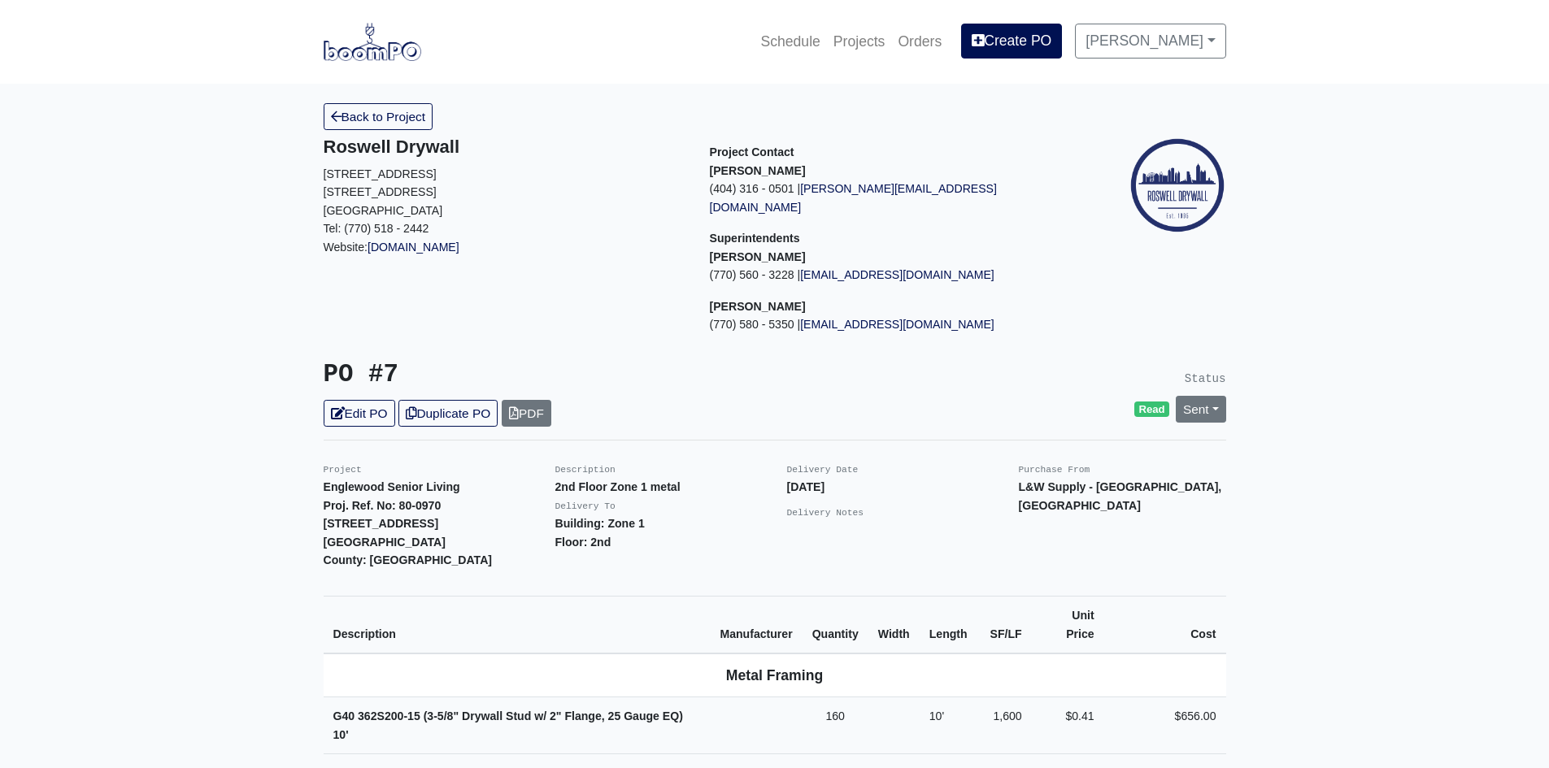
click at [345, 111] on link "Back to Project" at bounding box center [379, 116] width 110 height 27
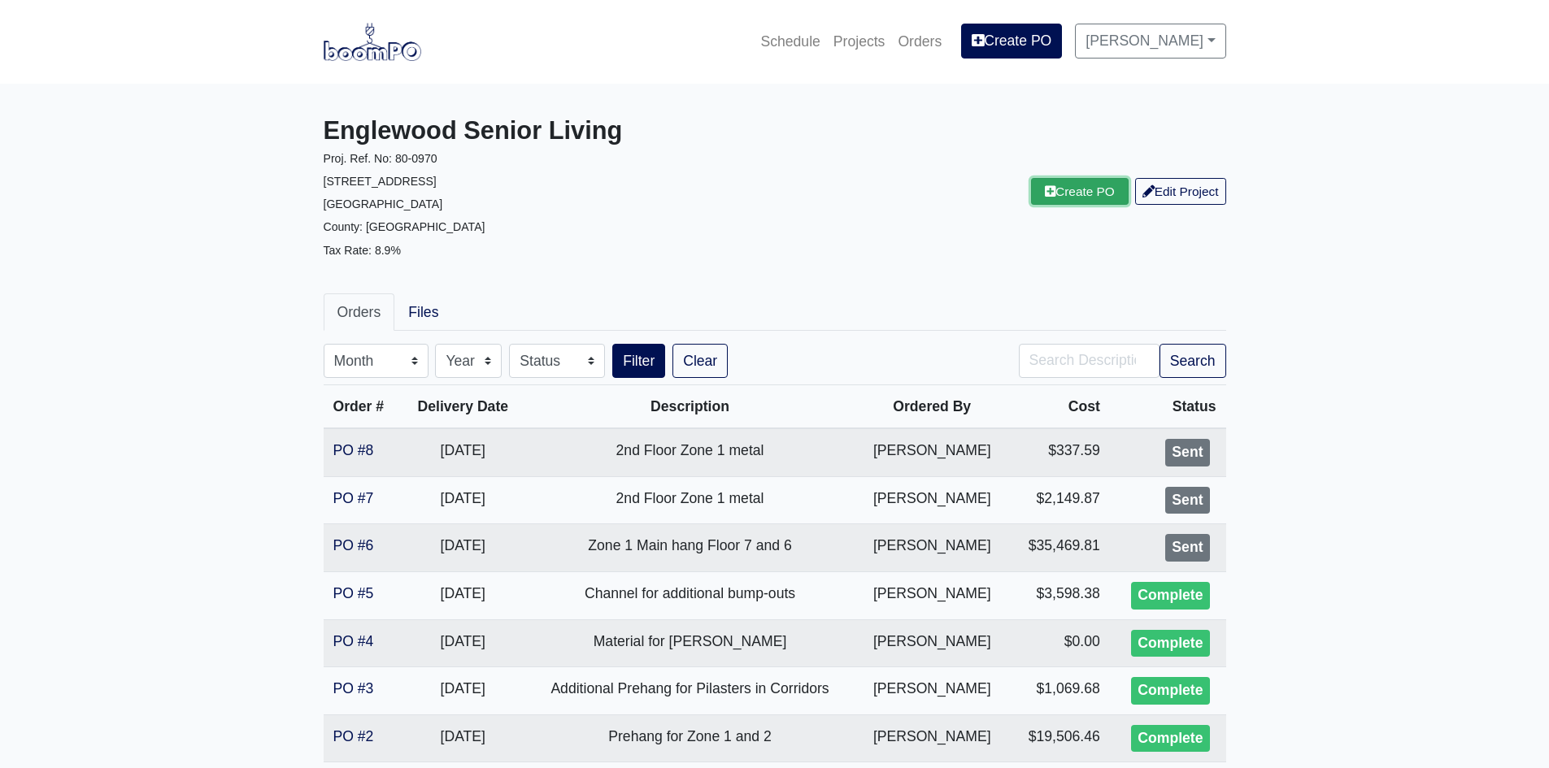
click at [1092, 191] on link "Create PO" at bounding box center [1080, 191] width 98 height 27
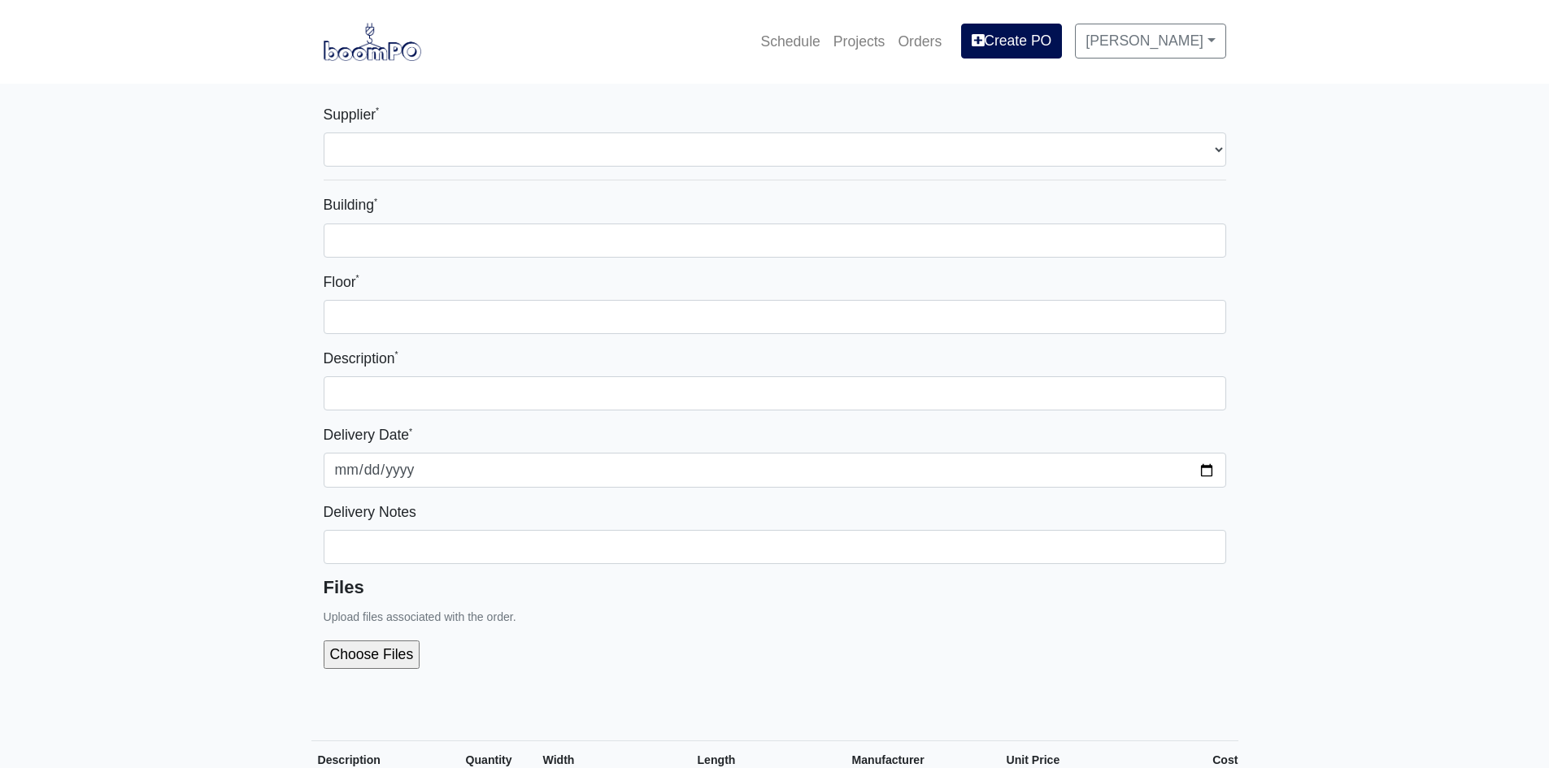
select select
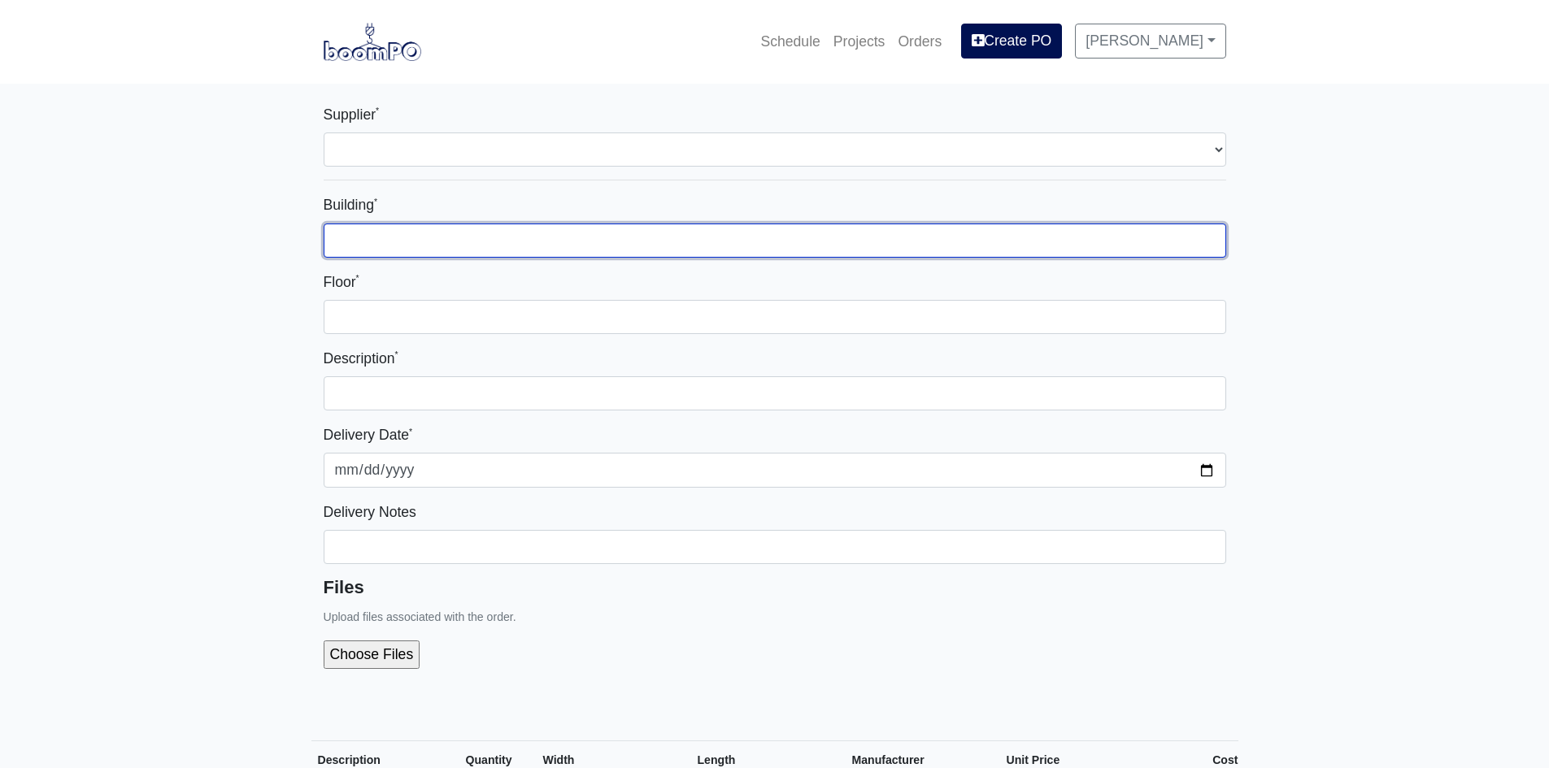
click at [386, 232] on input "Building *" at bounding box center [775, 241] width 902 height 34
select select
type input "Z"
select select
type input "Zo"
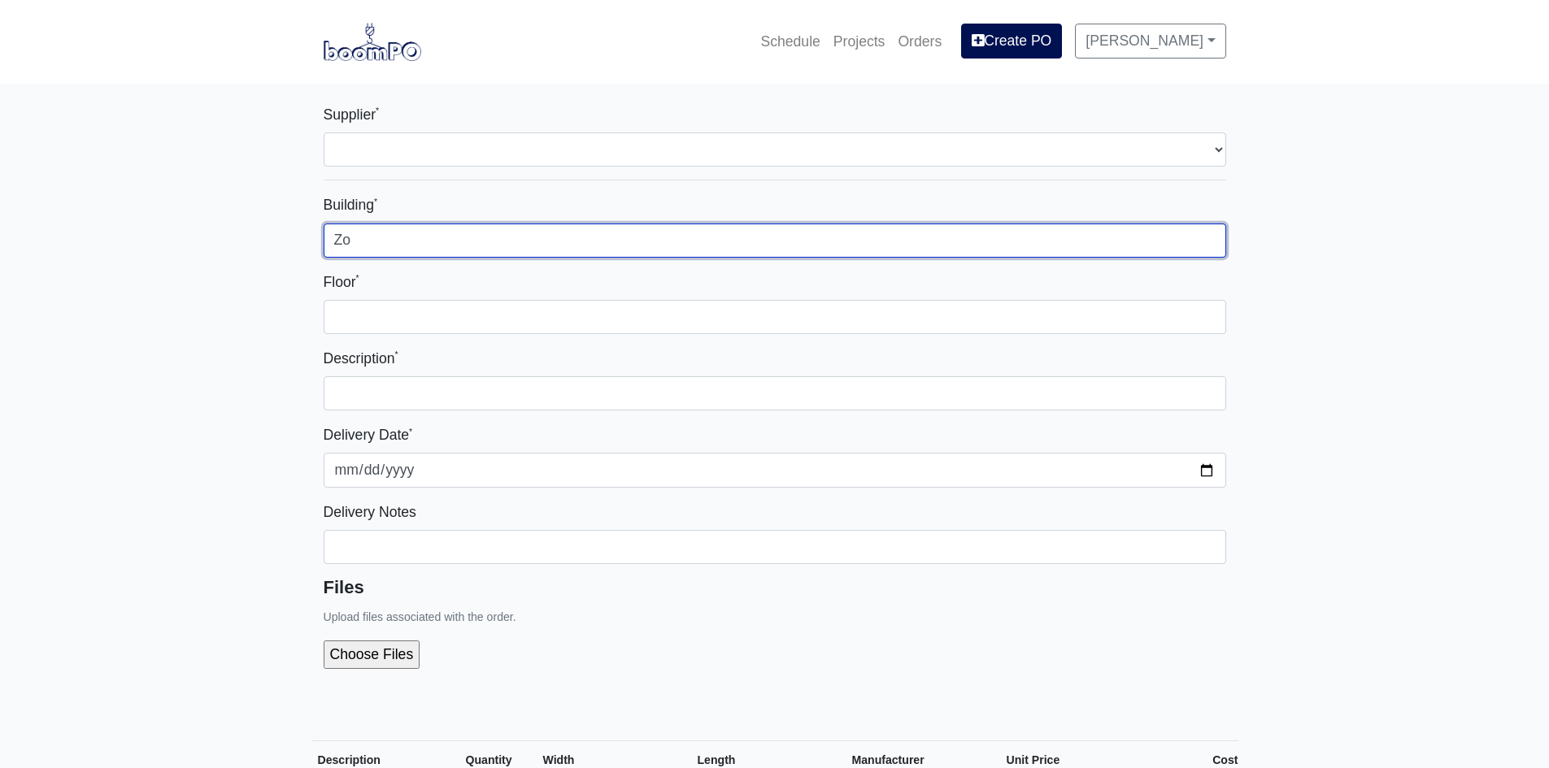
select select
type input "Zon"
select select
type input "Zone"
select select
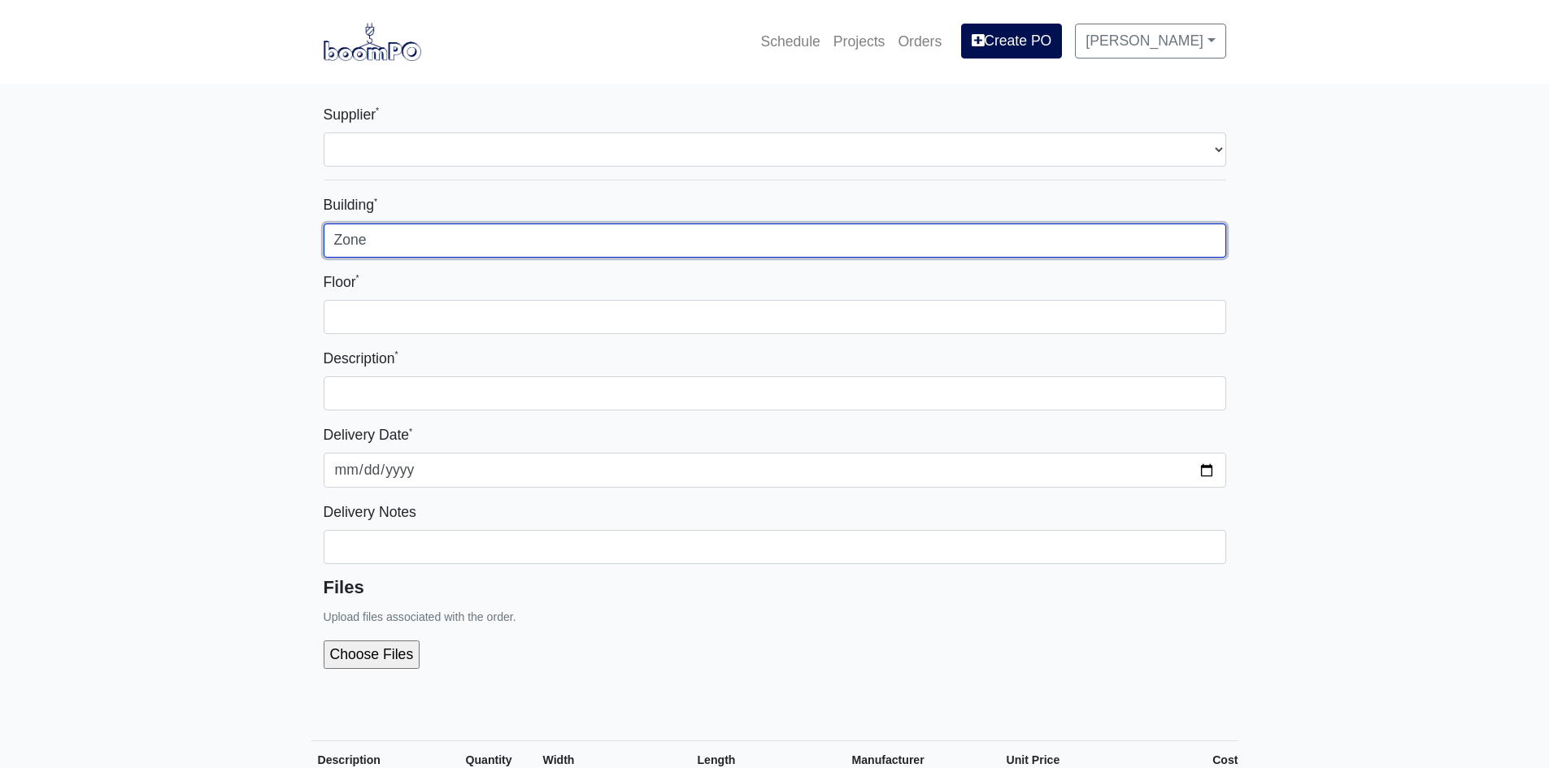
type input "Zone"
select select
type input "Zone 1"
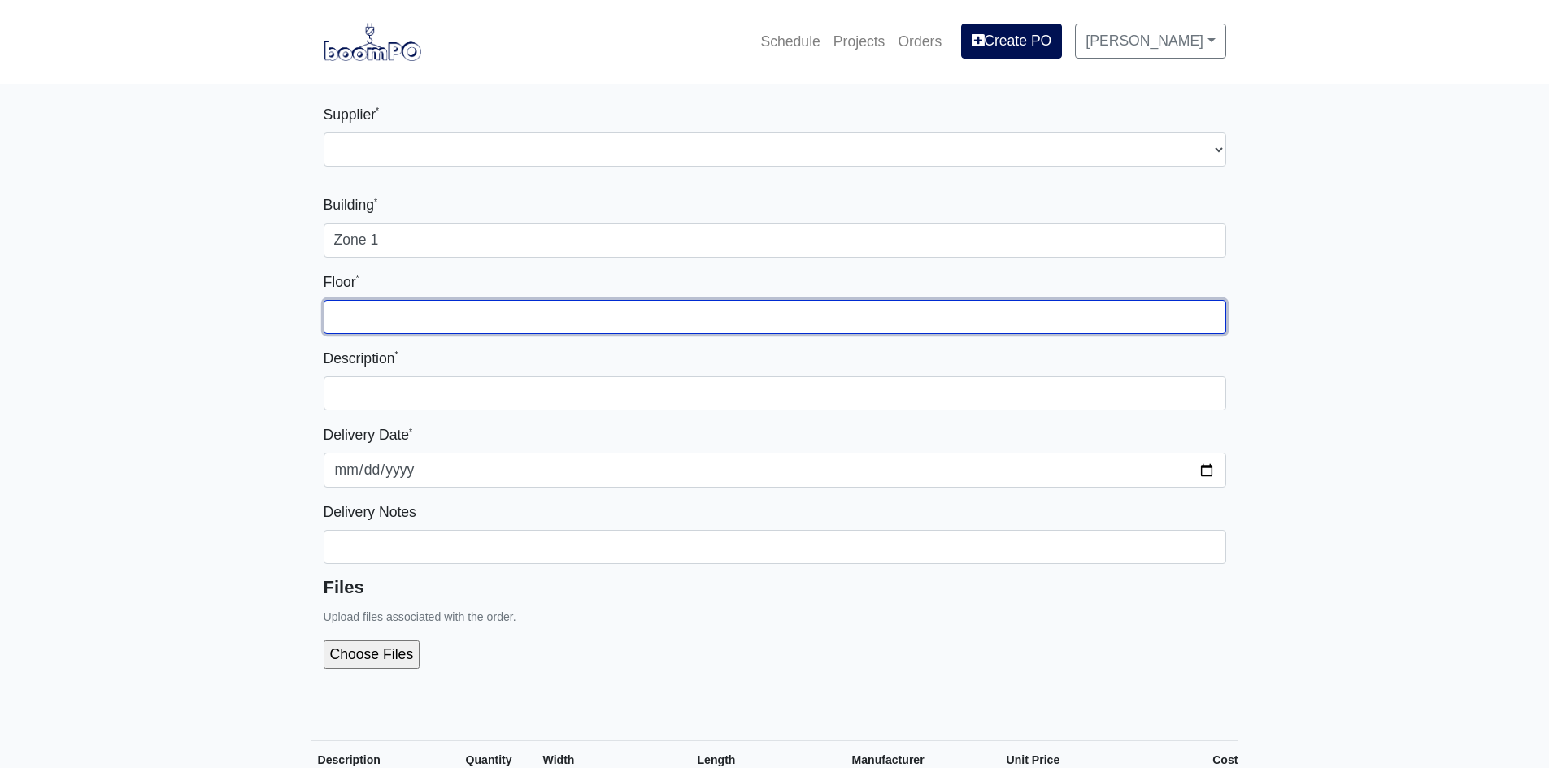
select select
type input "l"
select select
type input "F"
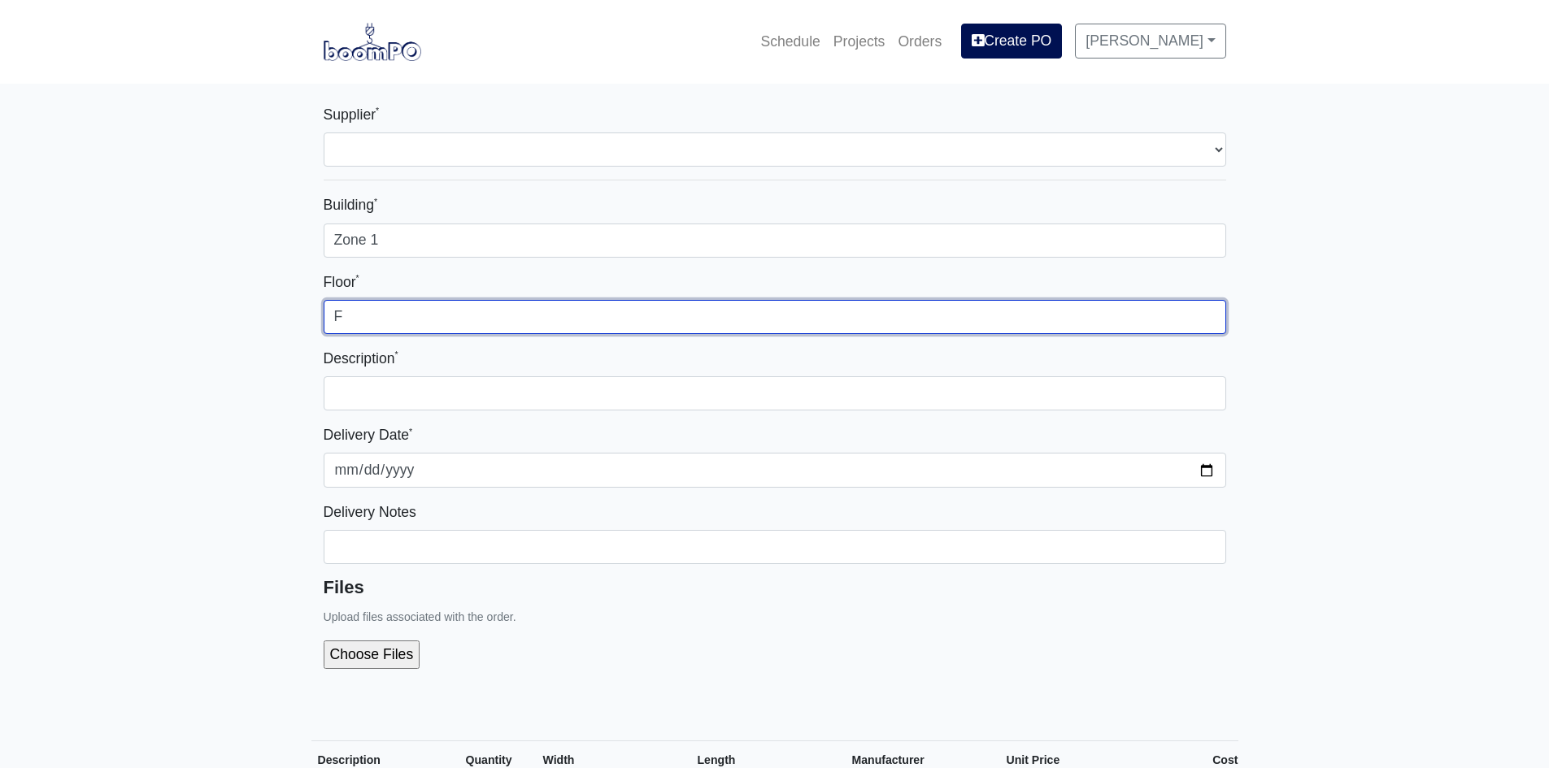
select select
type input "Fl"
select select
type input "Flo"
select select
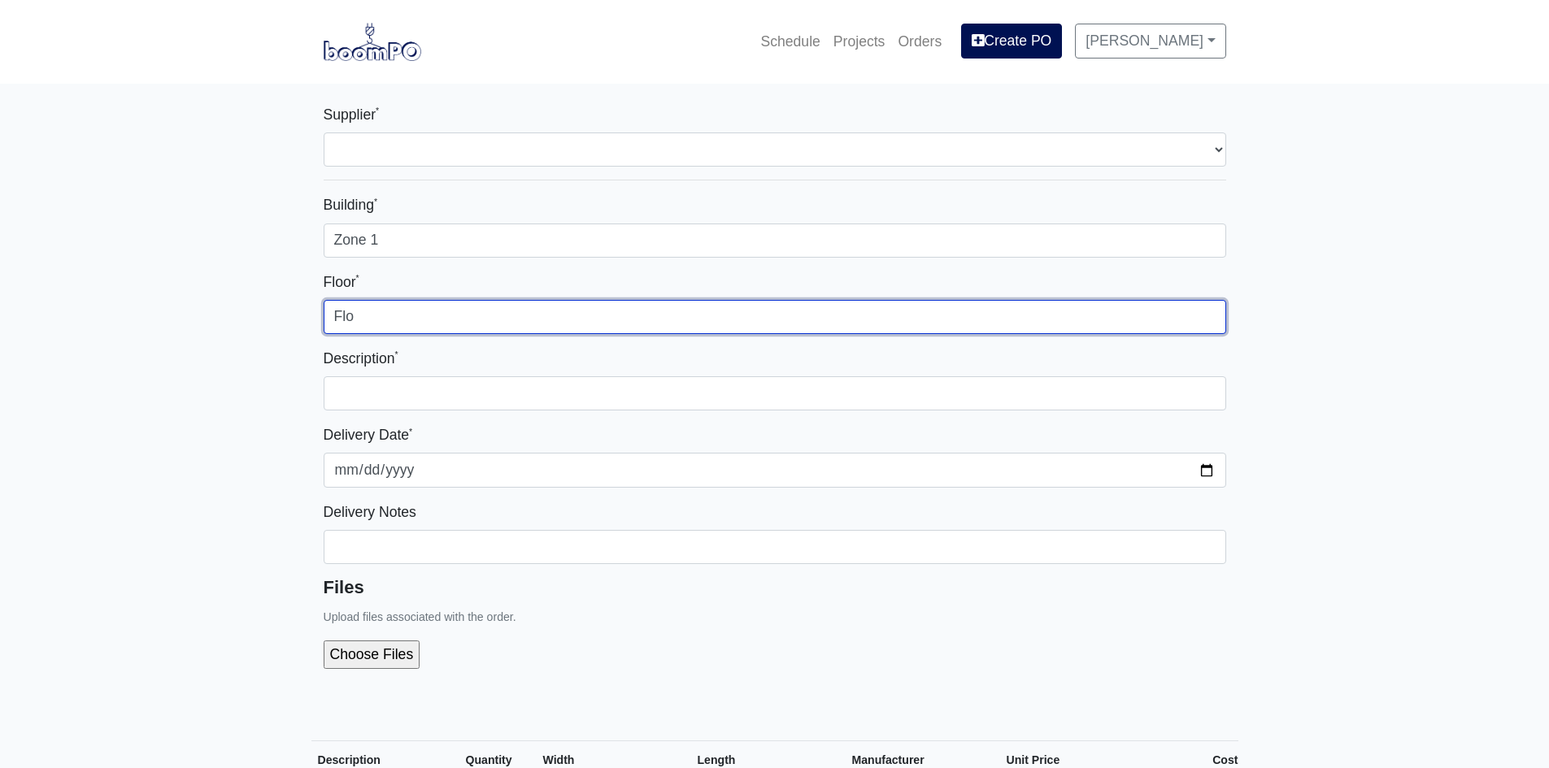
type input "Floo"
select select
type input "Floor"
select select
type input "Floor"
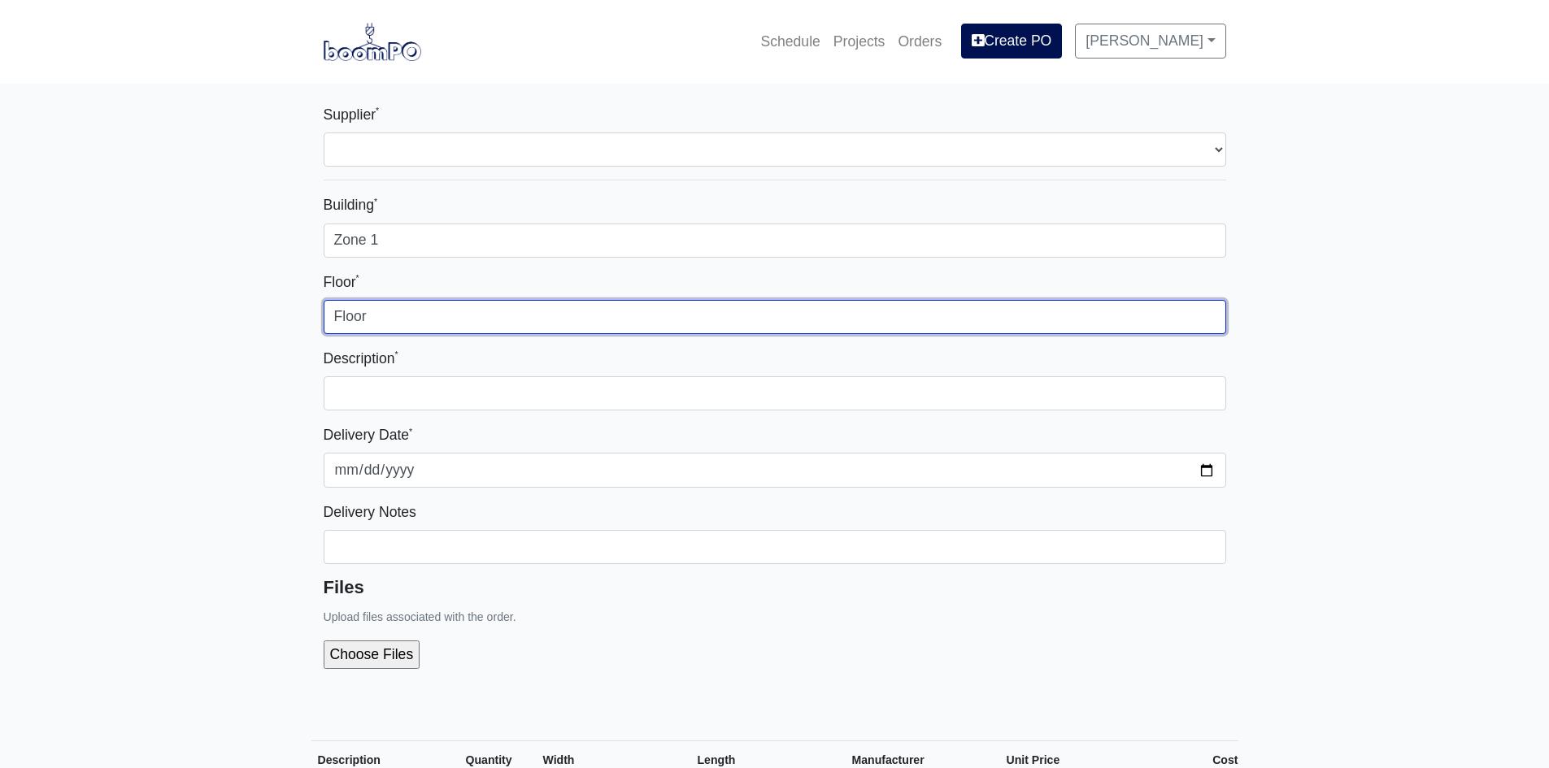
select select
type input "Floor 2"
select select
type input "Floor"
select select
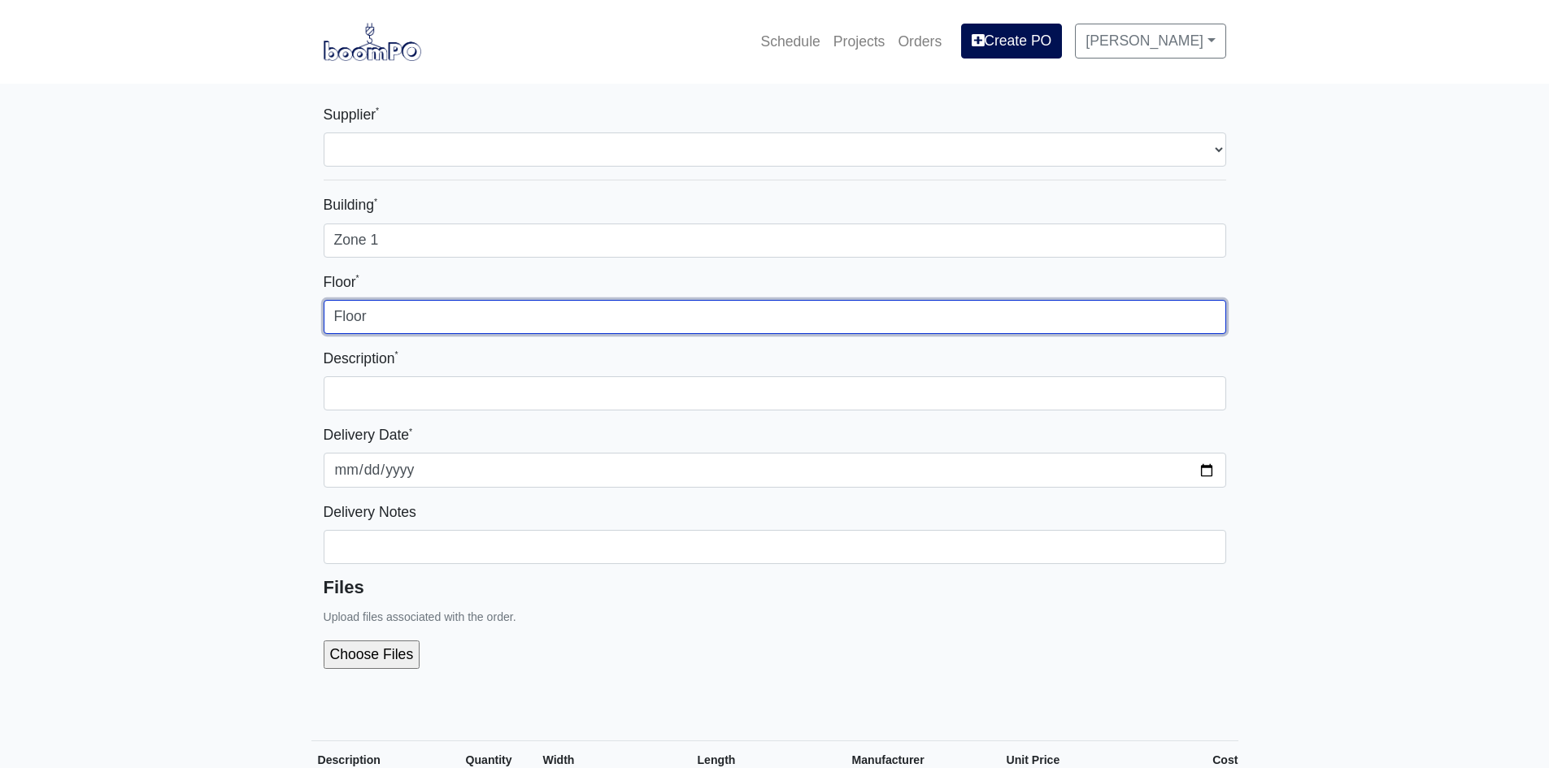
type input "Floor"
select select
type input "Flo"
select select
type input "Flo2"
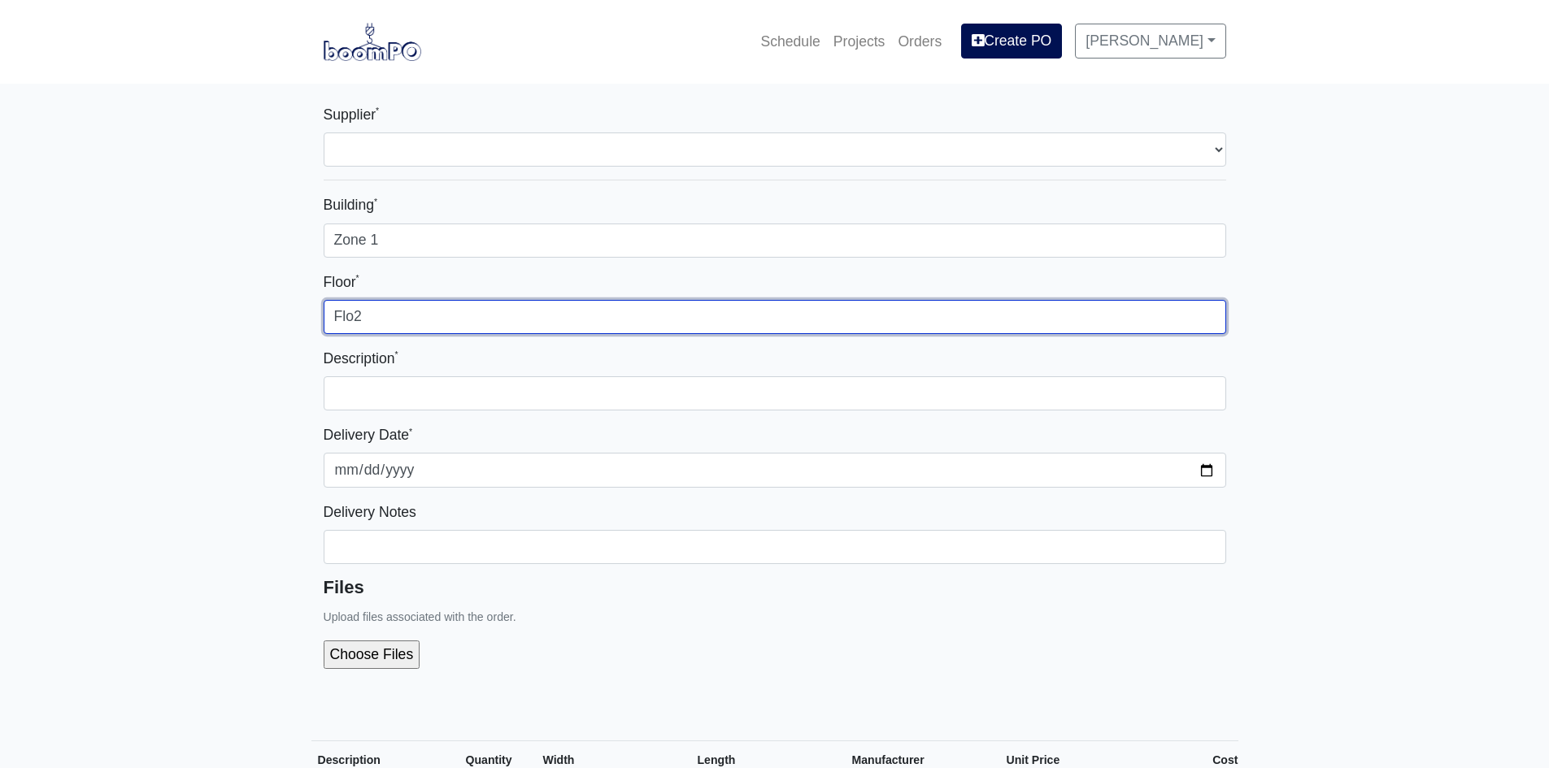
select select
type input "Flo"
select select
type input "Fl"
select select
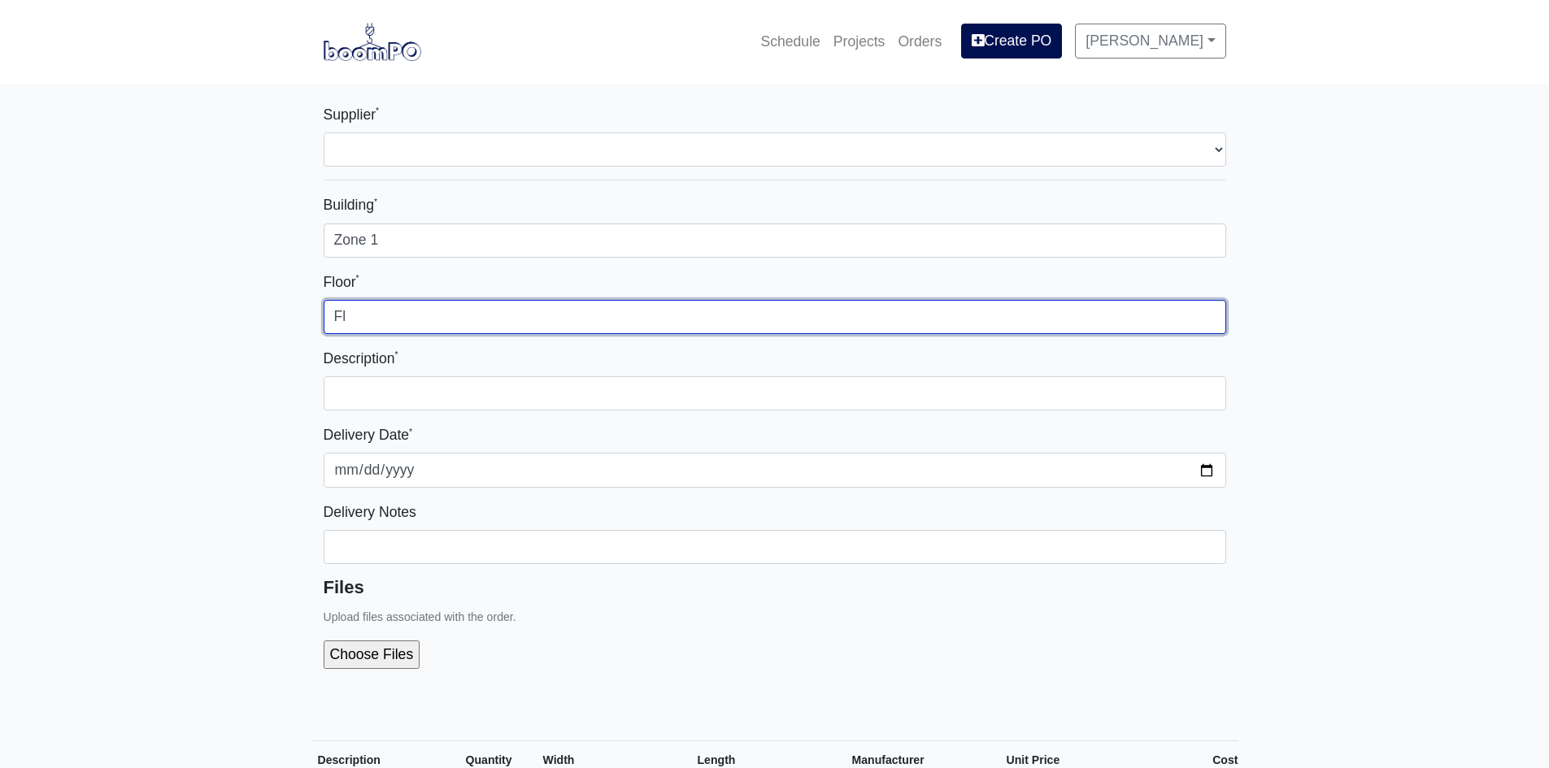
type input "F"
select select
type input "2"
select select
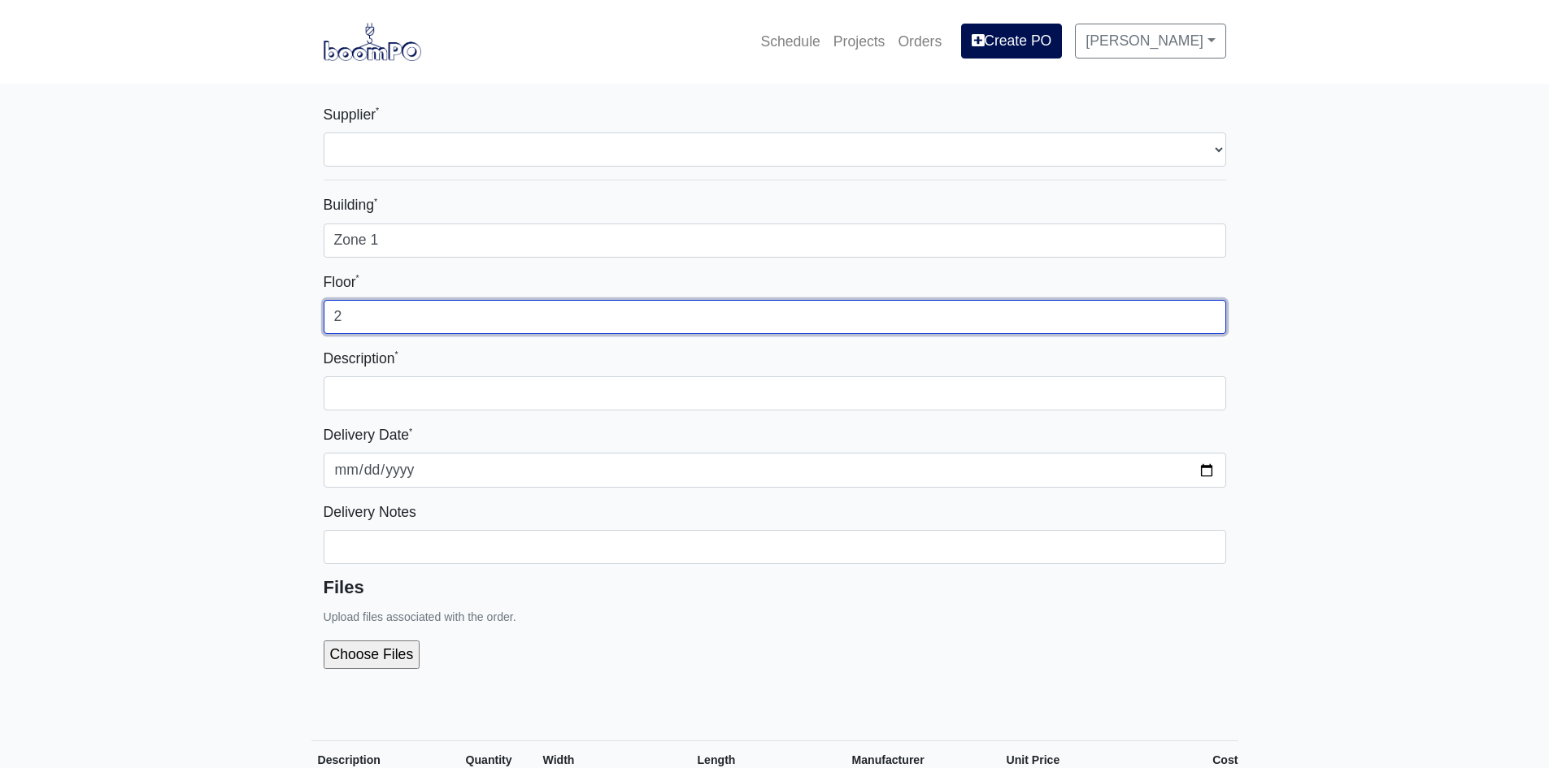
type input "2n"
select select
type input "2nd"
select select
type input "2nd"
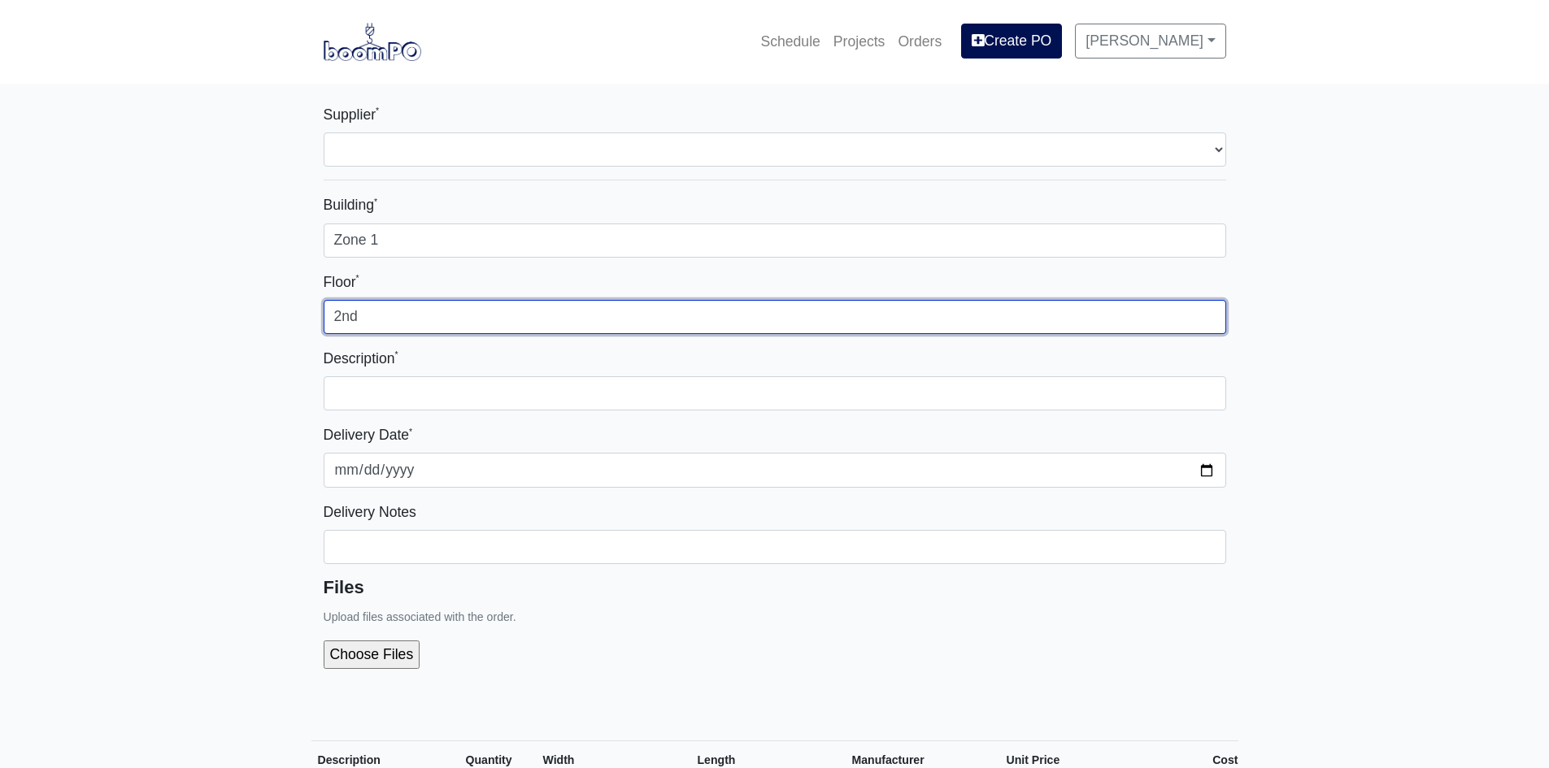
select select
type input "2nd F"
select select
type input "2nd Fl"
select select
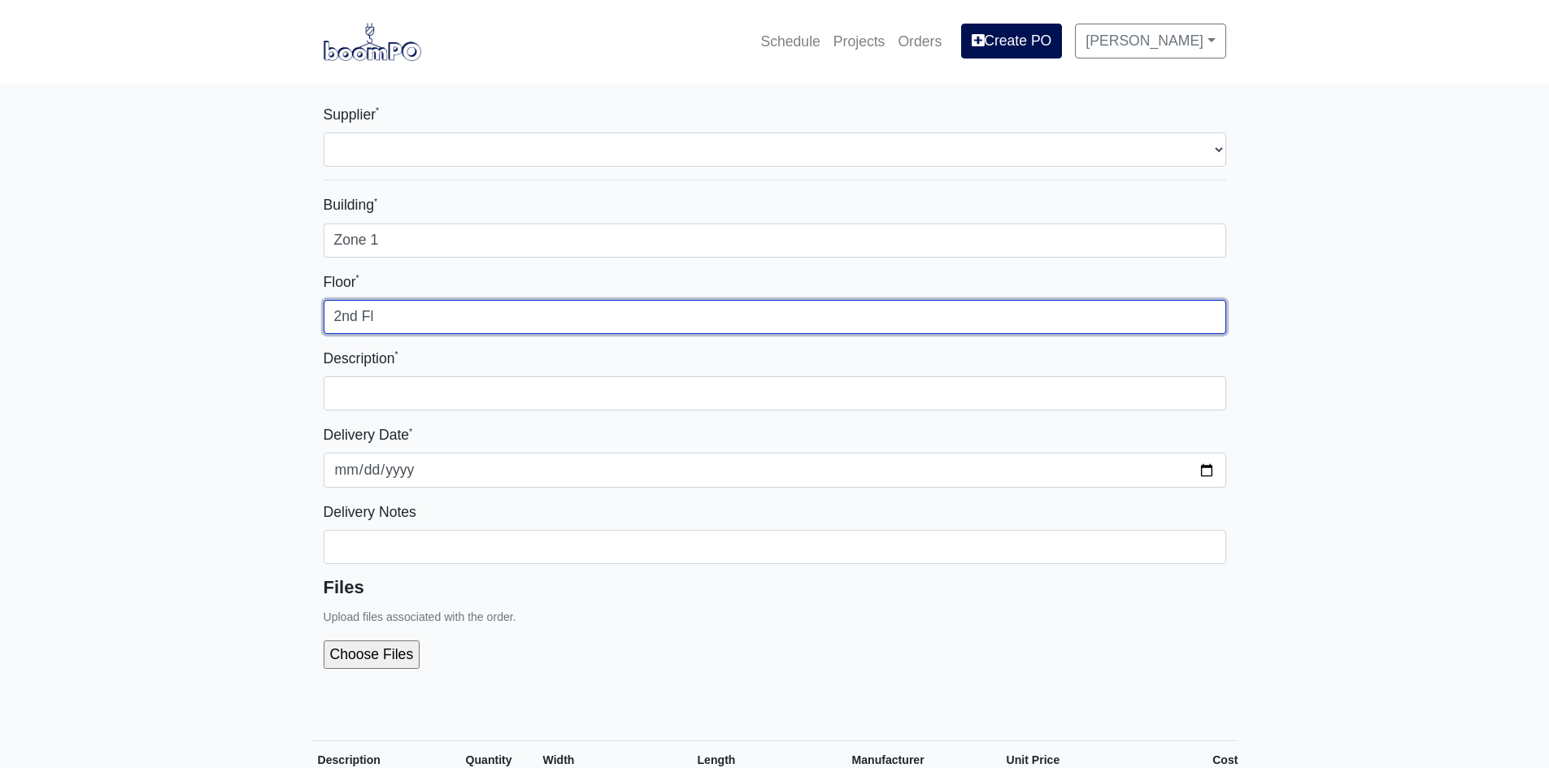
type input "2nd Flo"
select select
type input "2nd Floo"
select select
type input "2nd Floor"
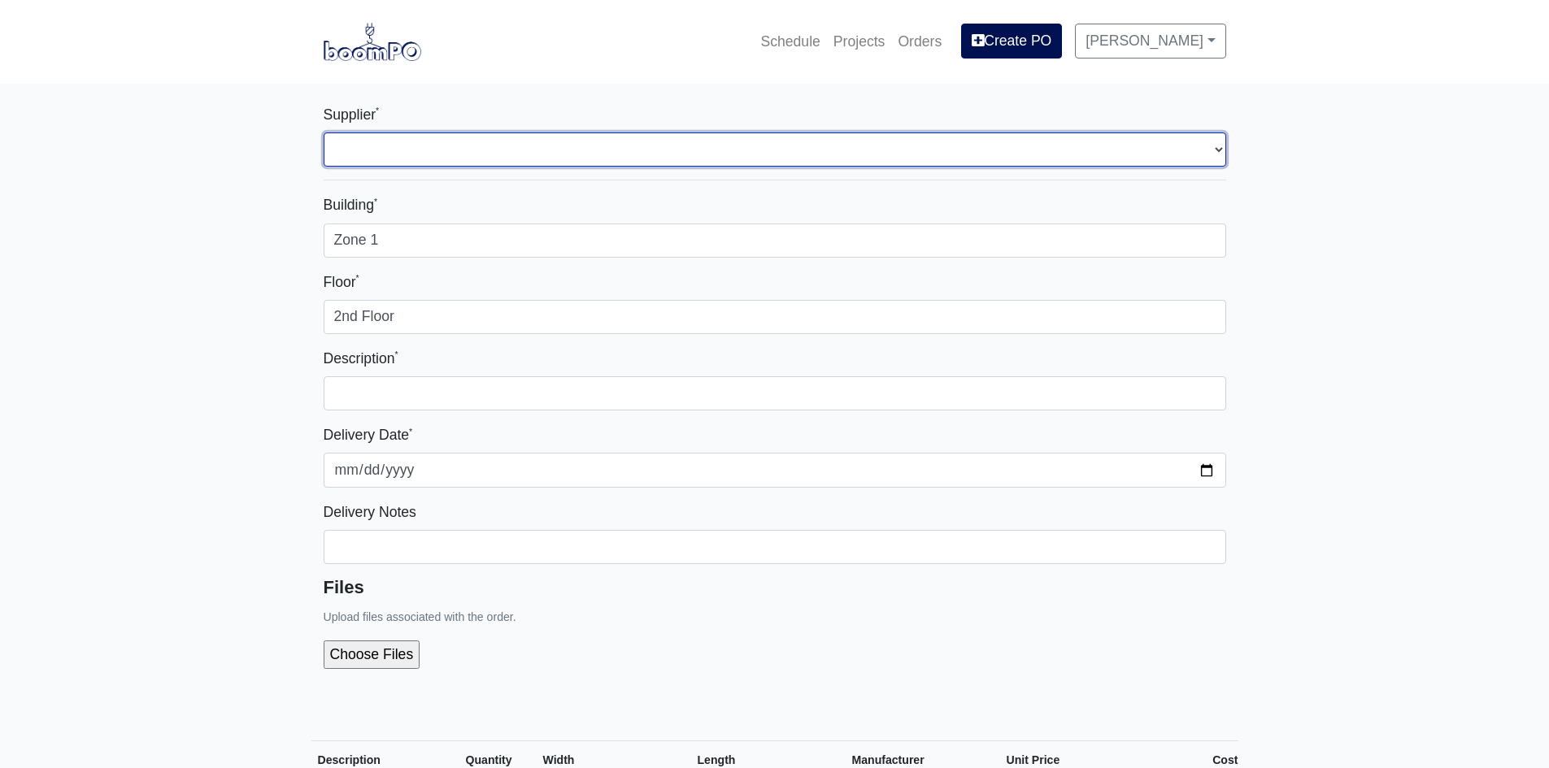
select select "1"
select select
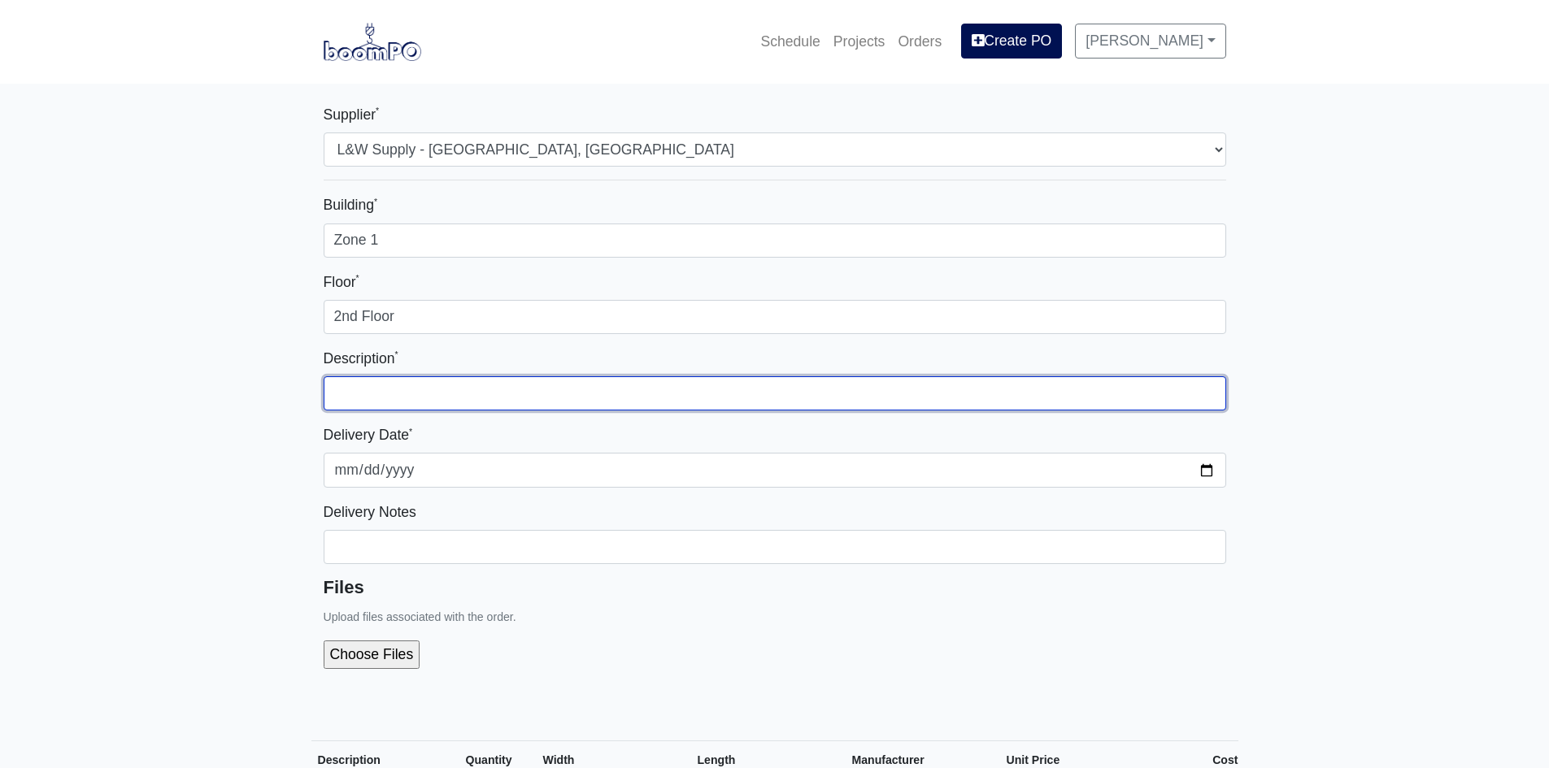
paste input "2nd Floor Zone 1 metal"
type input "2nd Floor Zone 1 metal"
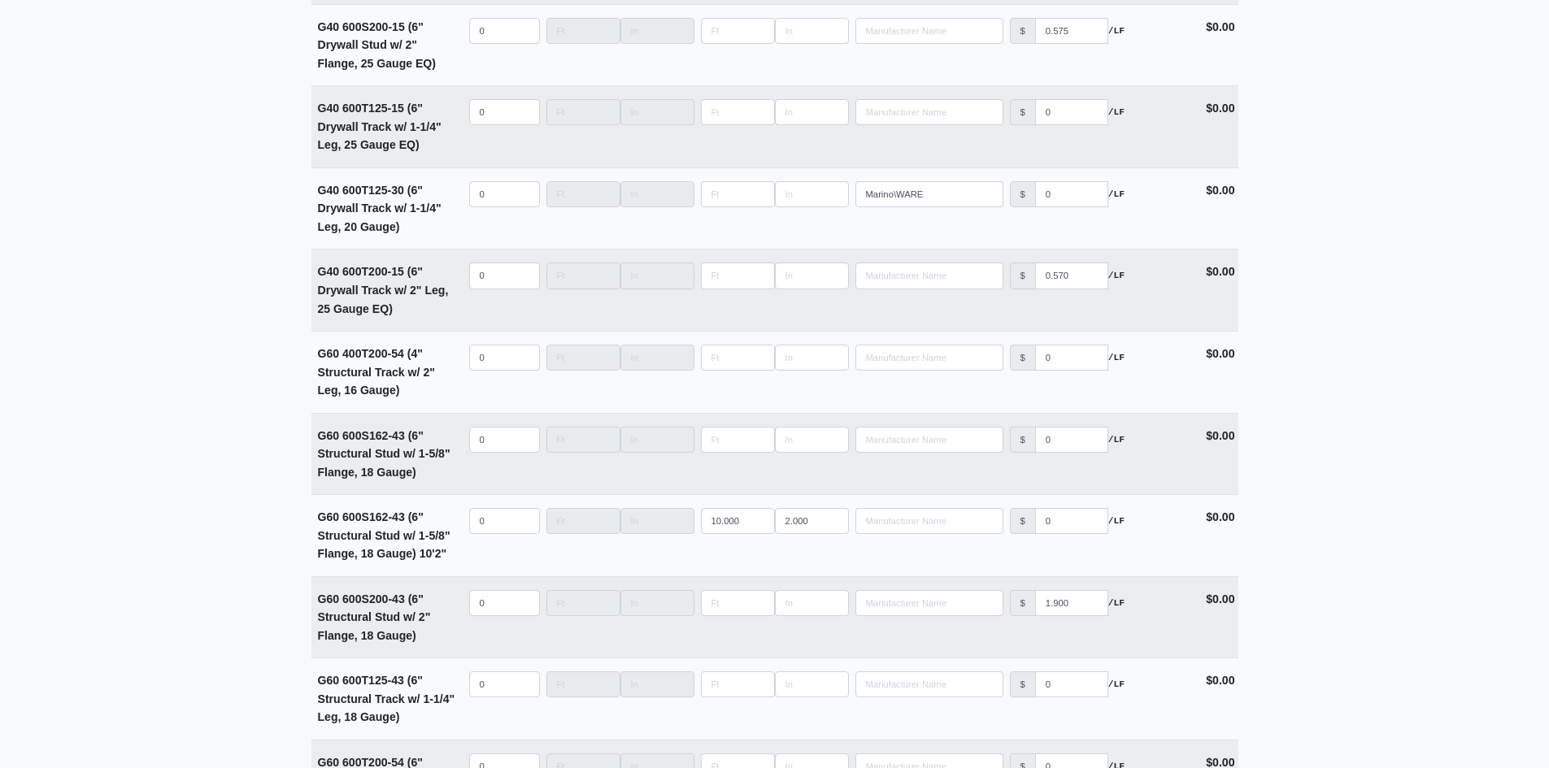
scroll to position [2195, 0]
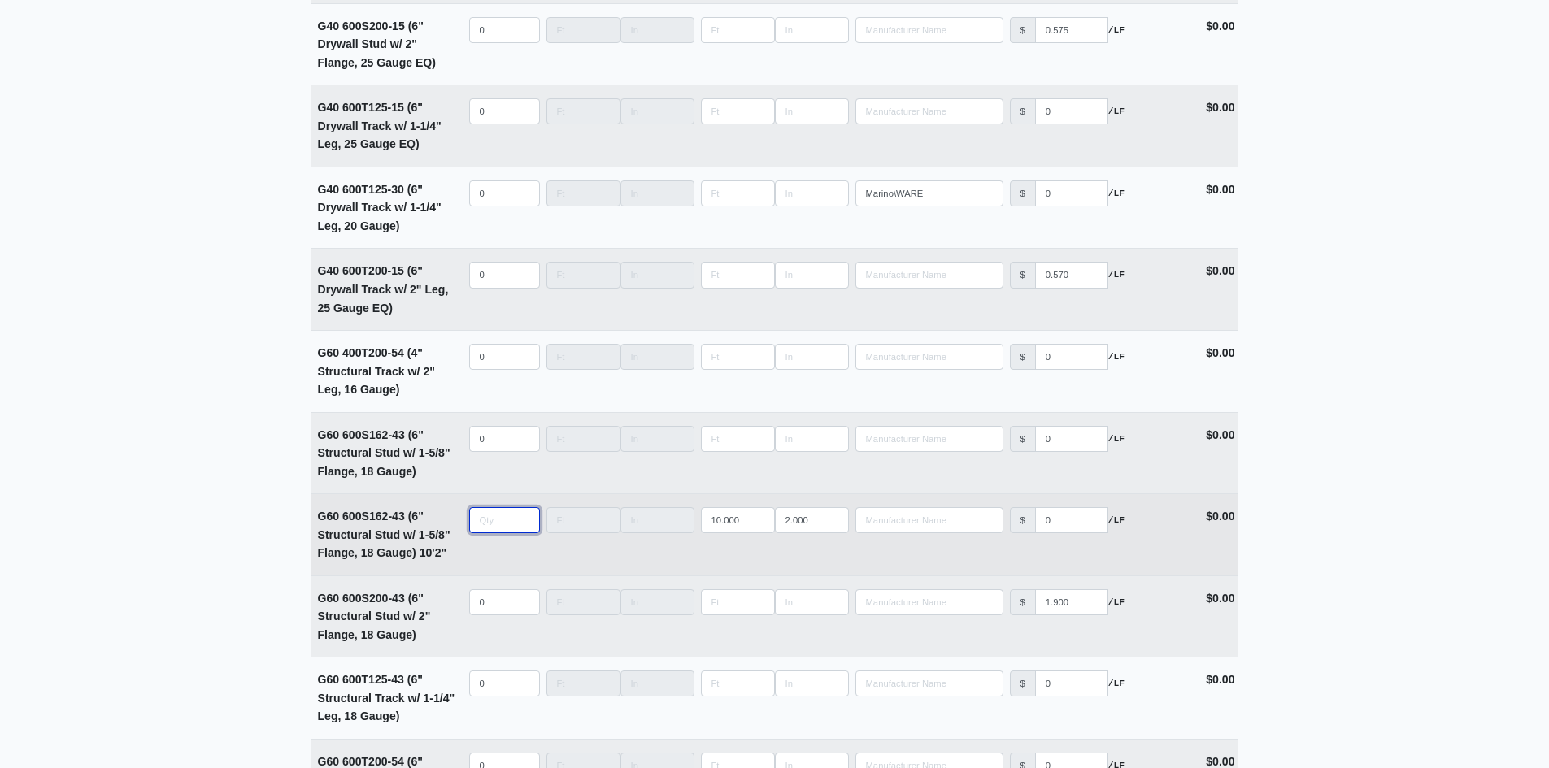
select select
click at [477, 528] on input "quantity" at bounding box center [504, 520] width 71 height 26
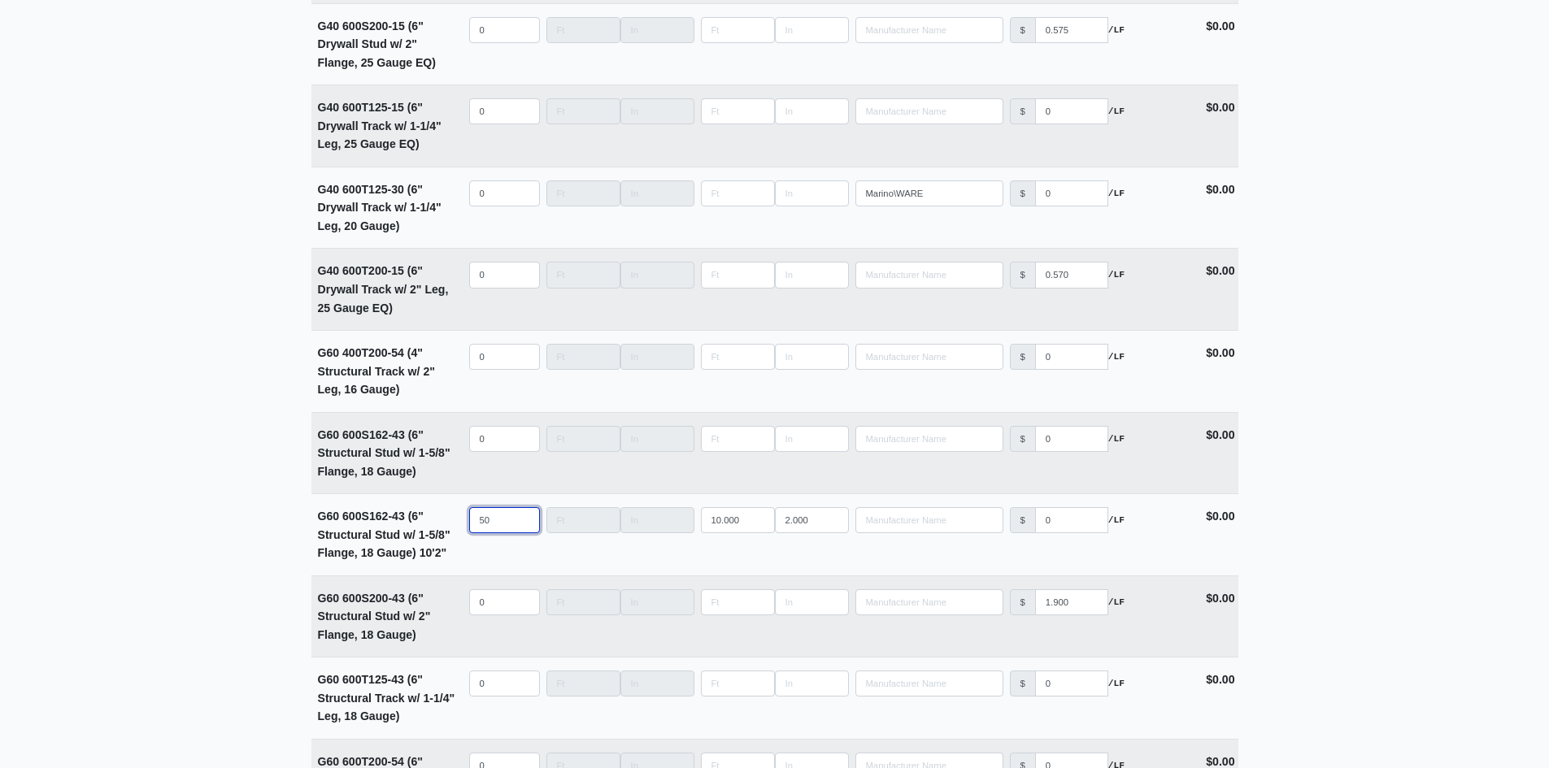
type input "50"
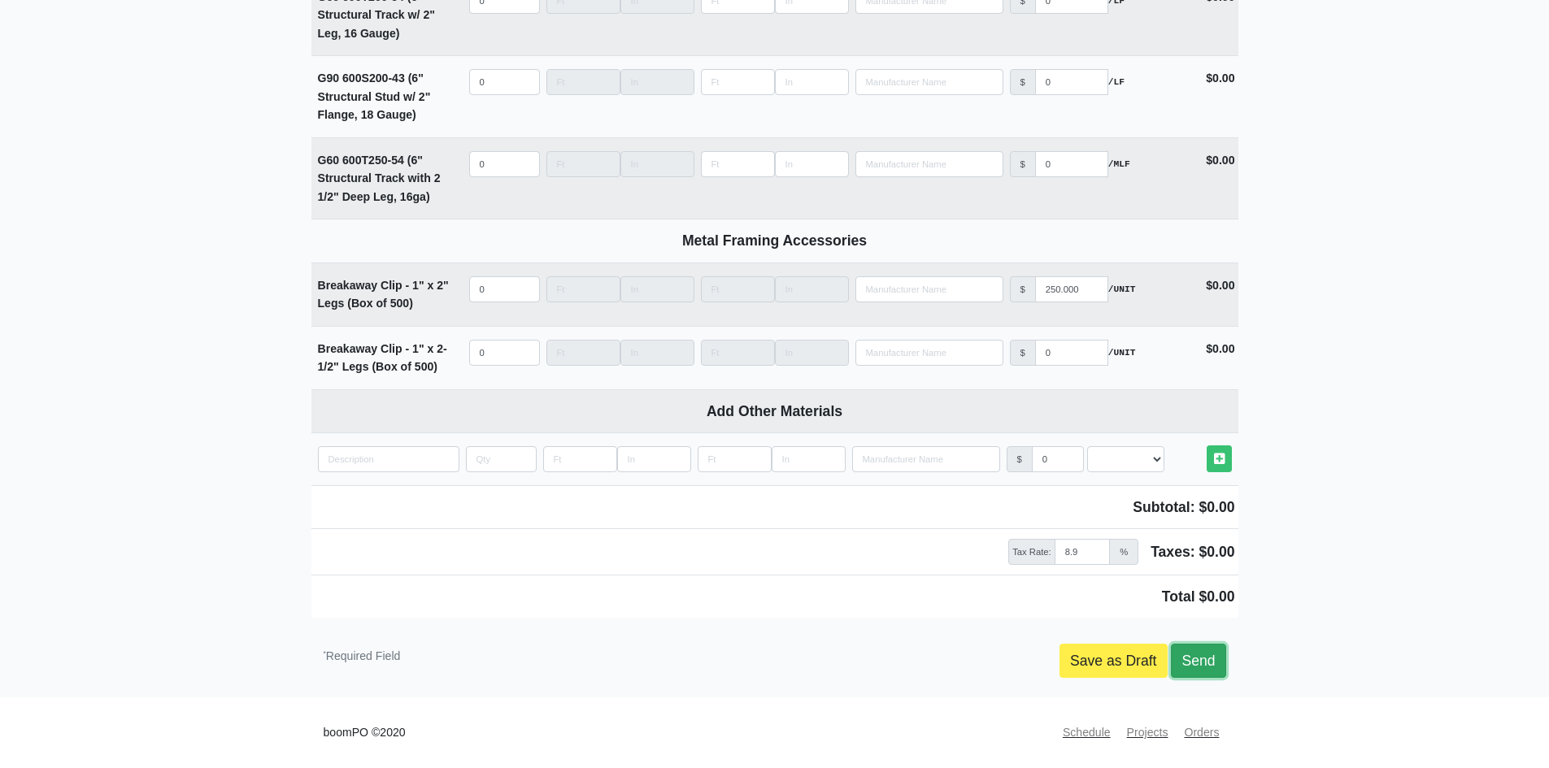
click at [1216, 667] on link "Send" at bounding box center [1198, 661] width 54 height 34
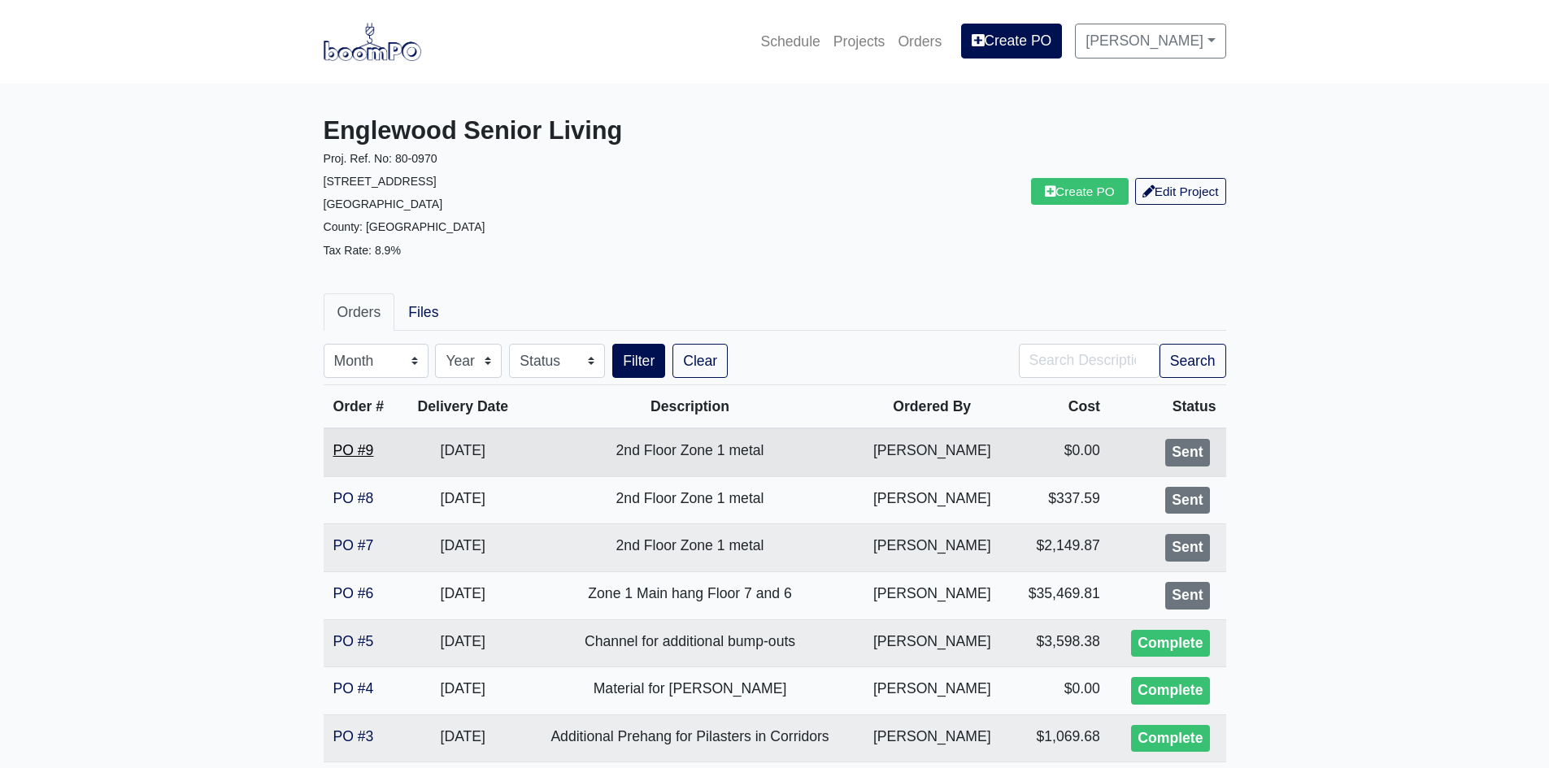
click at [342, 456] on link "PO #9" at bounding box center [353, 450] width 41 height 16
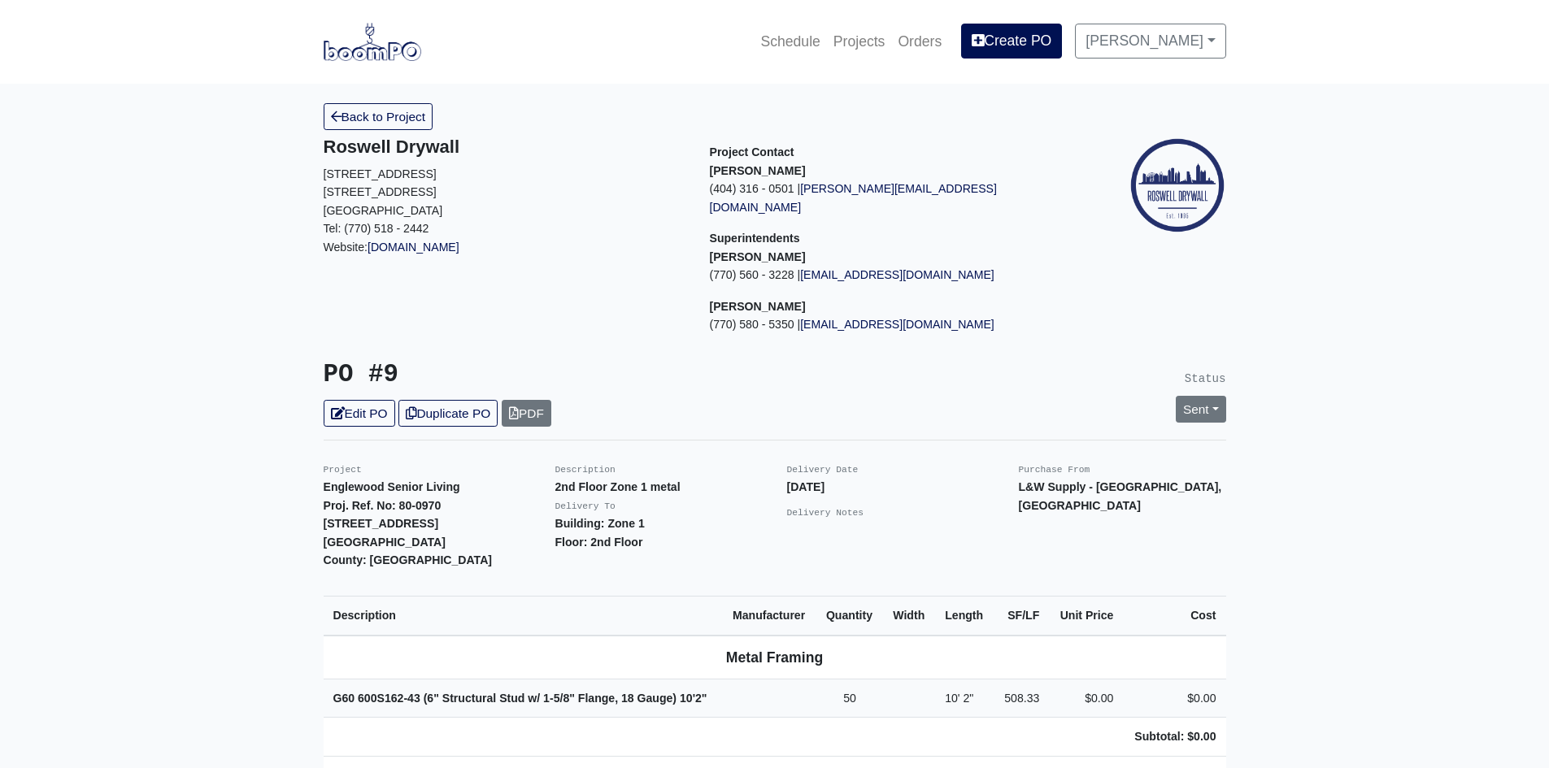
click at [363, 93] on main "Back to Project Roswell Drywall 7000 Peachtree Dunwoody Rd NE Building 5, Suite…" at bounding box center [774, 767] width 1549 height 1367
click at [358, 113] on link "Back to Project" at bounding box center [379, 116] width 110 height 27
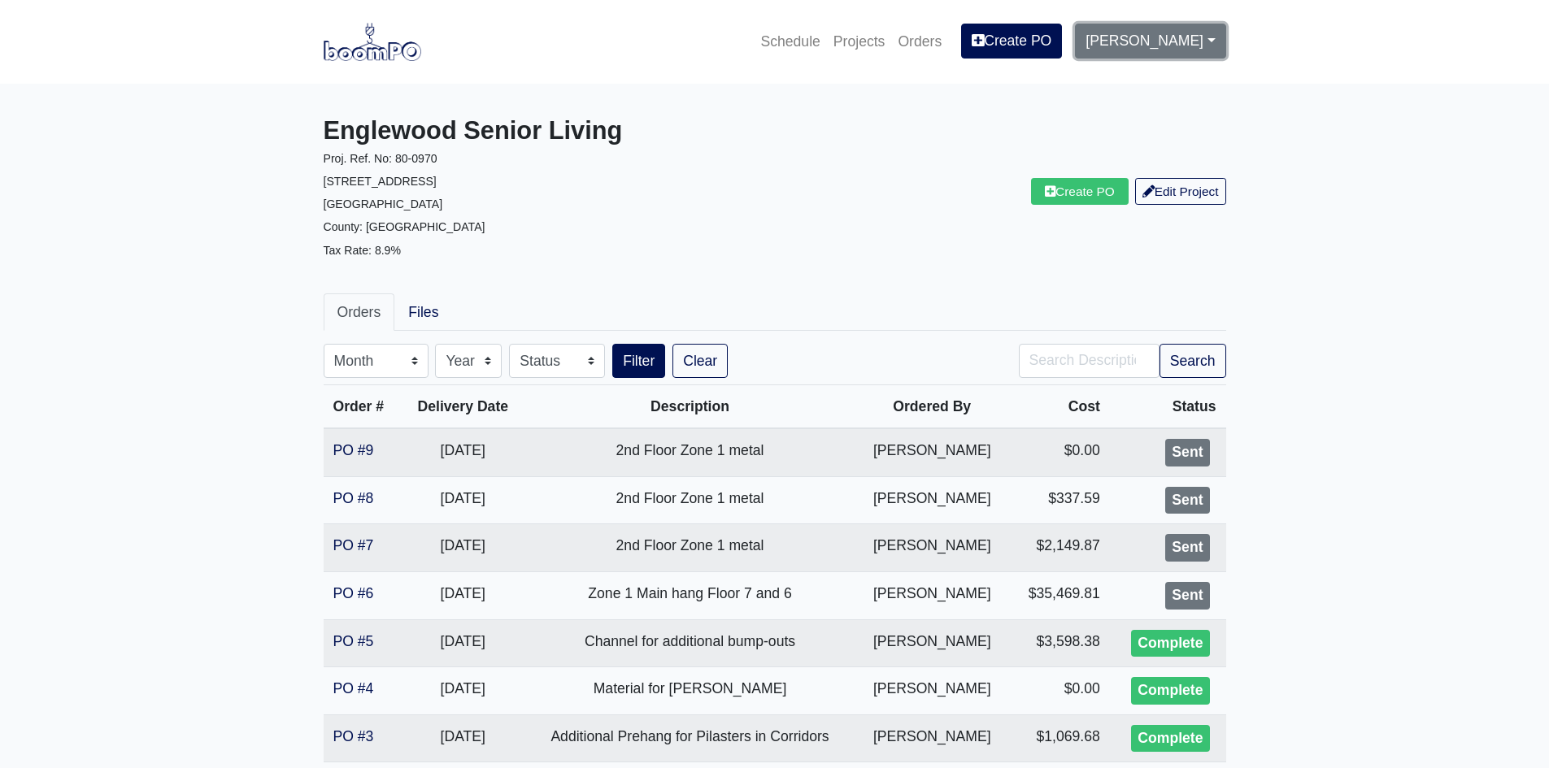
click at [1133, 40] on link "[PERSON_NAME]" at bounding box center [1150, 41] width 150 height 34
click at [1105, 86] on link "Settings" at bounding box center [1139, 85] width 128 height 36
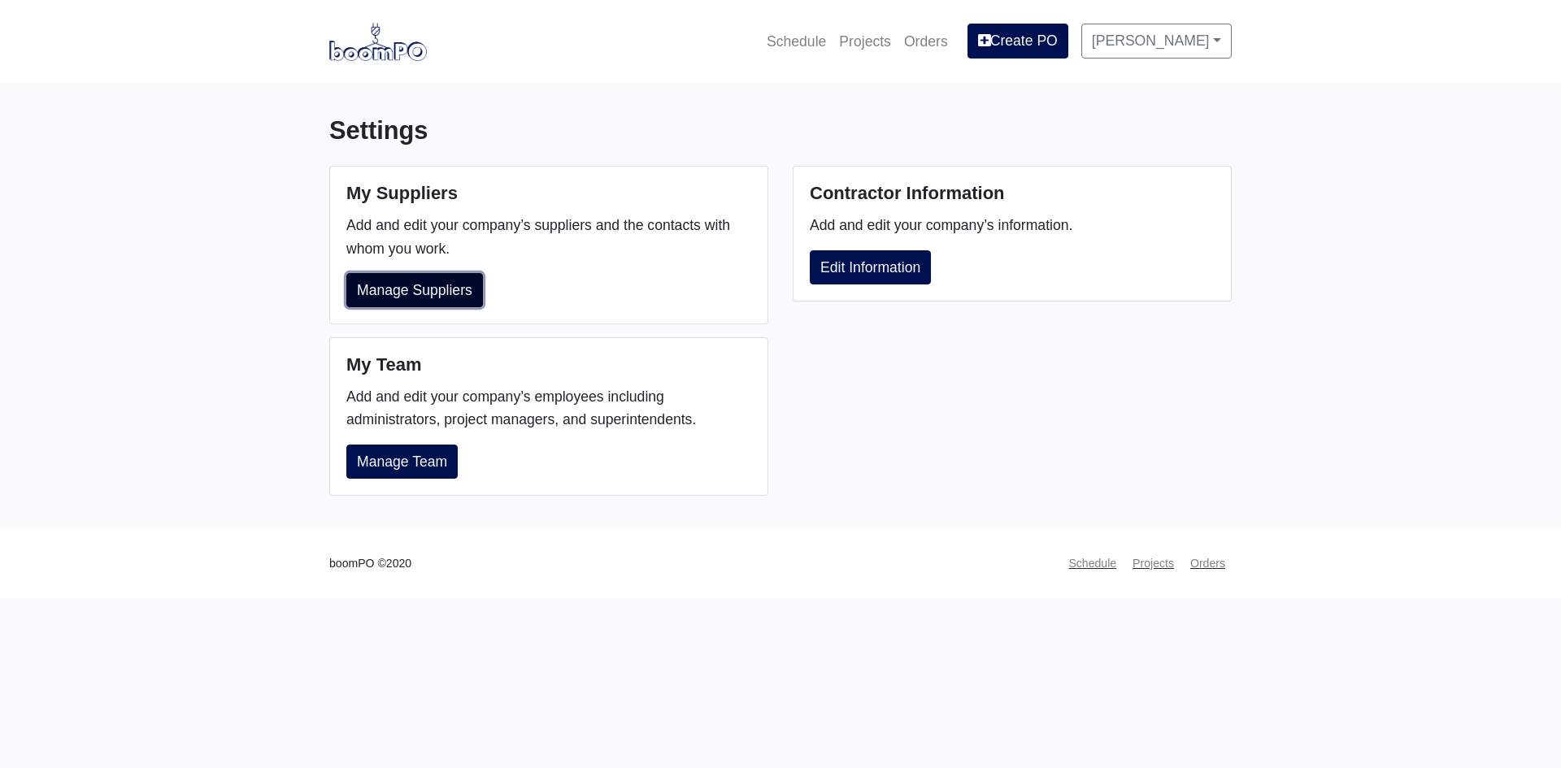
click at [398, 292] on link "Manage Suppliers" at bounding box center [414, 290] width 137 height 34
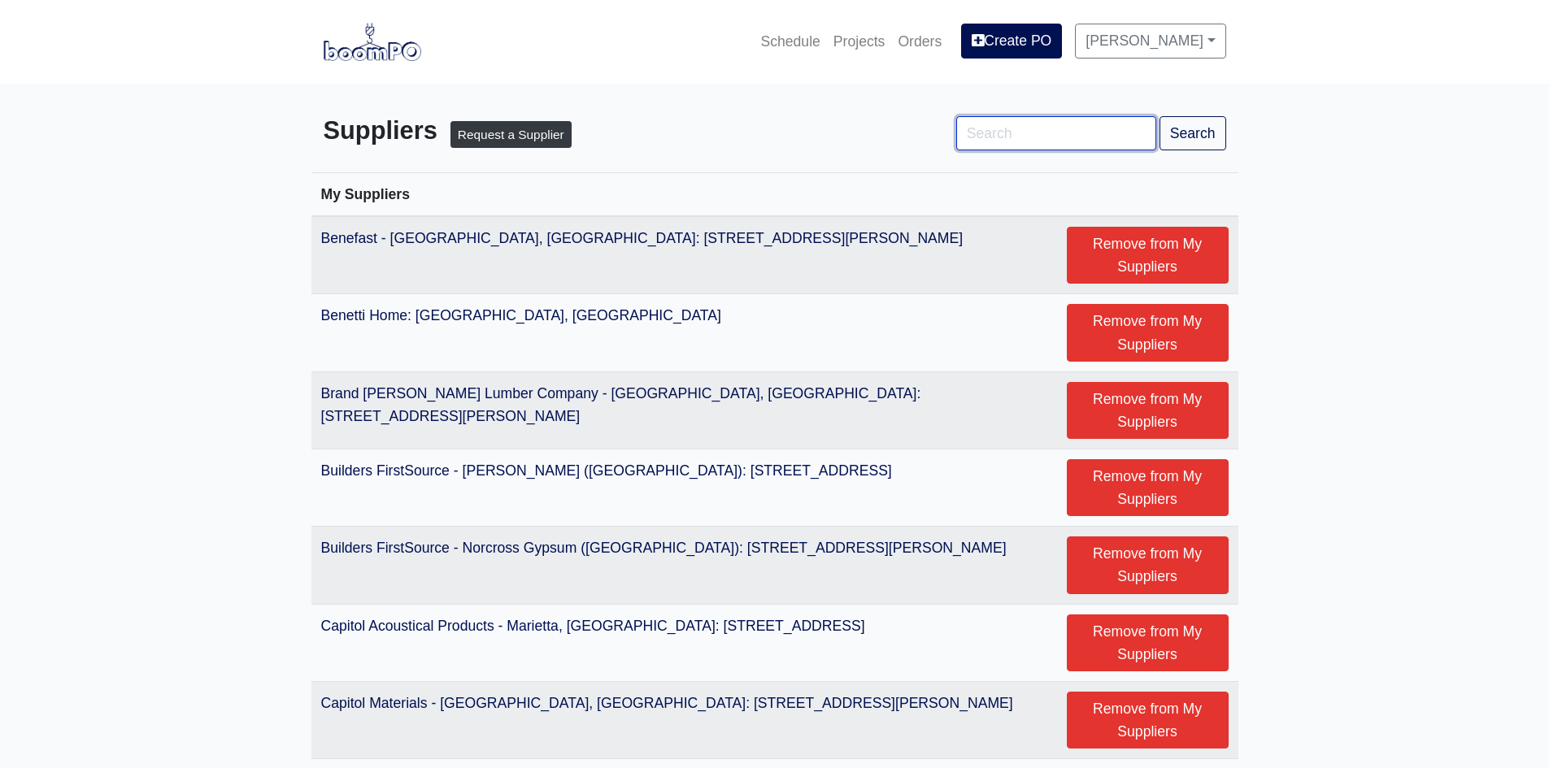
click at [1019, 120] on input "Search" at bounding box center [1056, 133] width 200 height 34
type input "ppg"
click at [1159, 116] on button "Search" at bounding box center [1192, 133] width 67 height 34
click at [991, 132] on input "Search" at bounding box center [1056, 133] width 200 height 34
type input "savannah"
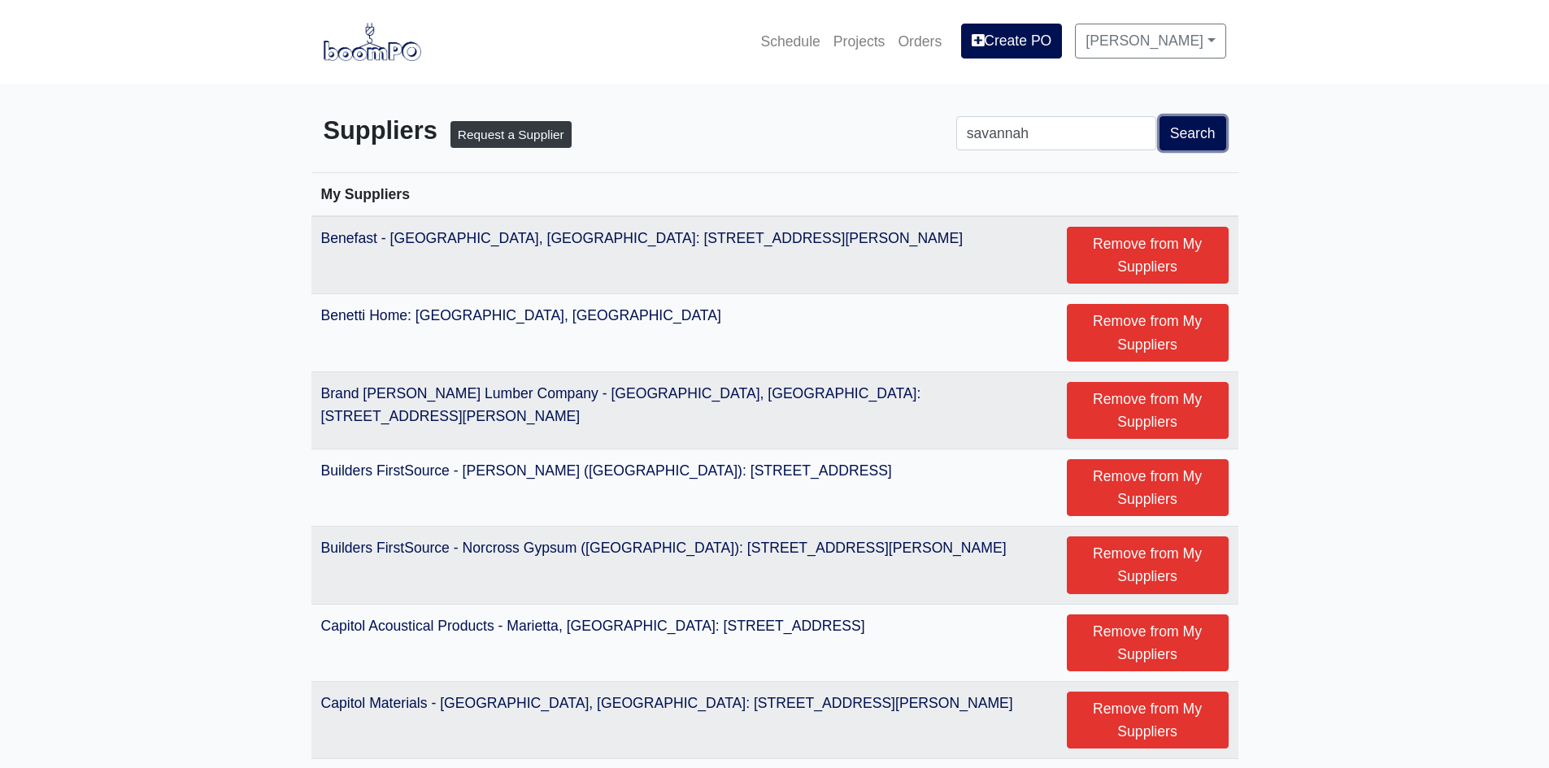
click at [1211, 145] on button "Search" at bounding box center [1192, 133] width 67 height 34
click at [1141, 36] on link "[PERSON_NAME]" at bounding box center [1150, 41] width 150 height 34
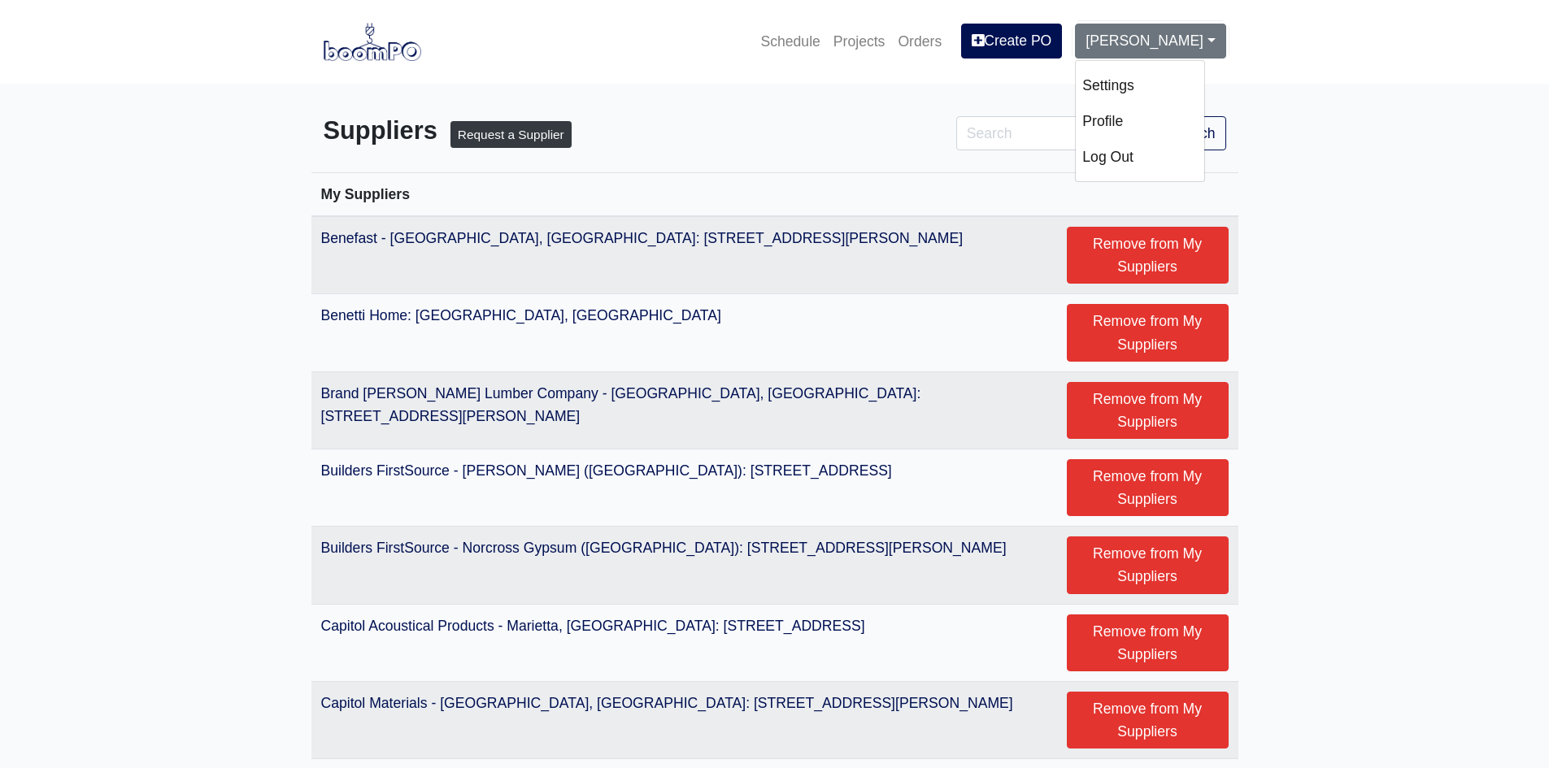
click at [1116, 186] on th "My Suppliers" at bounding box center [774, 195] width 927 height 44
click at [1140, 41] on link "[PERSON_NAME]" at bounding box center [1150, 41] width 150 height 34
click at [1112, 154] on link "Log Out" at bounding box center [1139, 157] width 128 height 36
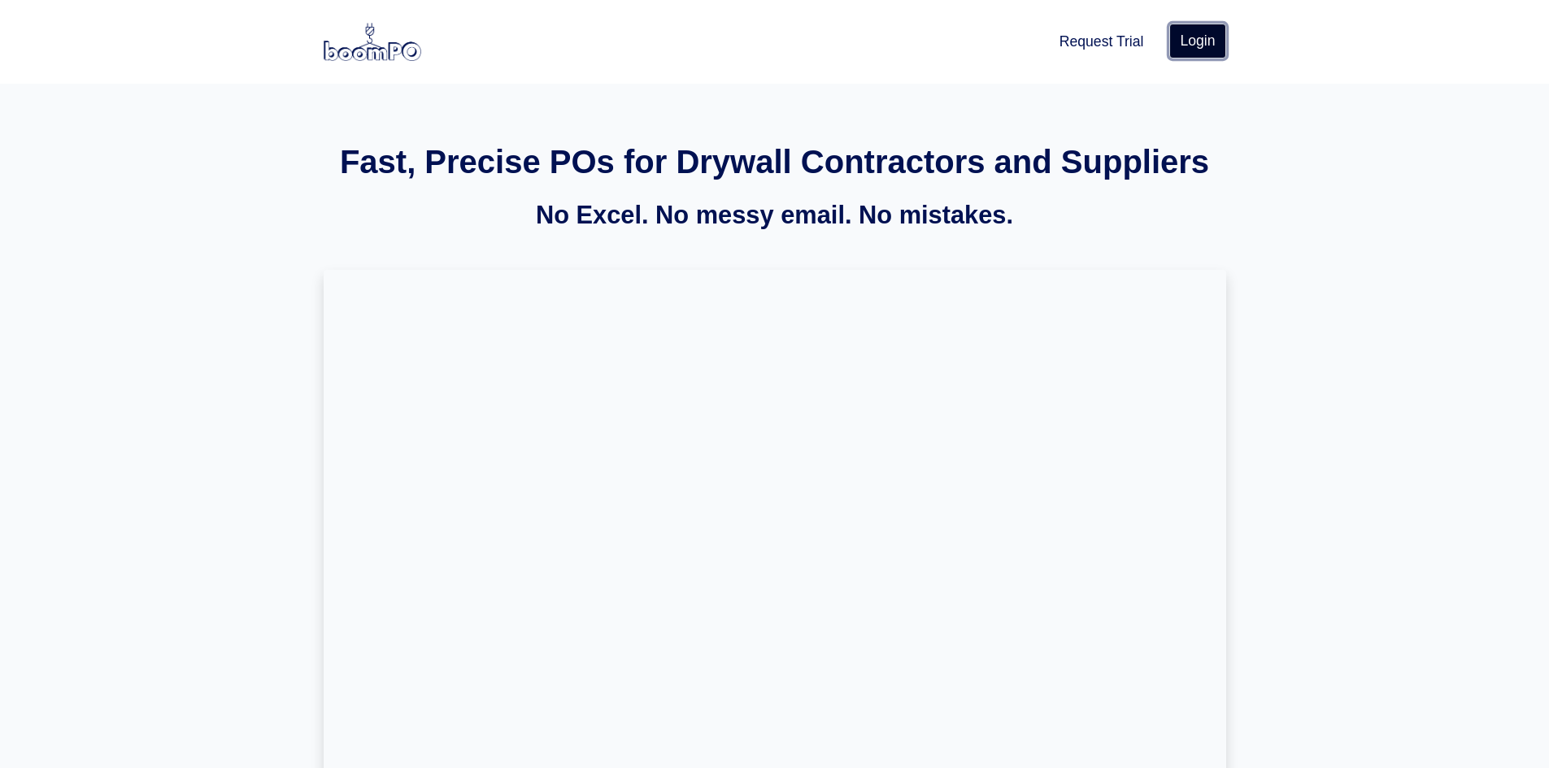
click at [1174, 35] on link "Login" at bounding box center [1197, 41] width 56 height 34
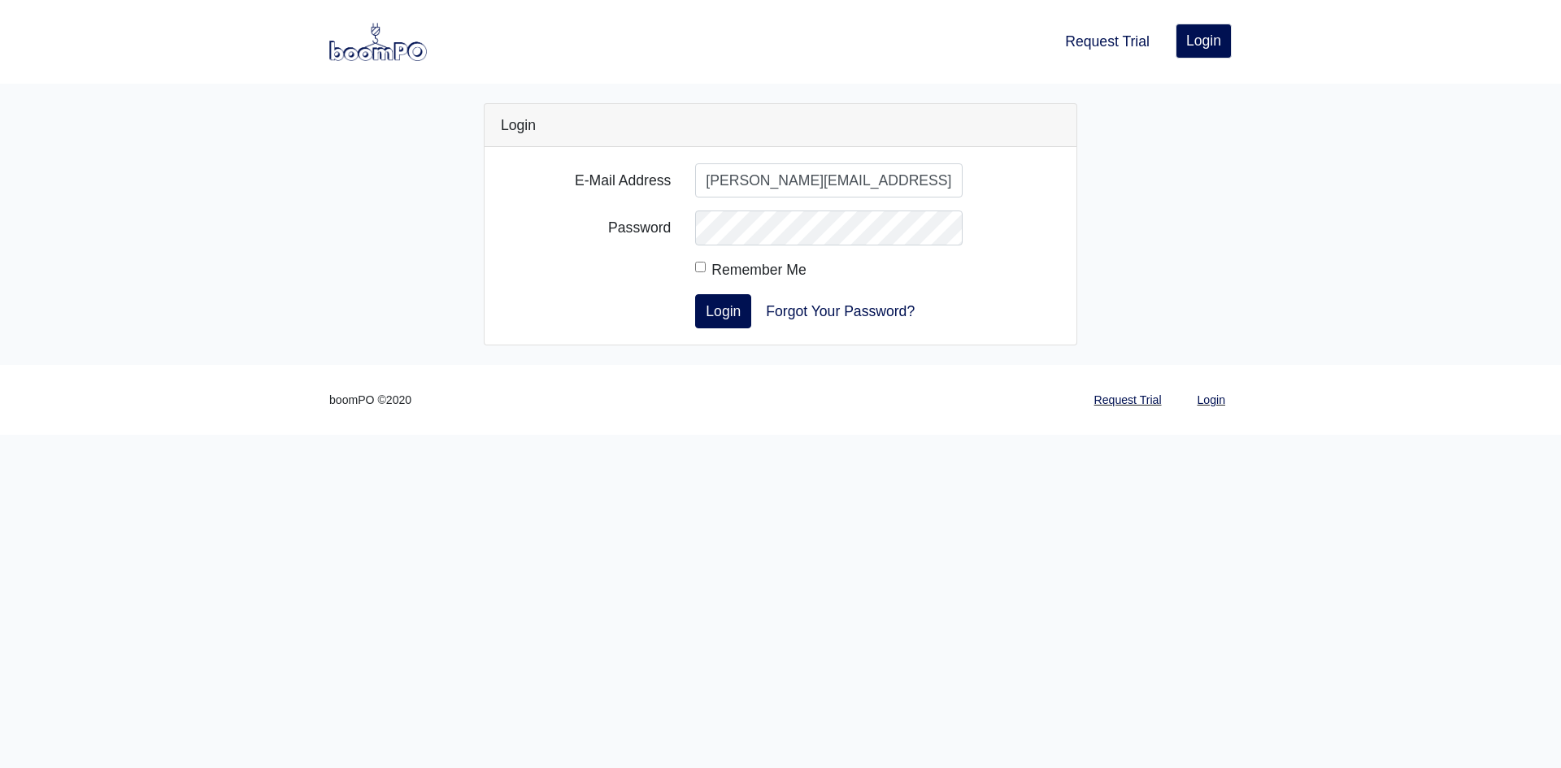
type input "[PERSON_NAME][EMAIL_ADDRESS][DOMAIN_NAME]"
click at [695, 294] on button "Login" at bounding box center [723, 311] width 56 height 34
